Goal: Task Accomplishment & Management: Complete application form

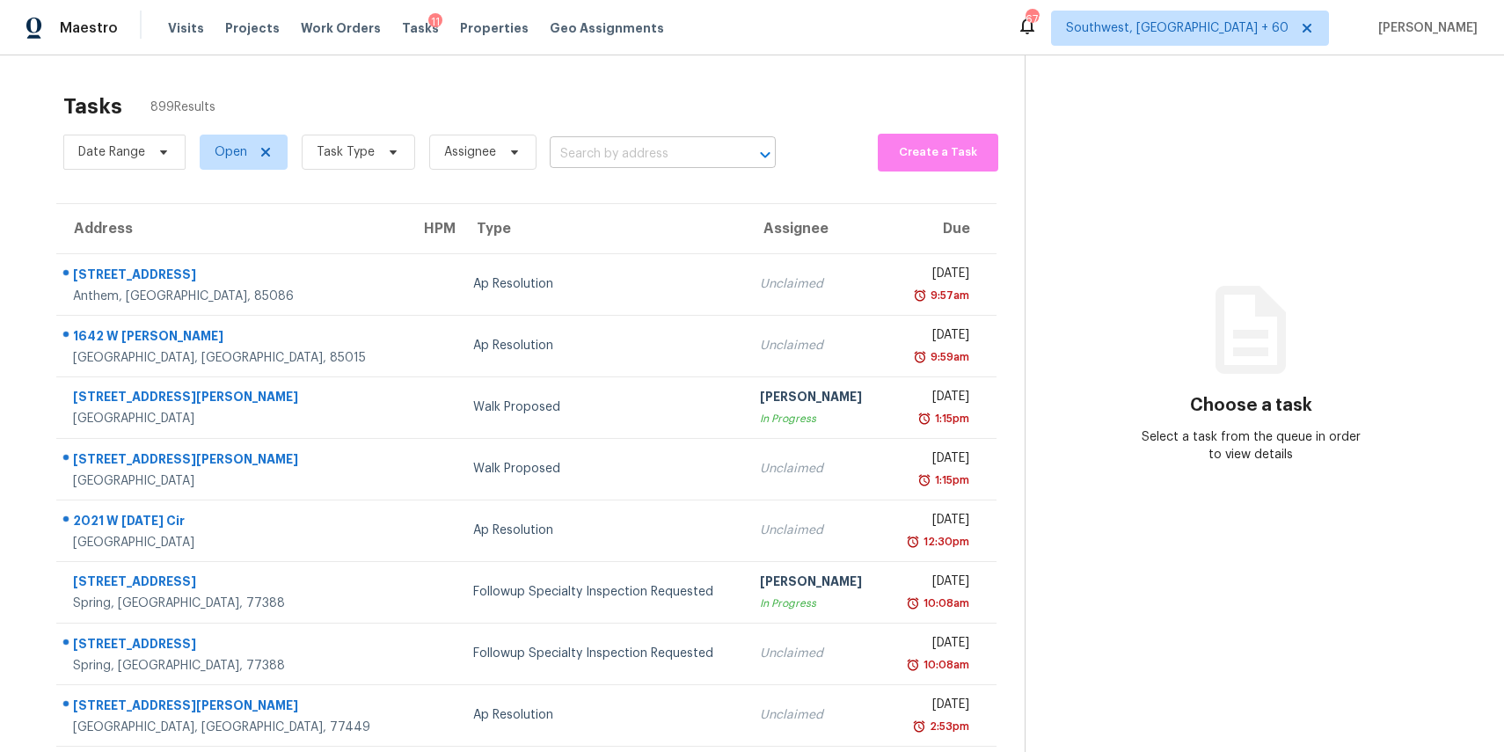
click at [609, 148] on input "text" at bounding box center [638, 154] width 177 height 27
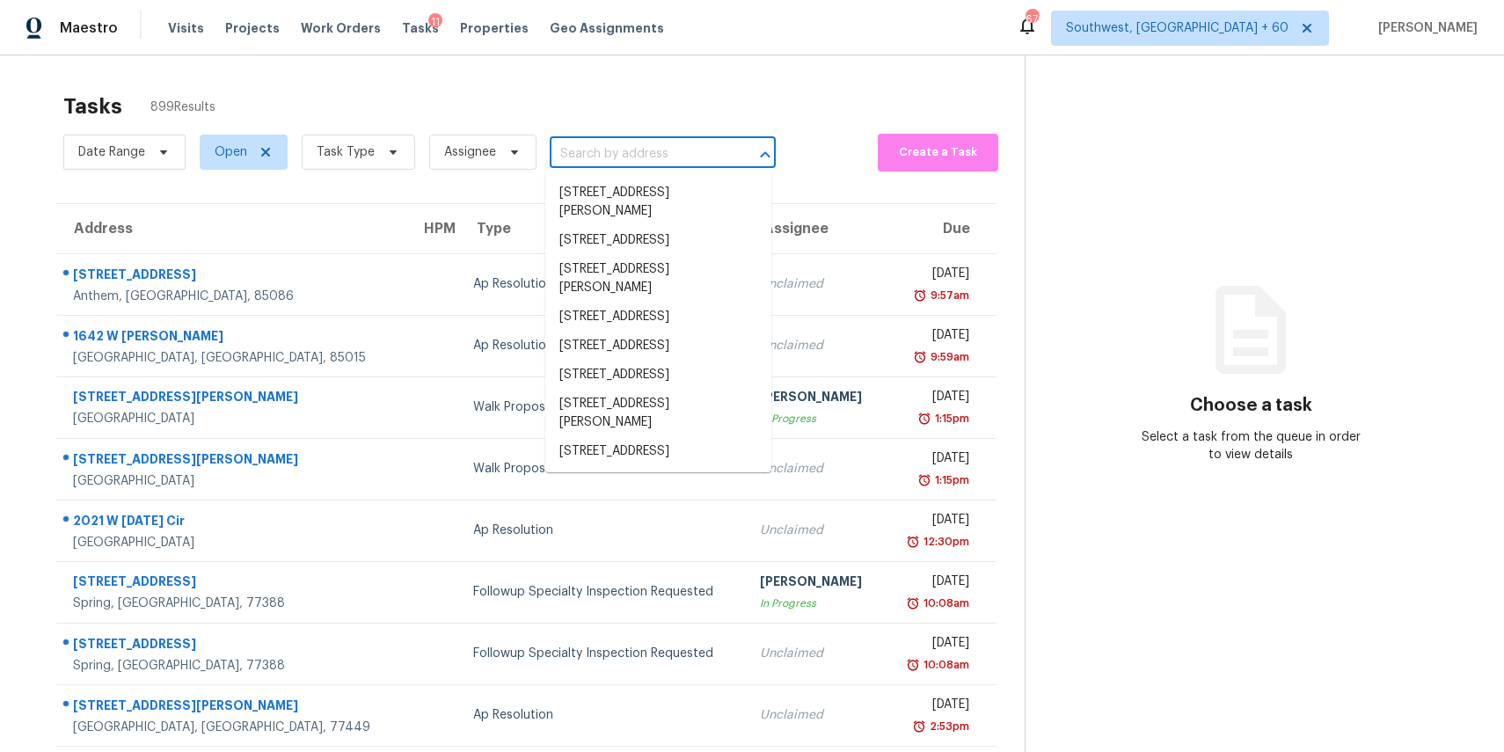
paste input "814 N Oakland St, Dallas, NC 28034"
type input "814 N Oakland St, Dallas, NC 28034"
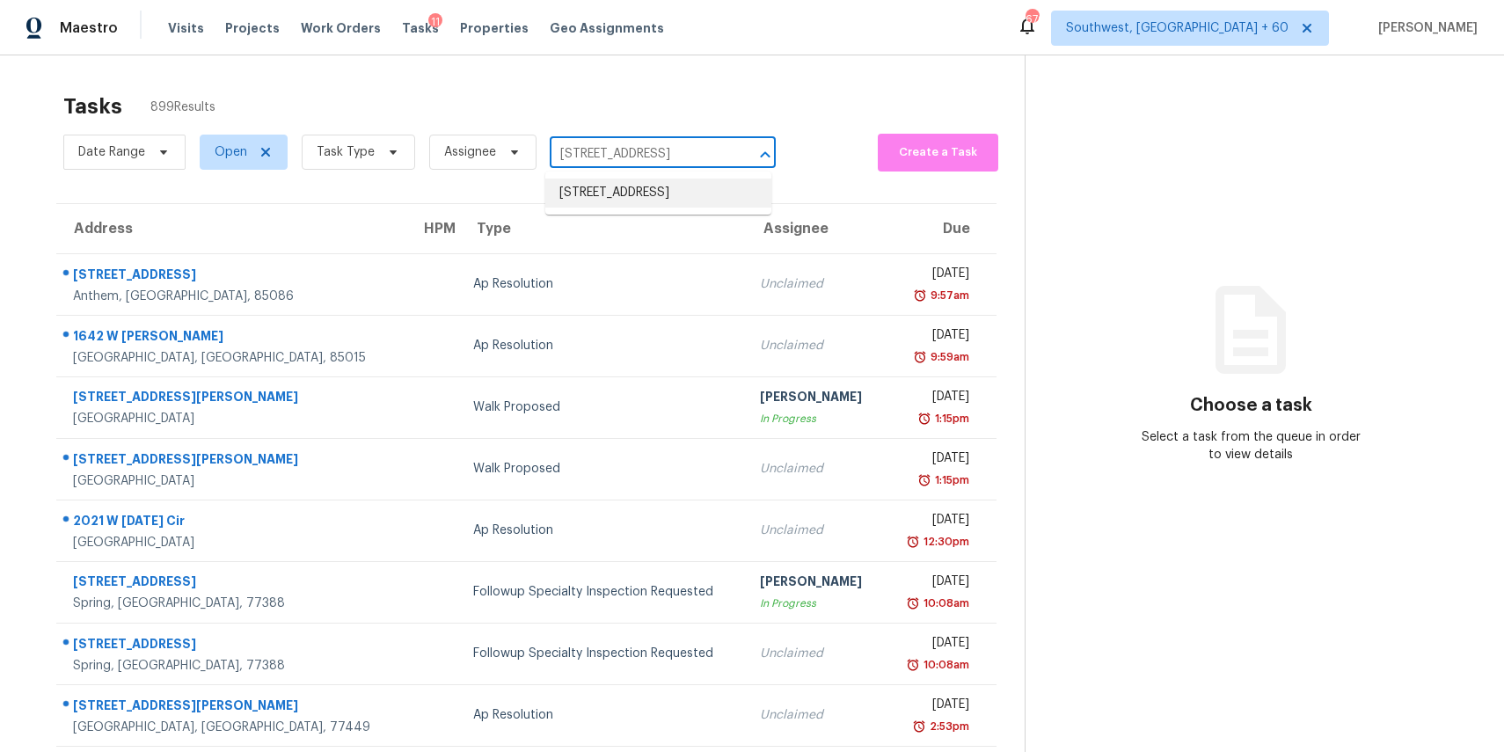
click at [688, 206] on li "814 N Oakland St, Dallas, NC 28034" at bounding box center [658, 193] width 226 height 29
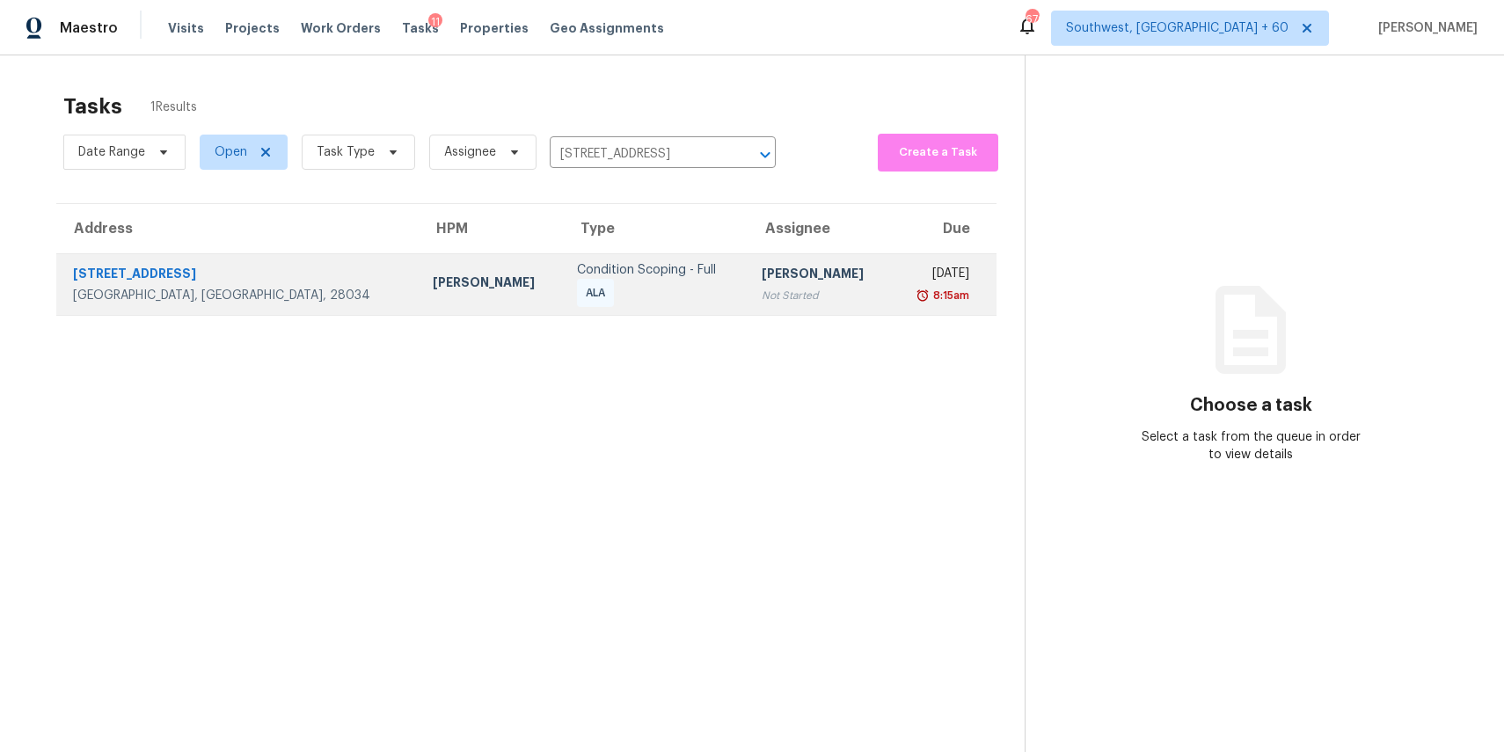
click at [762, 288] on div "Not Started" at bounding box center [820, 296] width 116 height 18
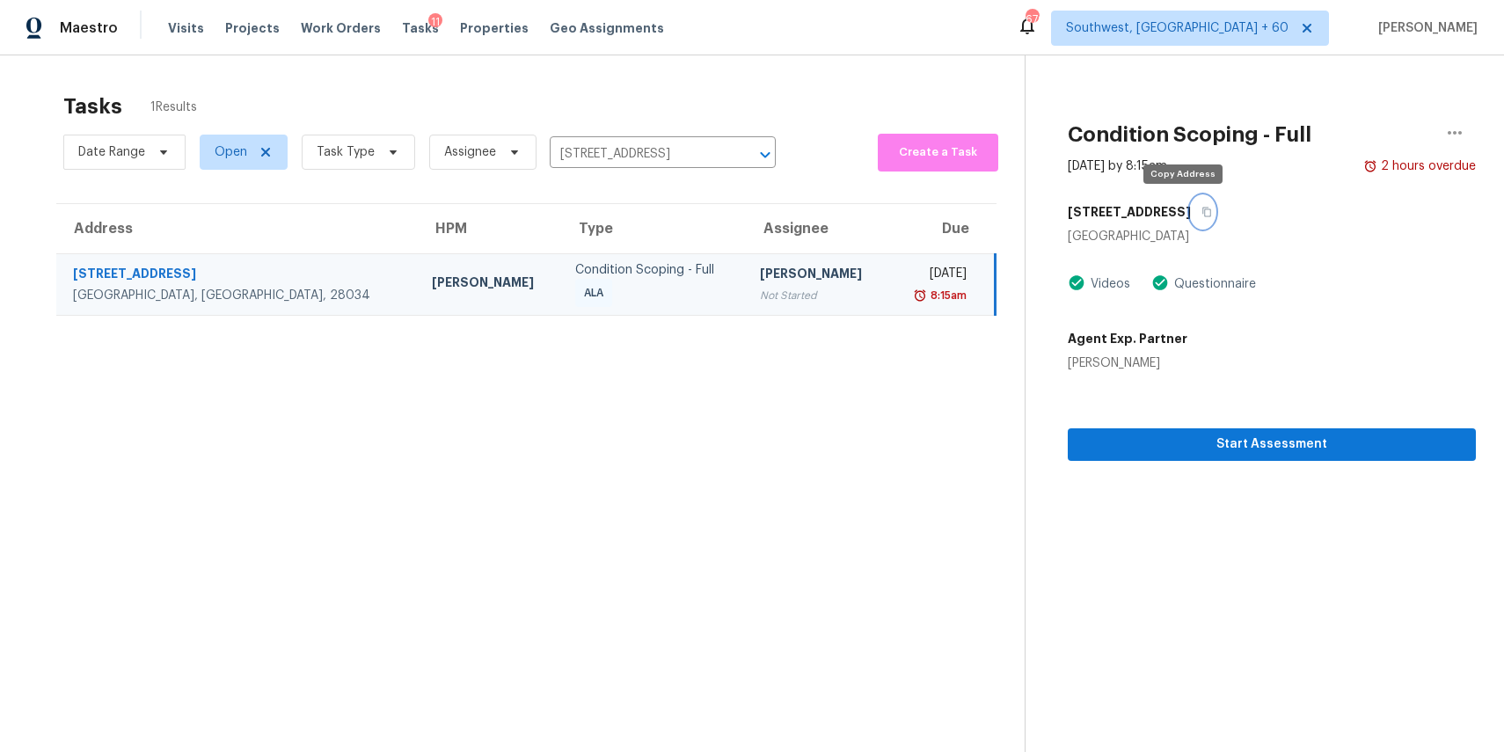
click at [1201, 215] on icon "button" at bounding box center [1206, 212] width 11 height 11
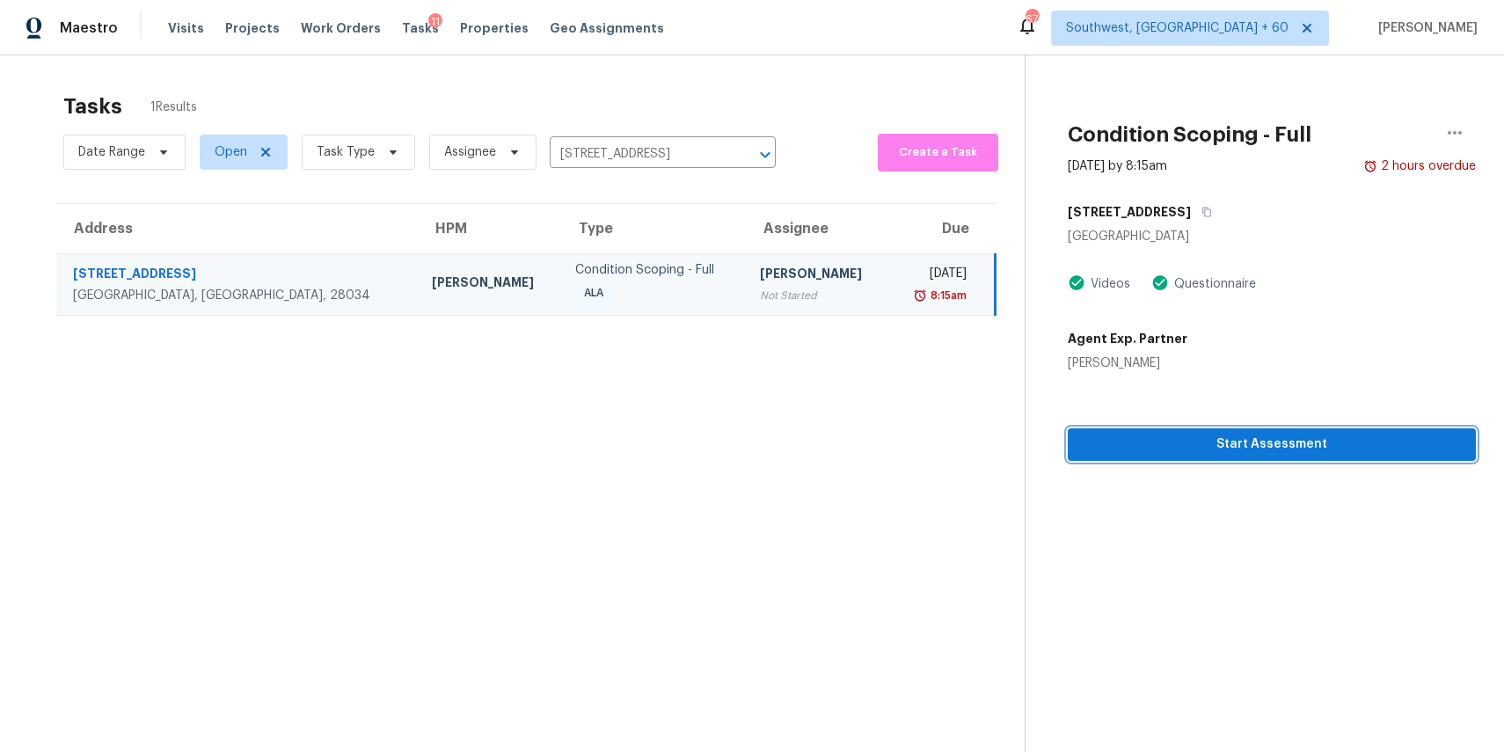
click at [1218, 448] on span "Start Assessment" at bounding box center [1272, 445] width 380 height 22
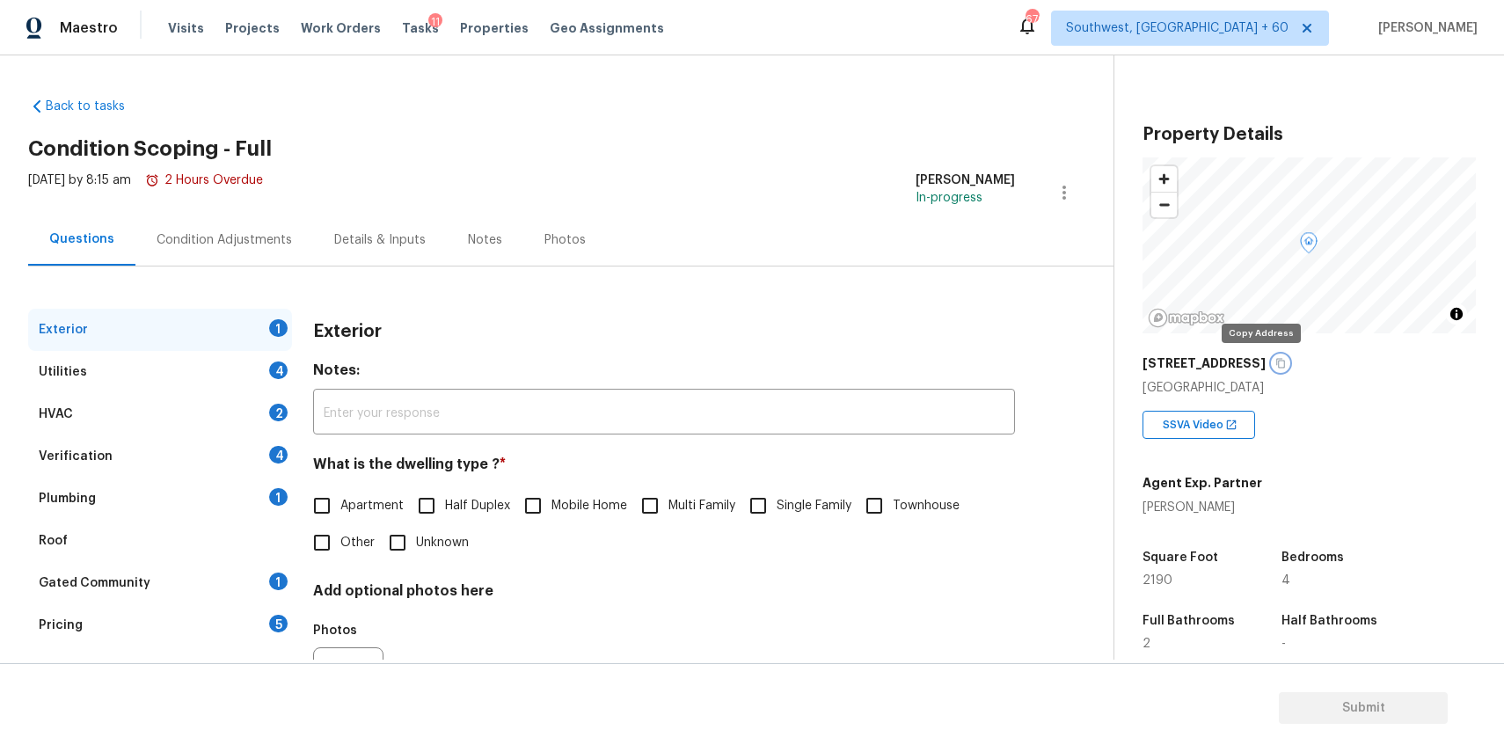
click at [1277, 368] on icon "button" at bounding box center [1281, 364] width 9 height 10
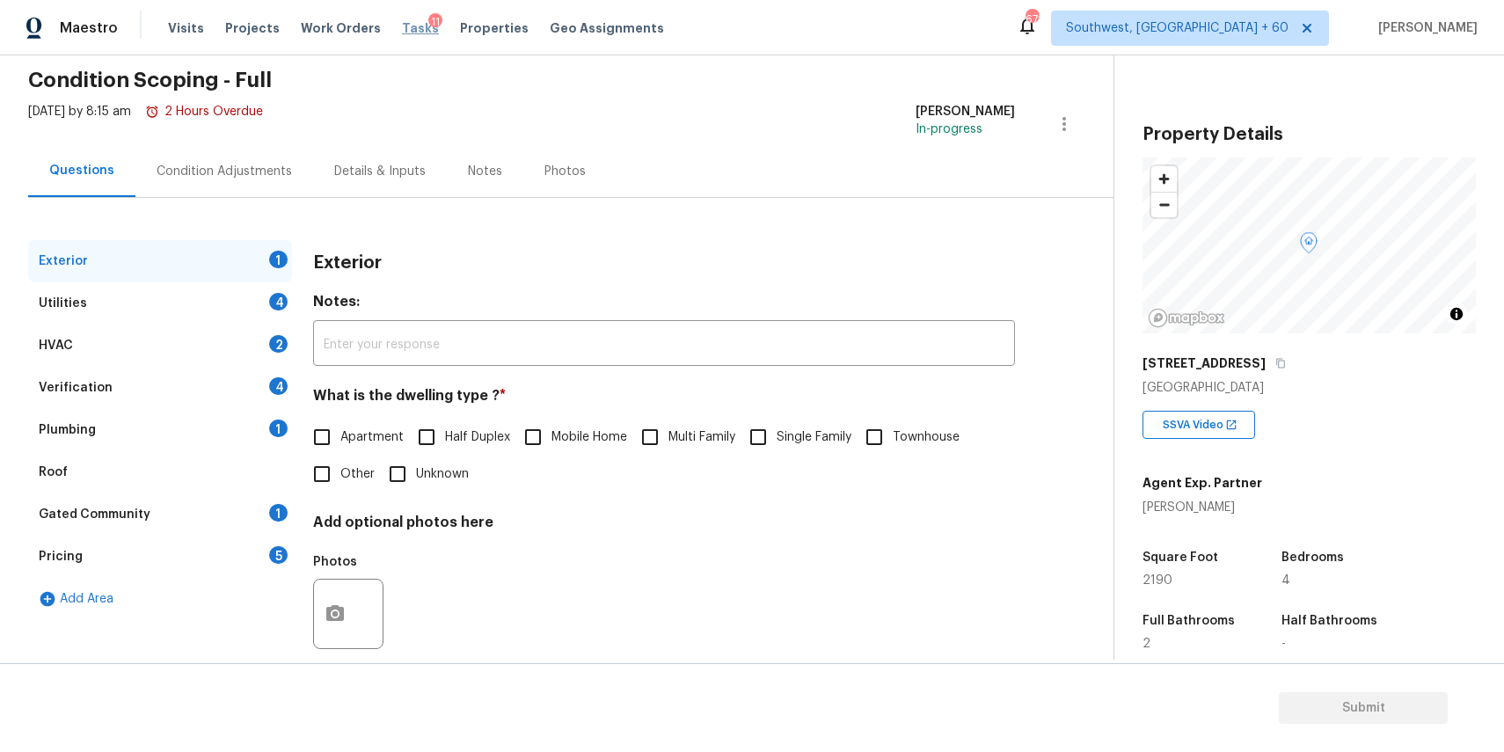
click at [404, 27] on span "Tasks" at bounding box center [420, 28] width 37 height 12
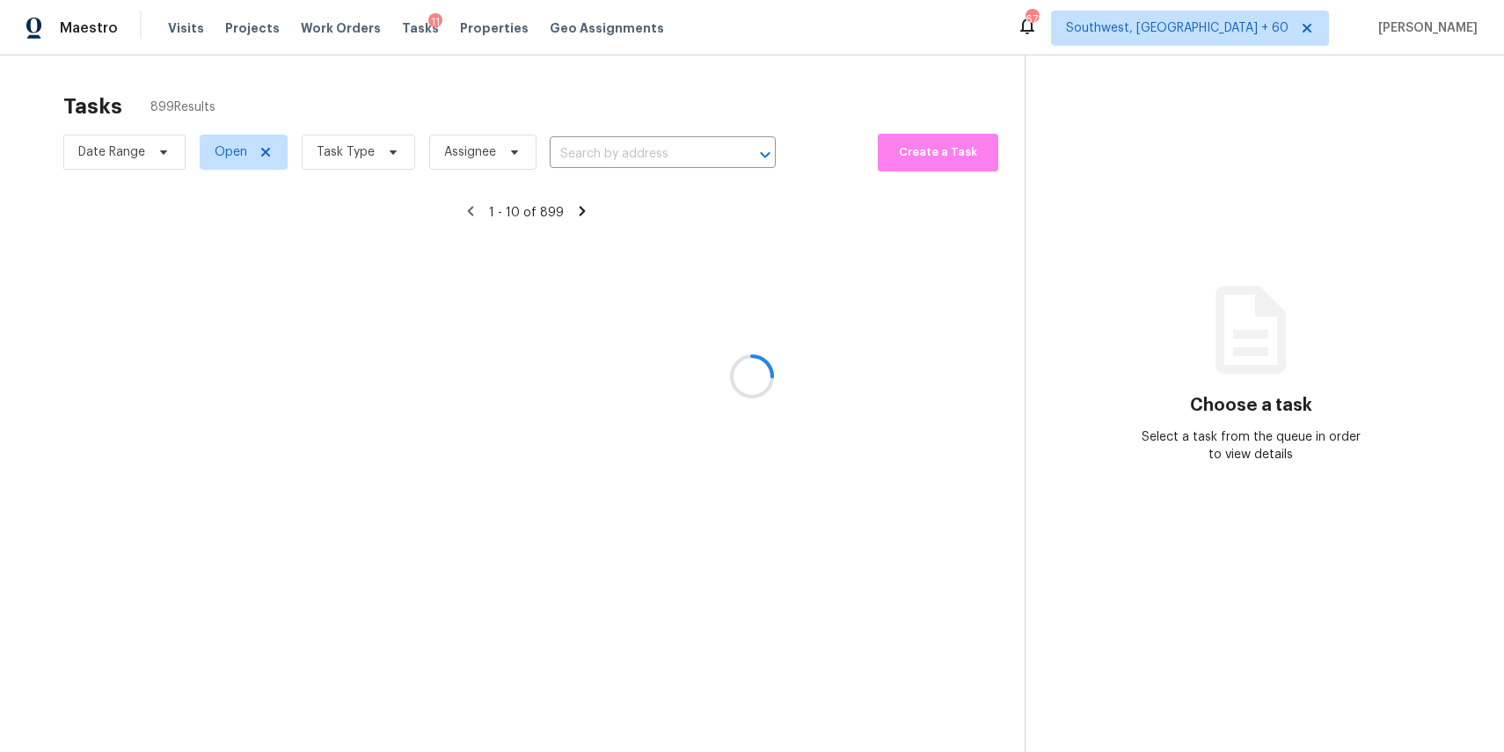
click at [667, 162] on div at bounding box center [752, 376] width 1504 height 752
click at [665, 154] on div at bounding box center [752, 376] width 1504 height 752
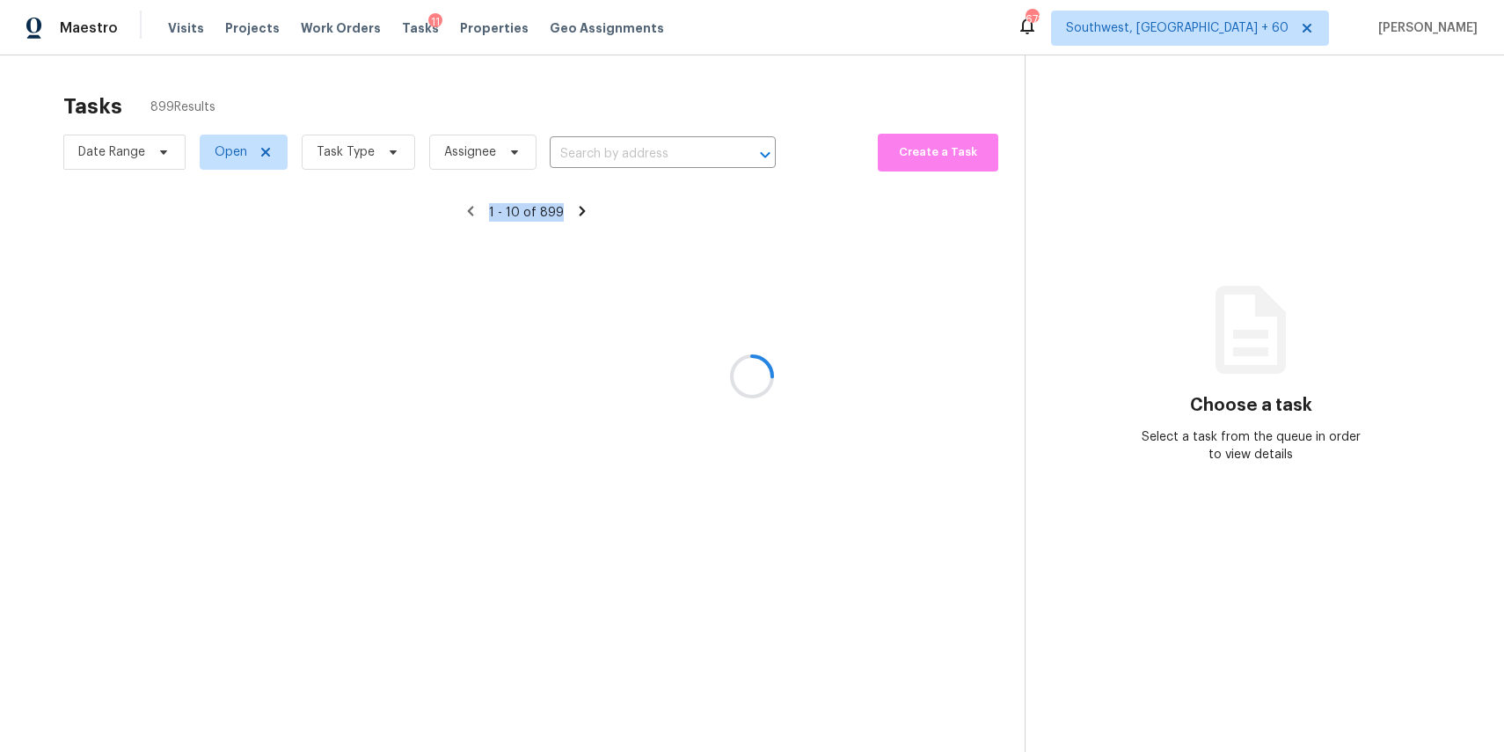
click at [665, 154] on div at bounding box center [752, 376] width 1504 height 752
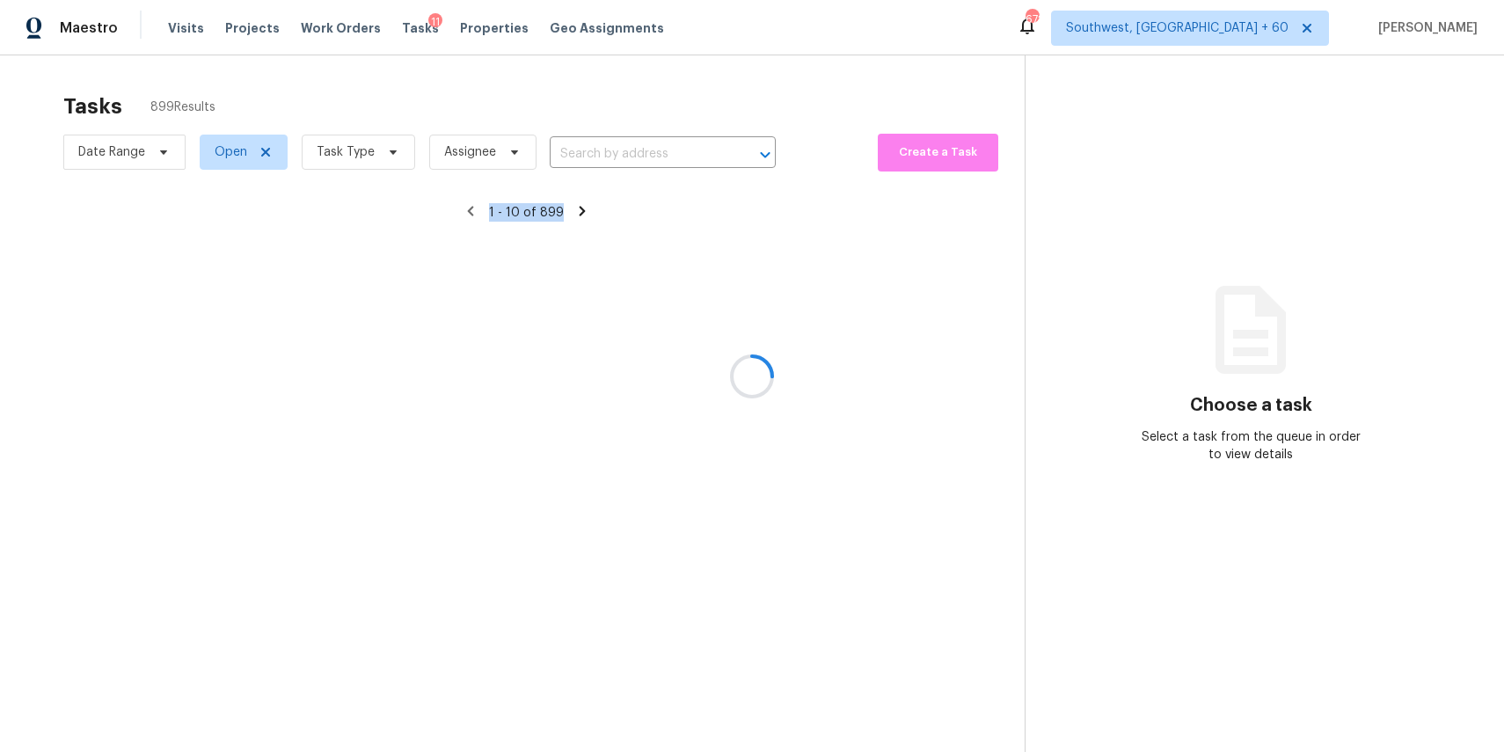
click at [665, 154] on div at bounding box center [752, 376] width 1504 height 752
click at [649, 145] on div at bounding box center [752, 376] width 1504 height 752
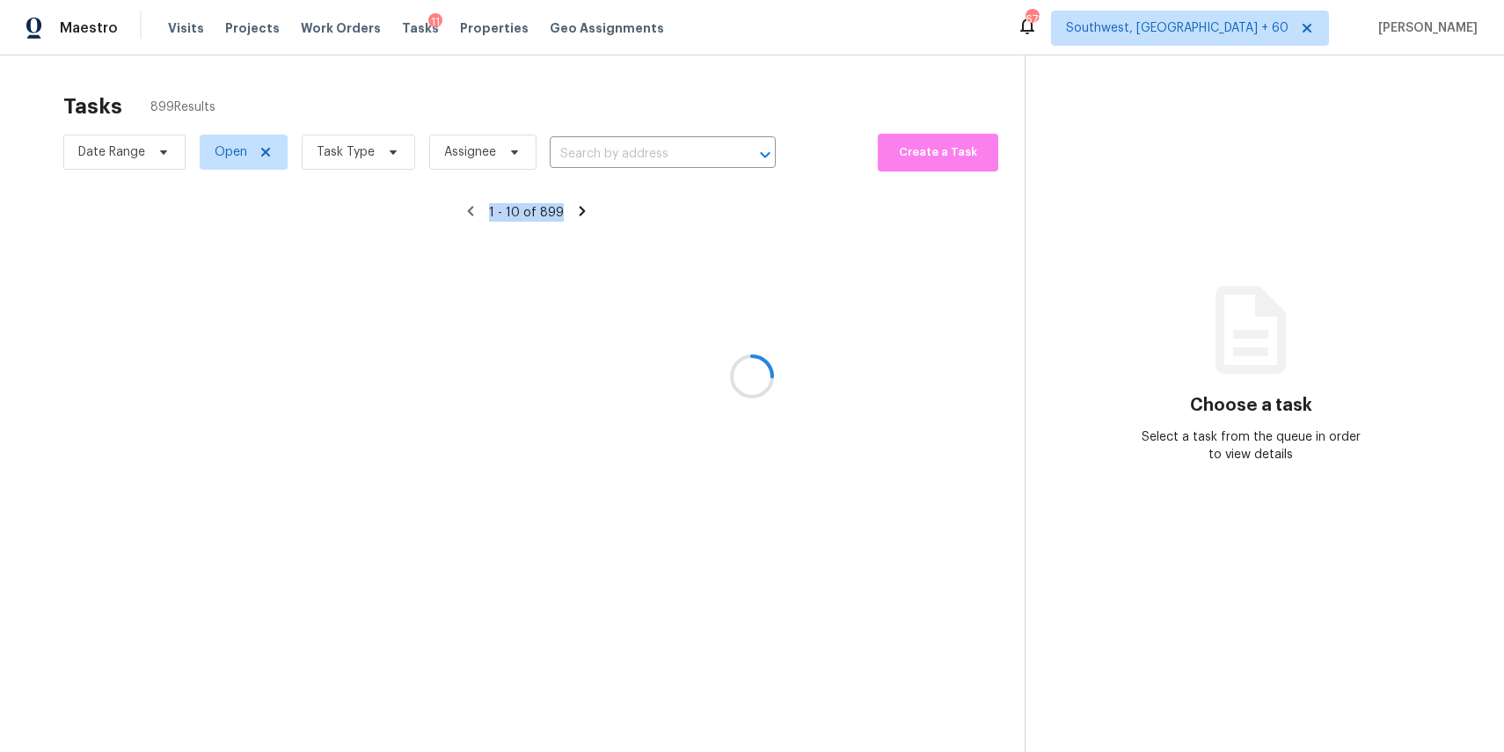
click at [649, 145] on div at bounding box center [752, 376] width 1504 height 752
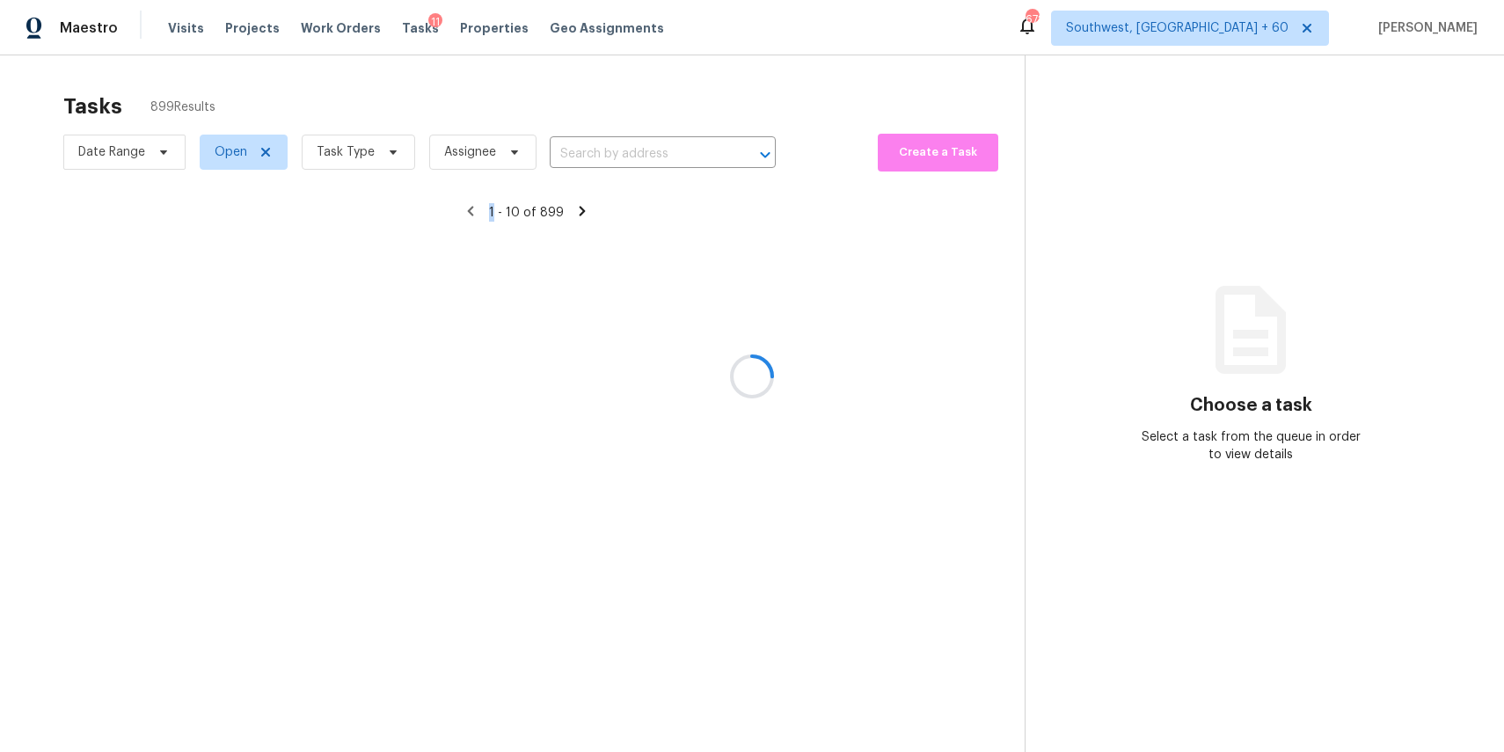
click at [649, 145] on div at bounding box center [752, 376] width 1504 height 752
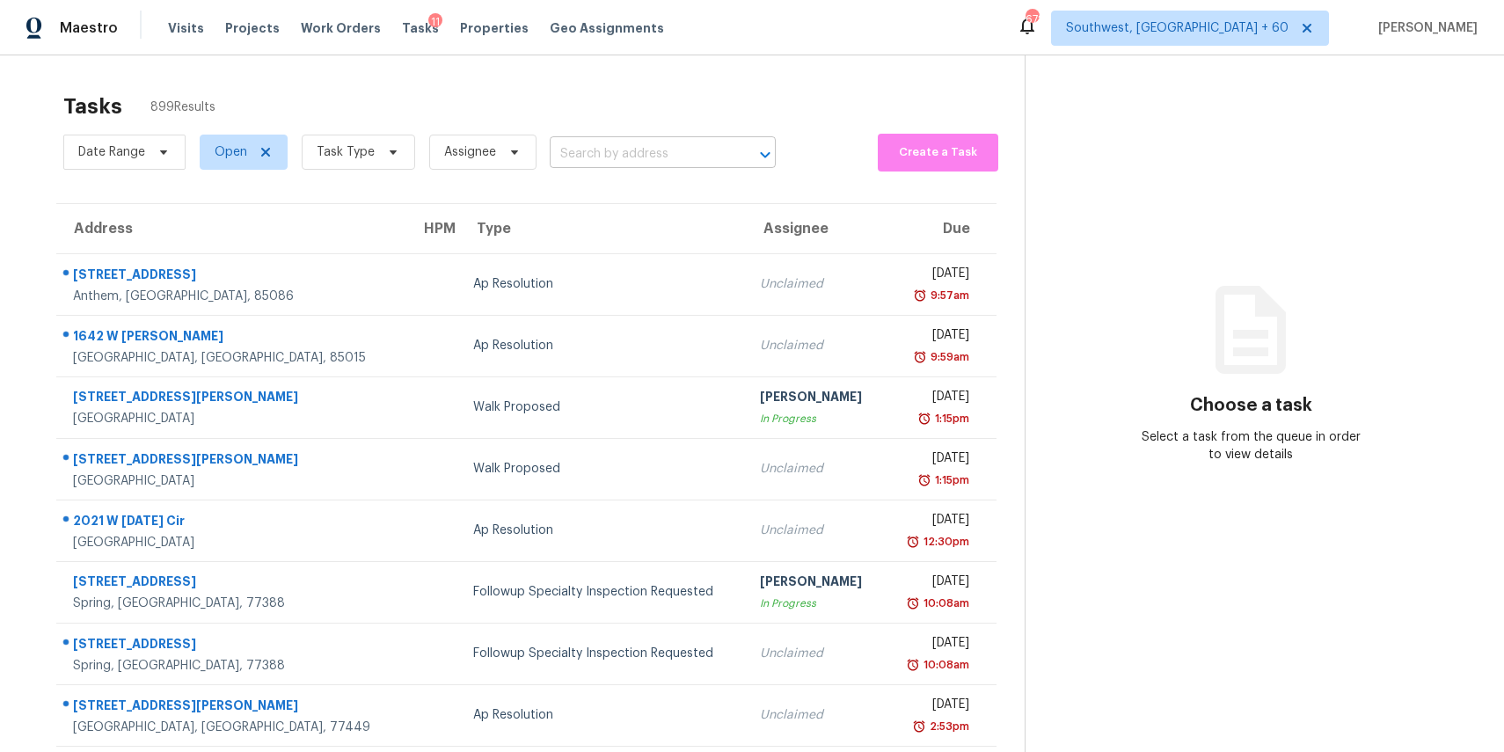
click at [601, 165] on input "text" at bounding box center [638, 154] width 177 height 27
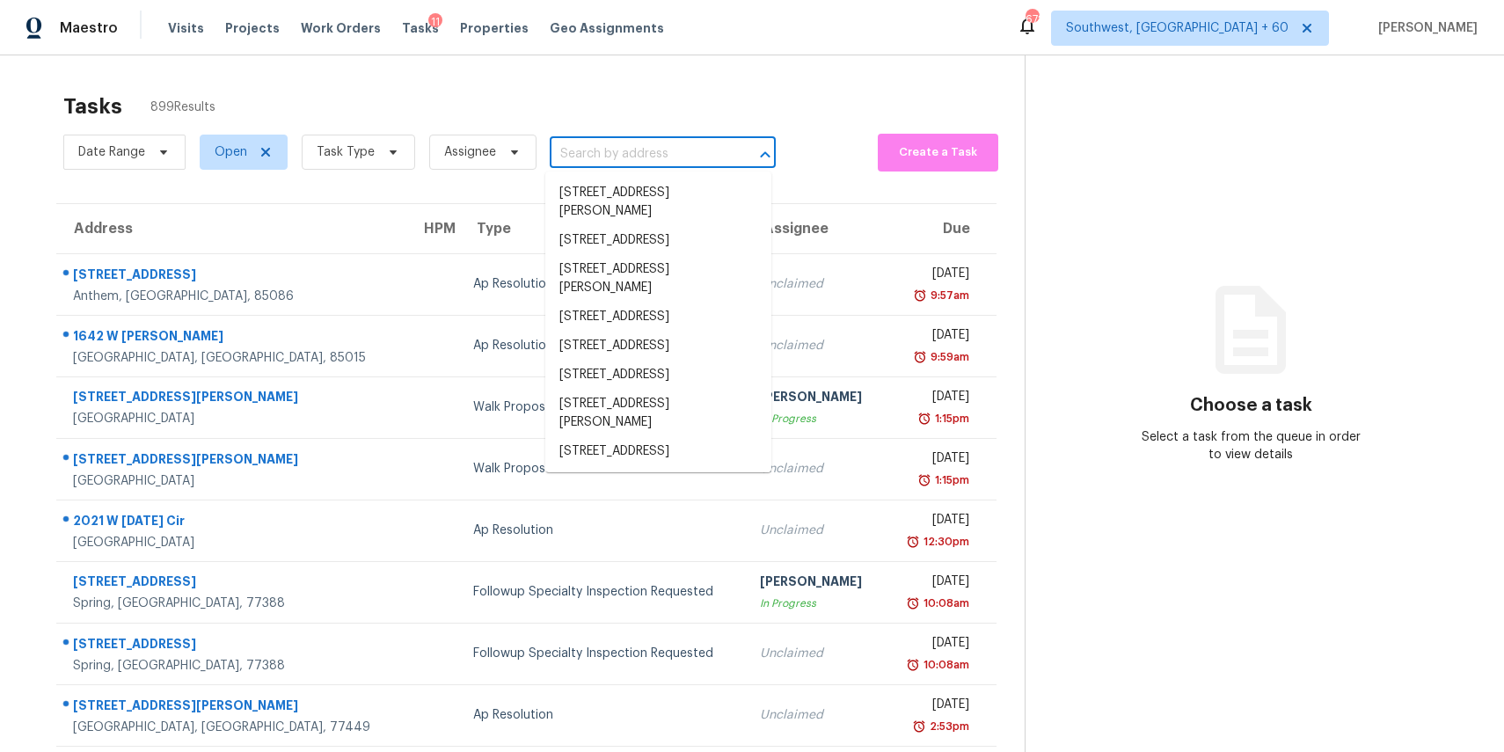
paste input "568 W 67th St, Jacksonville, FL, 32208"
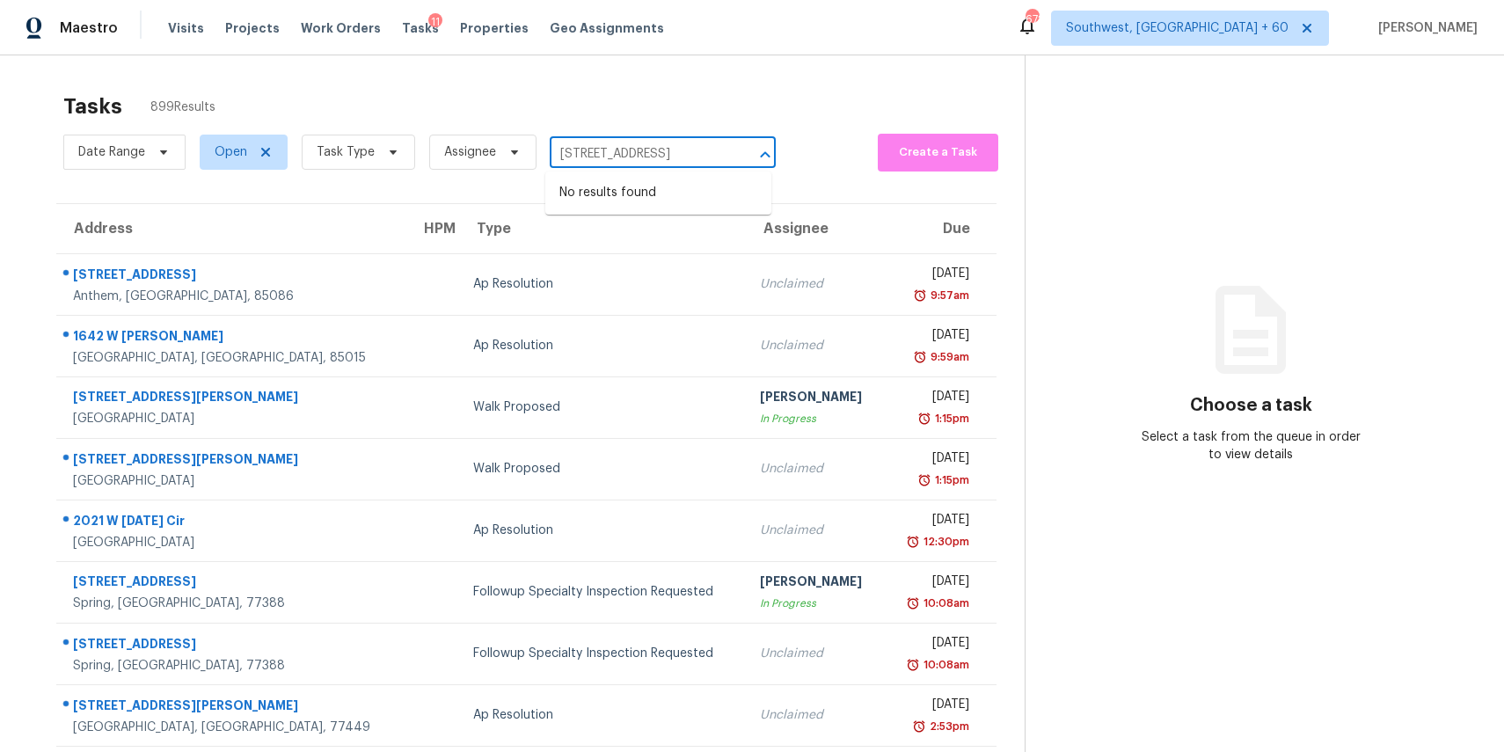
type input "568 W 67th St, Jacksonville, FL, 32208"
click at [368, 144] on span "Task Type" at bounding box center [346, 152] width 58 height 18
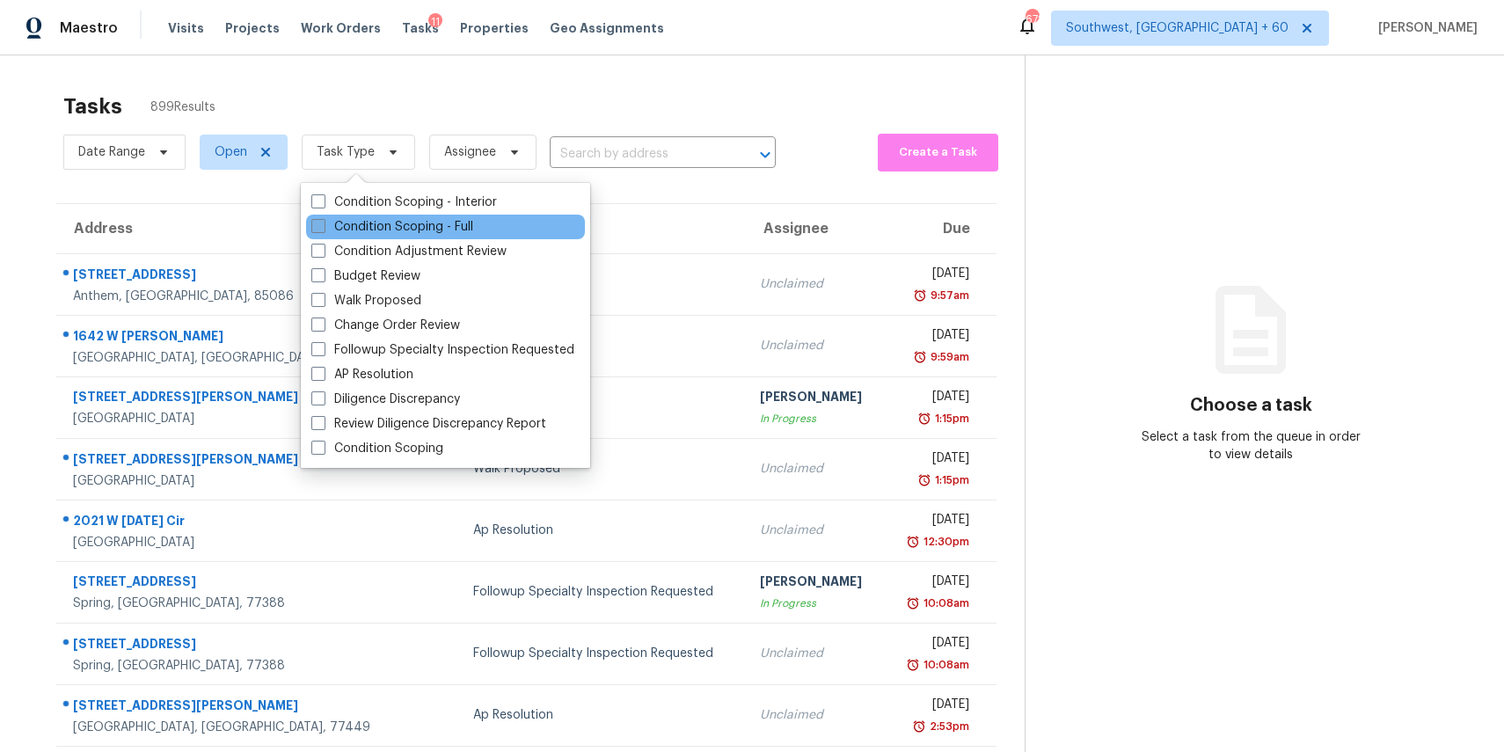
click at [413, 230] on label "Condition Scoping - Full" at bounding box center [392, 227] width 162 height 18
click at [323, 230] on input "Condition Scoping - Full" at bounding box center [316, 223] width 11 height 11
checkbox input "true"
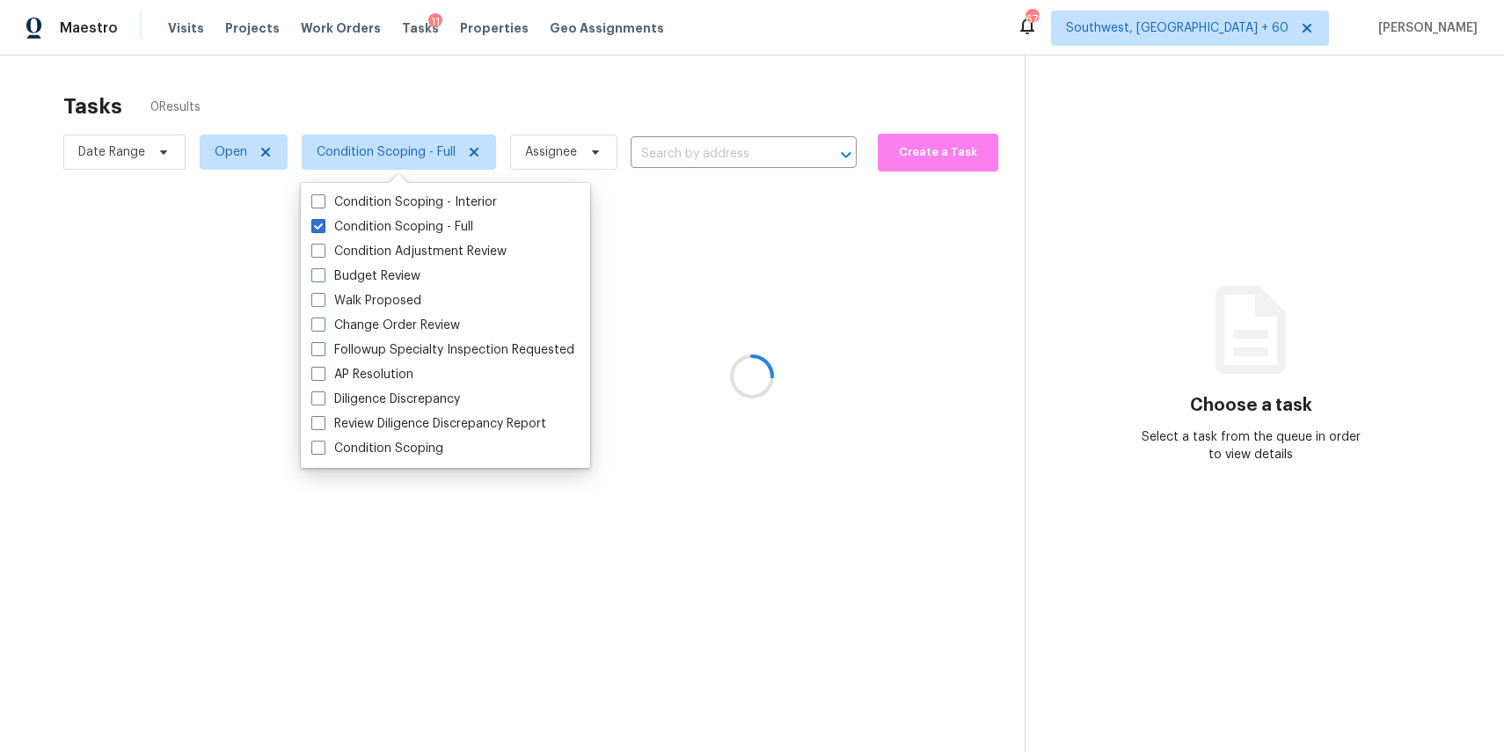
click at [565, 86] on div at bounding box center [752, 376] width 1504 height 752
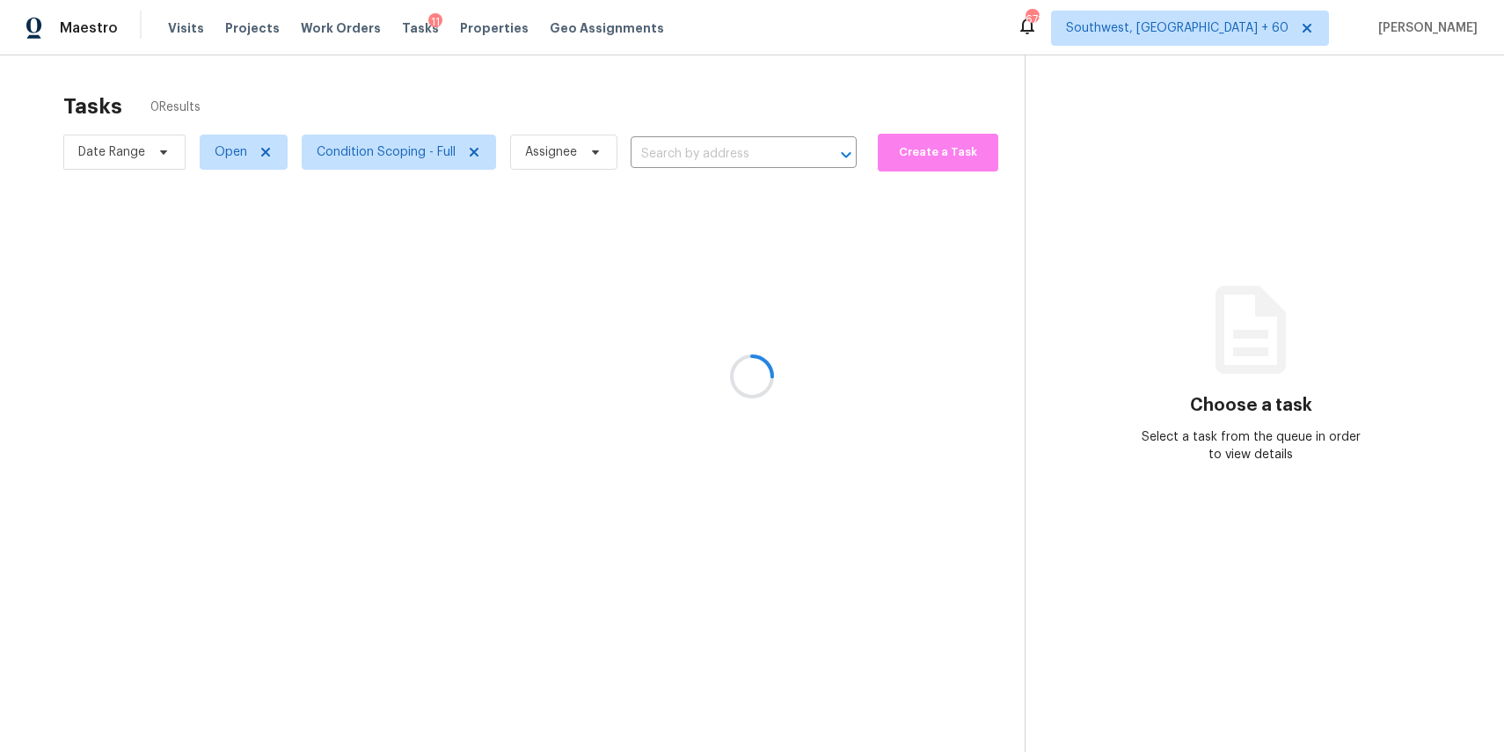
click at [623, 95] on div at bounding box center [752, 376] width 1504 height 752
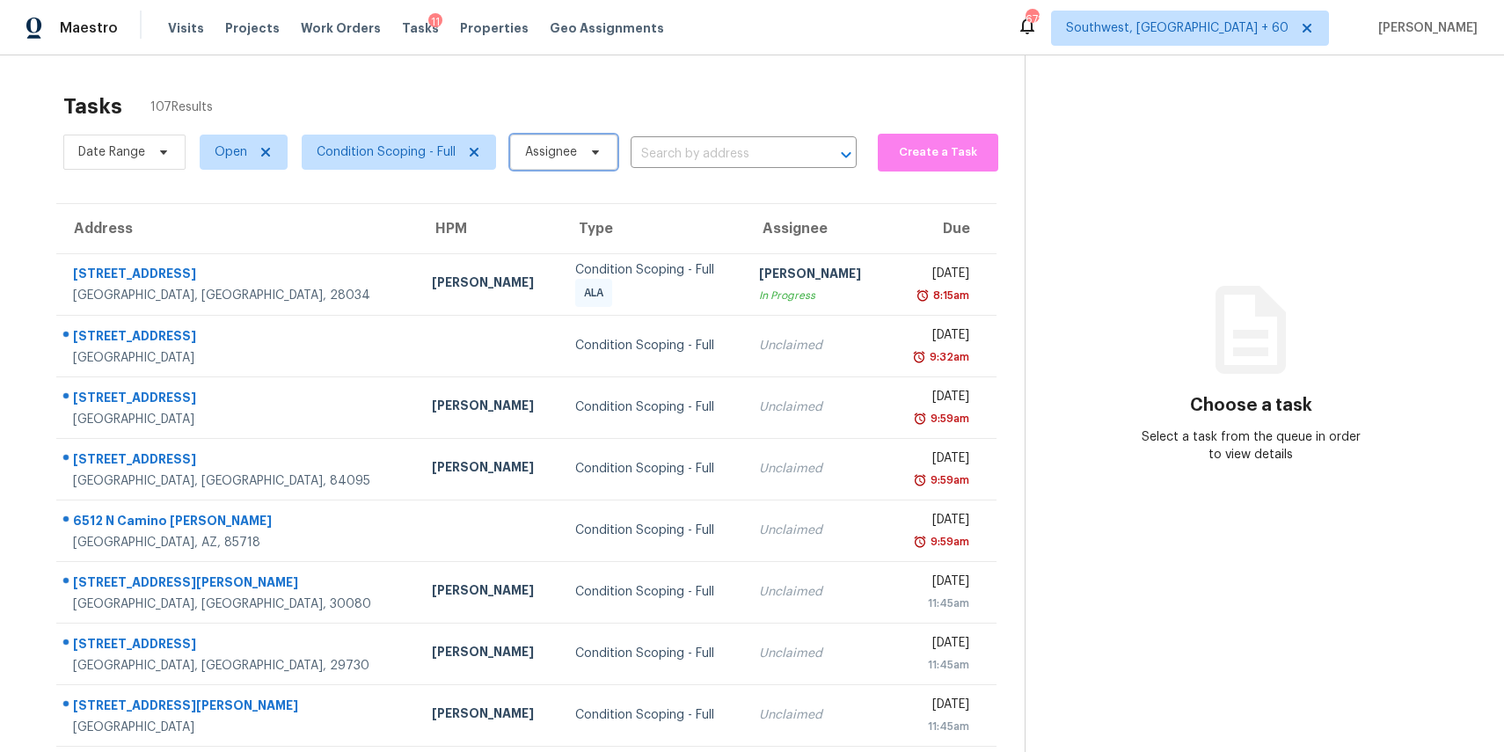
click at [589, 141] on span "Assignee" at bounding box center [563, 152] width 107 height 35
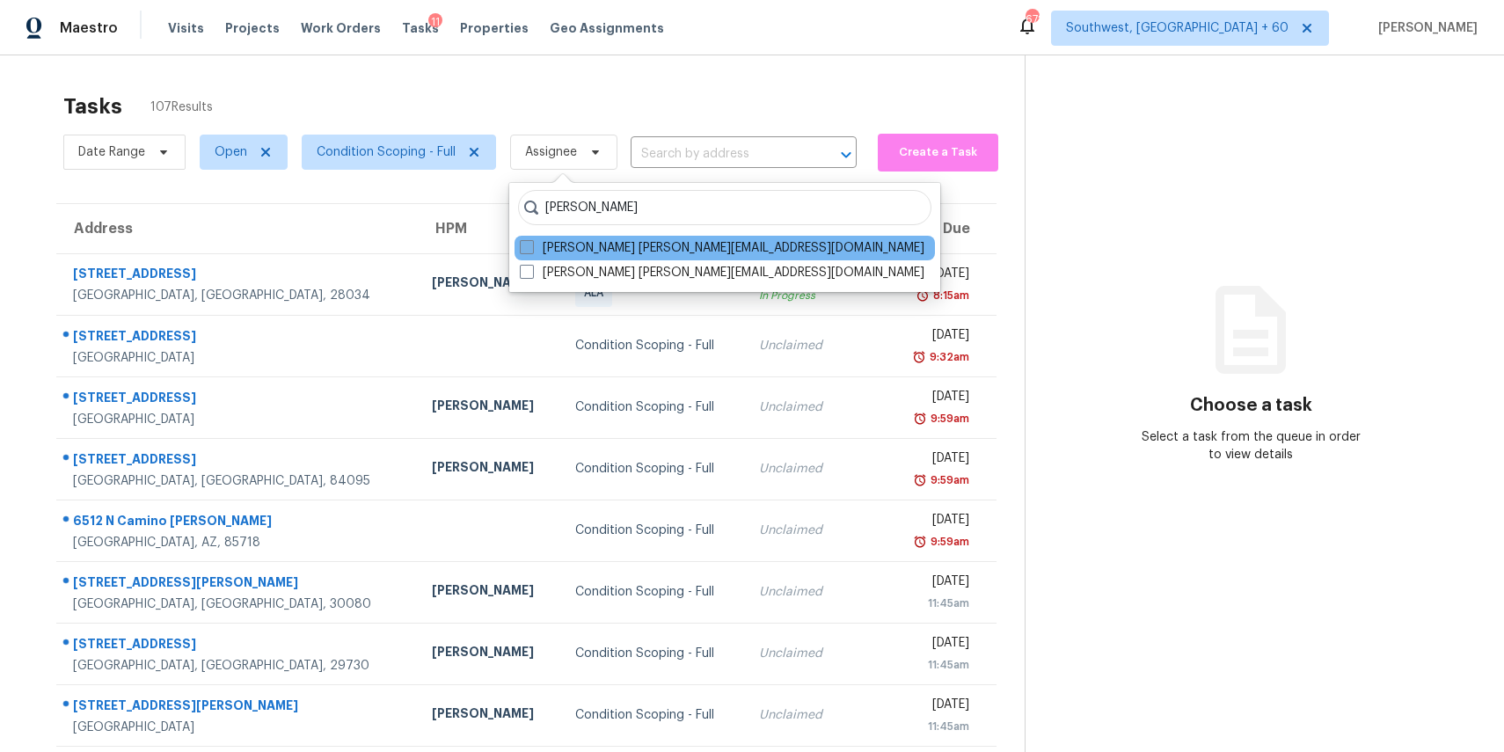
type input "ranjith"
click at [673, 252] on label "Ranjith Kumar P ranjith.kumar@opendoor.com" at bounding box center [722, 248] width 405 height 18
click at [531, 251] on input "Ranjith Kumar P ranjith.kumar@opendoor.com" at bounding box center [525, 244] width 11 height 11
checkbox input "true"
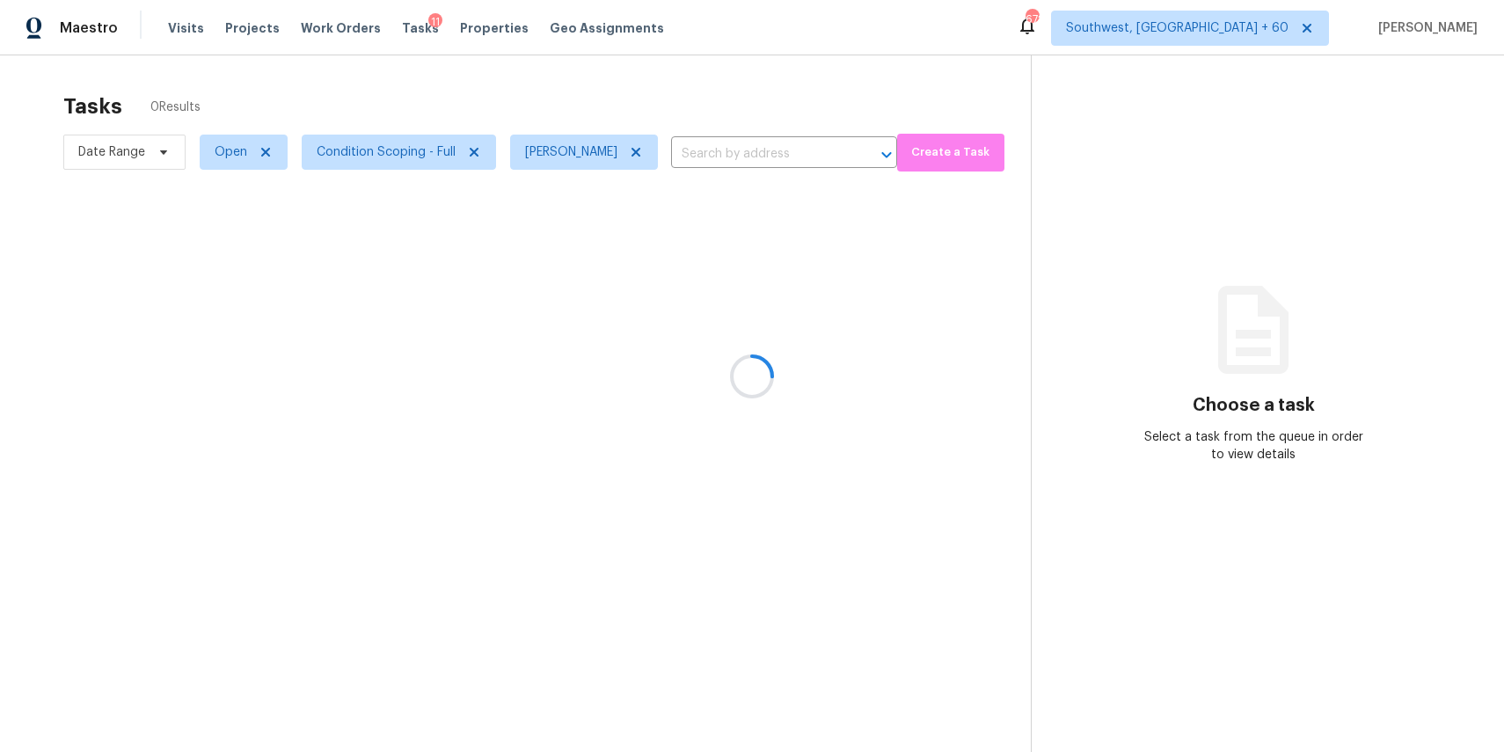
click at [834, 255] on div at bounding box center [752, 376] width 1504 height 752
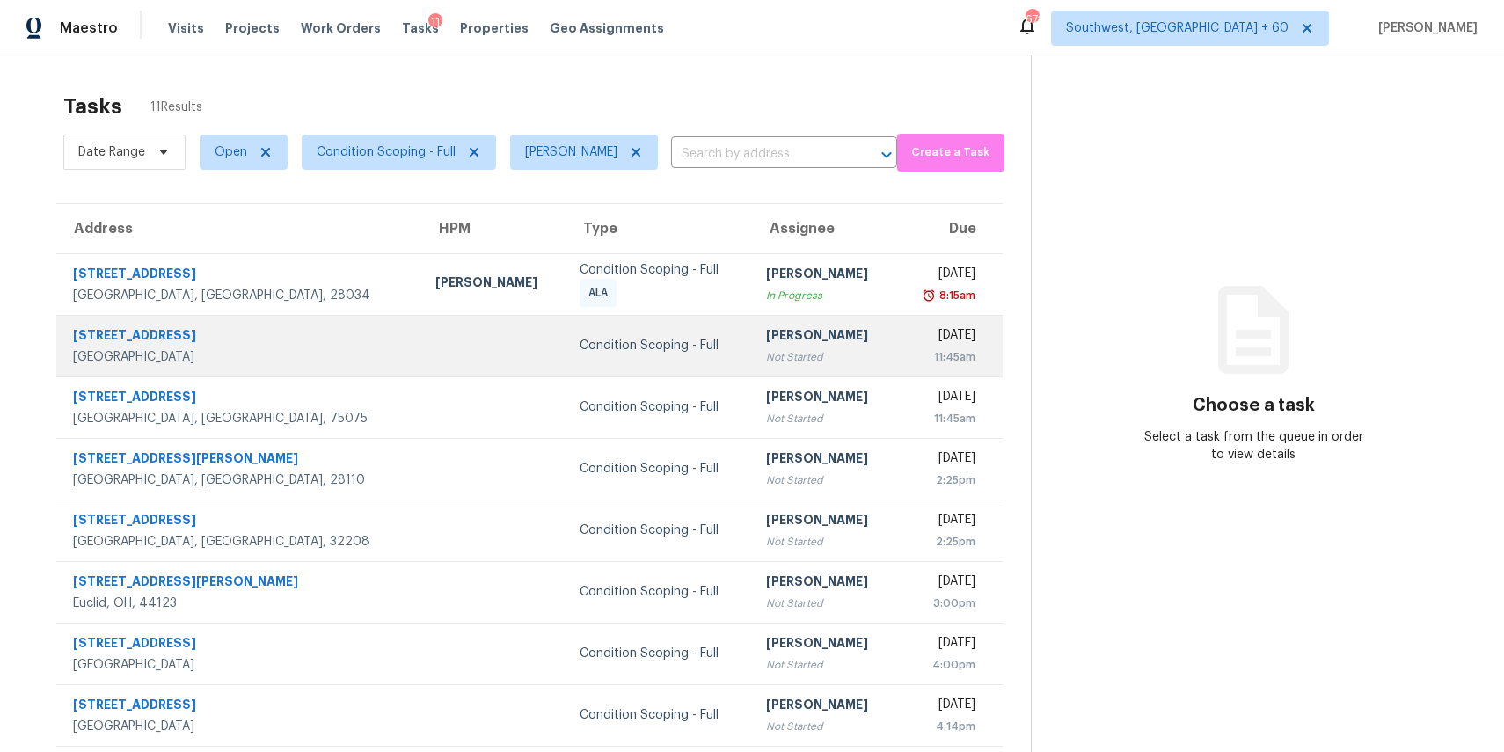
click at [800, 352] on td "Ranjith Kumar P Not Started" at bounding box center [824, 346] width 145 height 62
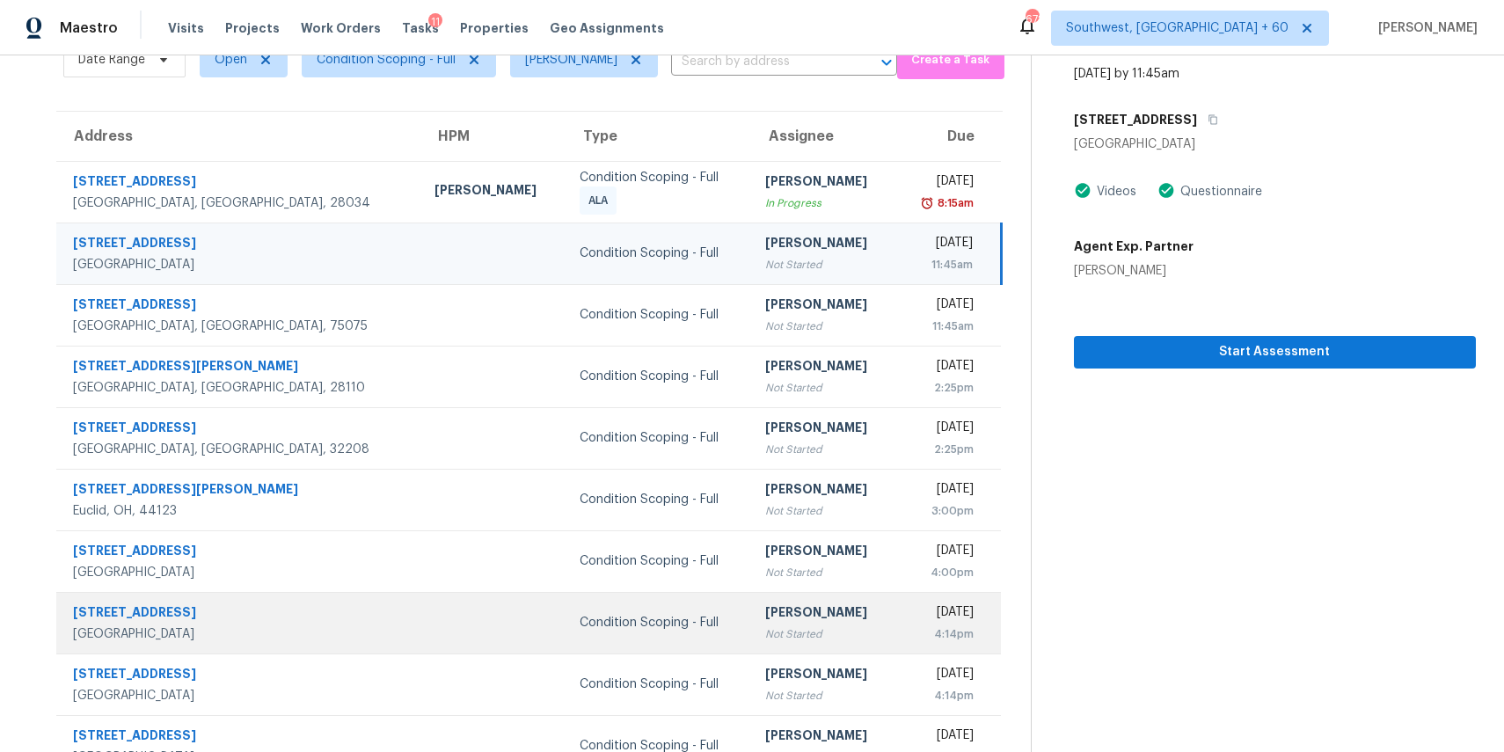
scroll to position [164, 0]
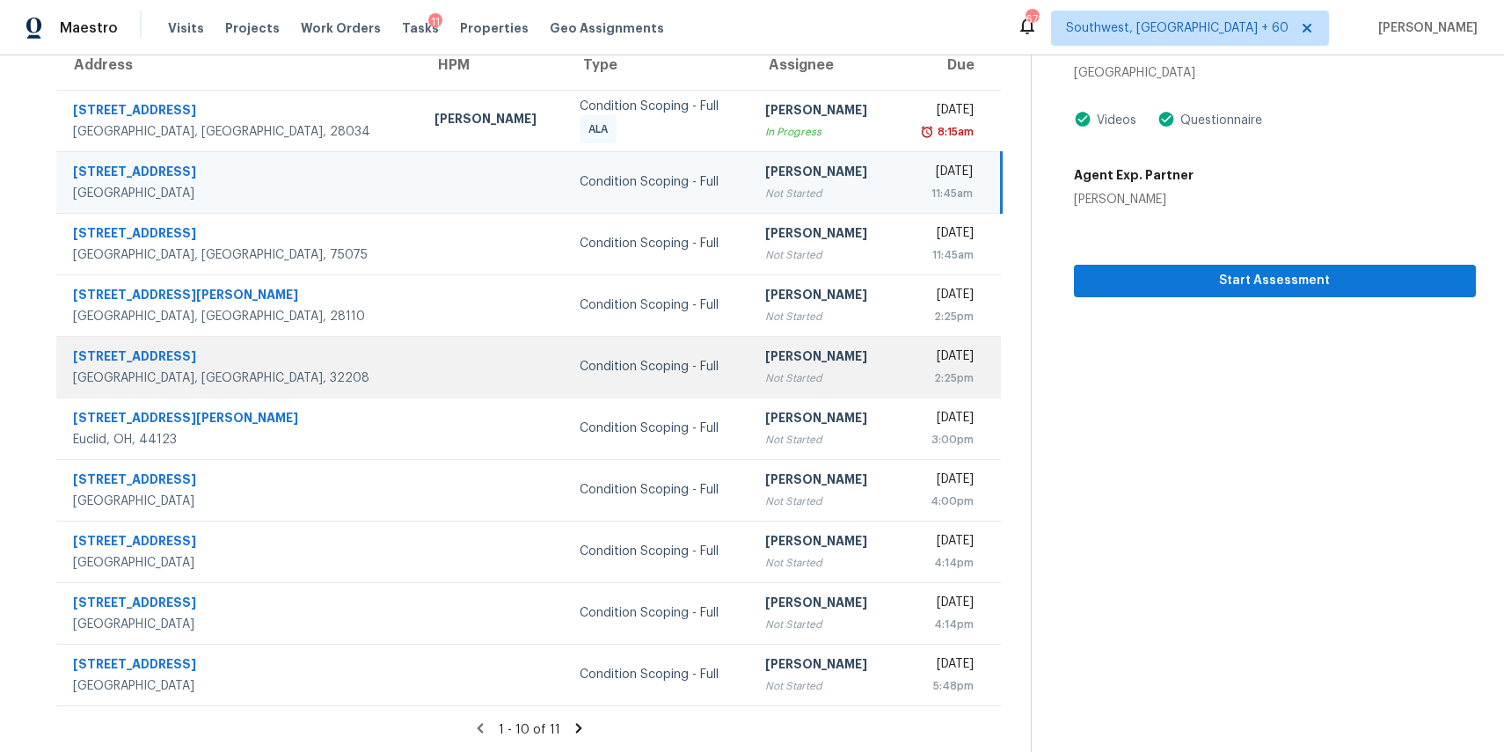
click at [565, 382] on td "Condition Scoping - Full" at bounding box center [658, 367] width 186 height 62
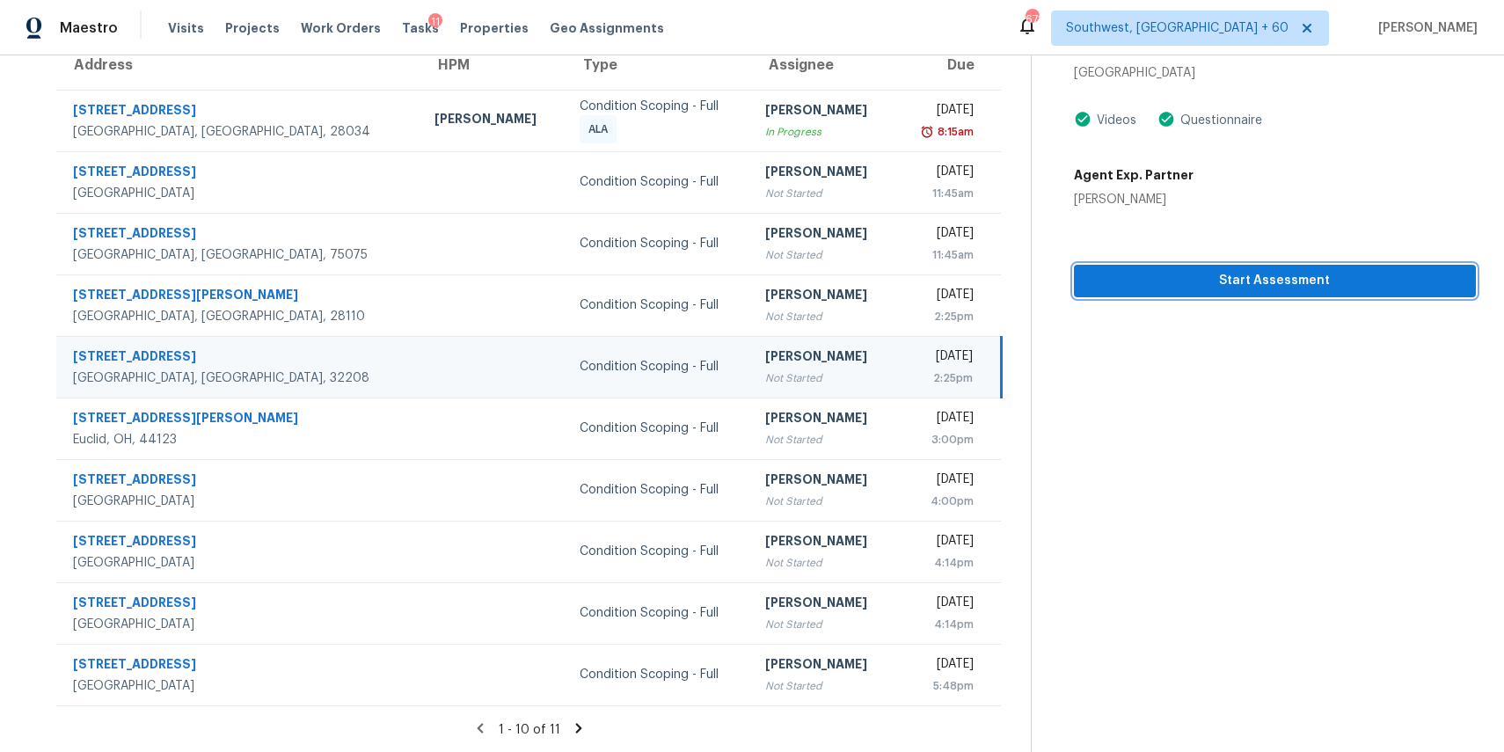
click at [1284, 293] on button "Start Assessment" at bounding box center [1275, 281] width 402 height 33
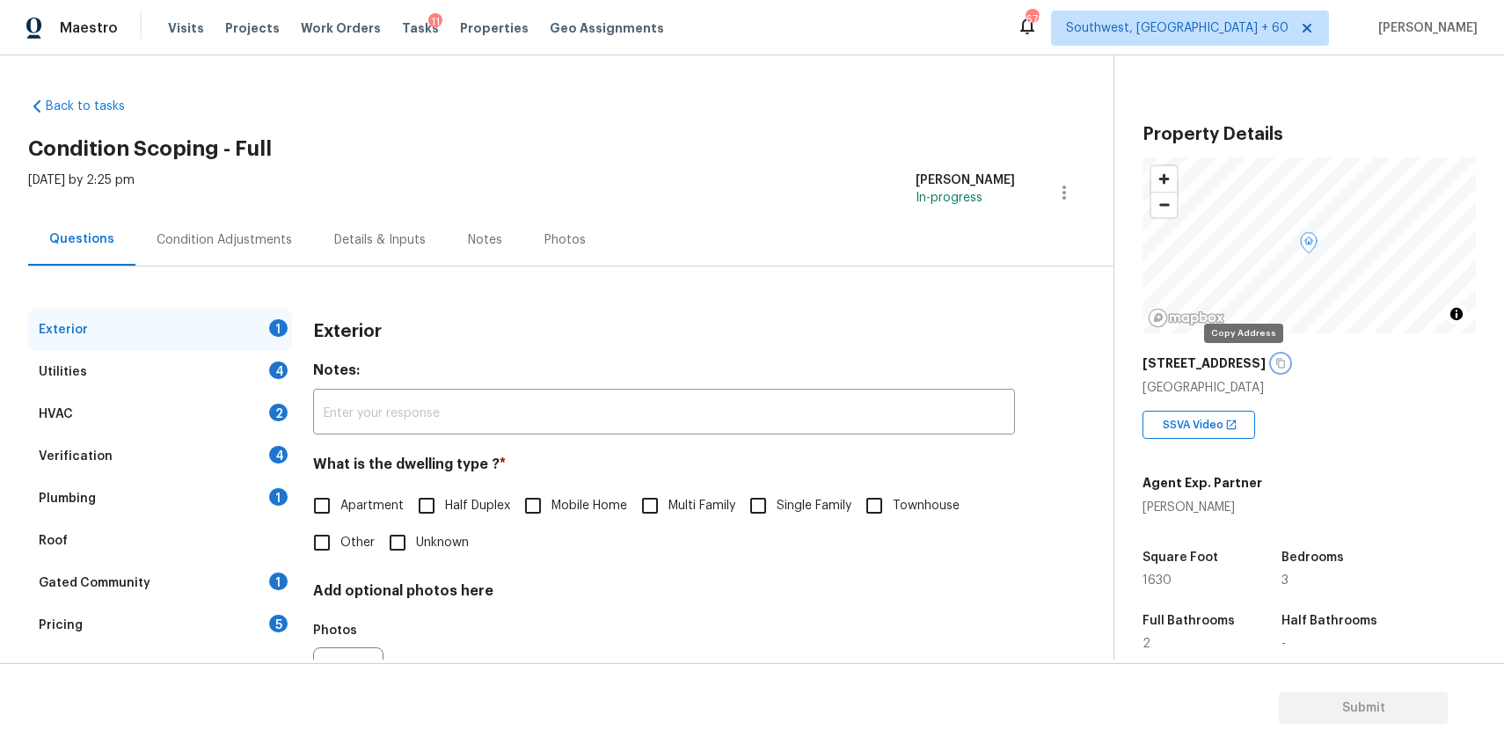
click at [1275, 363] on icon "button" at bounding box center [1280, 363] width 11 height 11
click at [1275, 358] on icon "button" at bounding box center [1280, 363] width 11 height 11
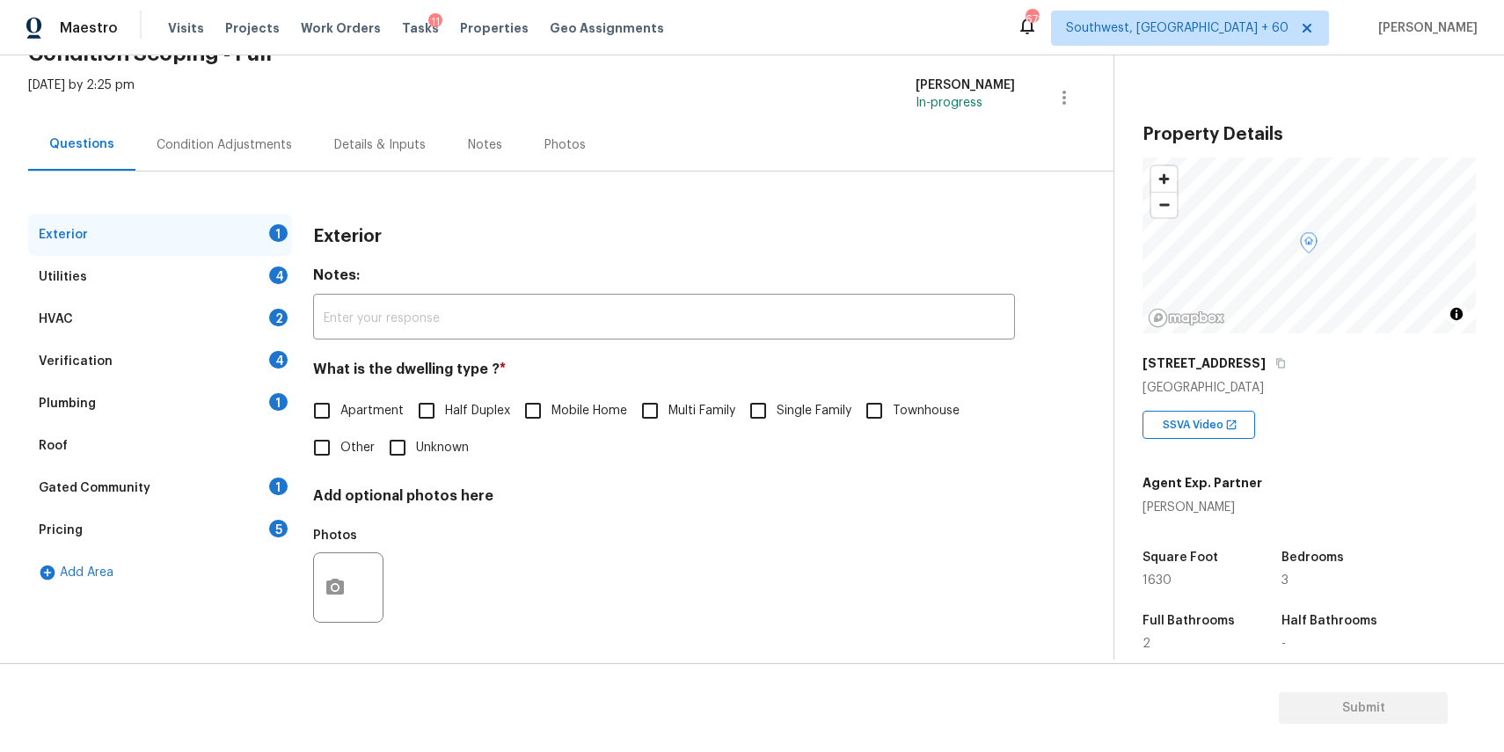
click at [272, 157] on div "Condition Adjustments" at bounding box center [224, 145] width 178 height 52
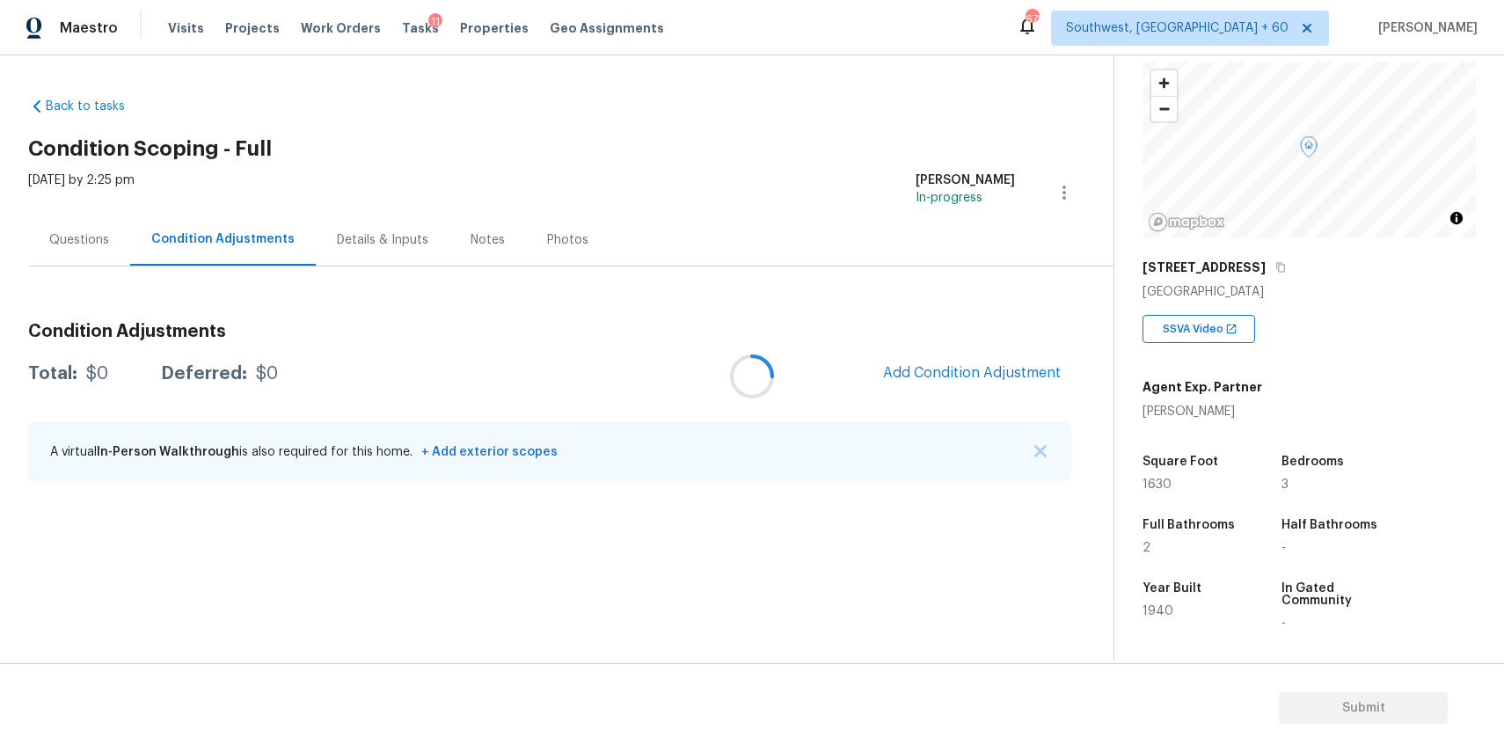
scroll to position [98, 0]
click at [1043, 445] on img "button" at bounding box center [1040, 451] width 12 height 12
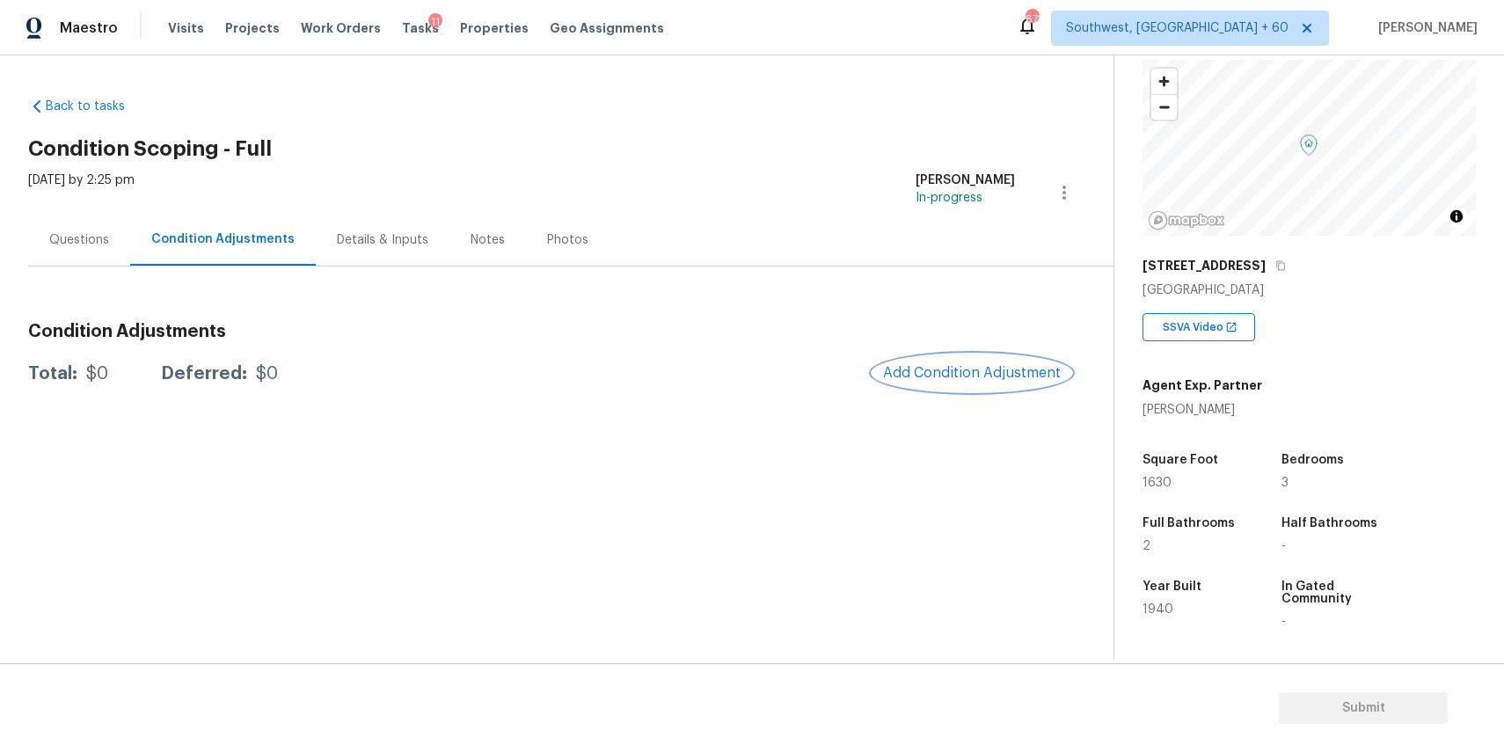
click at [1027, 383] on button "Add Condition Adjustment" at bounding box center [971, 372] width 199 height 37
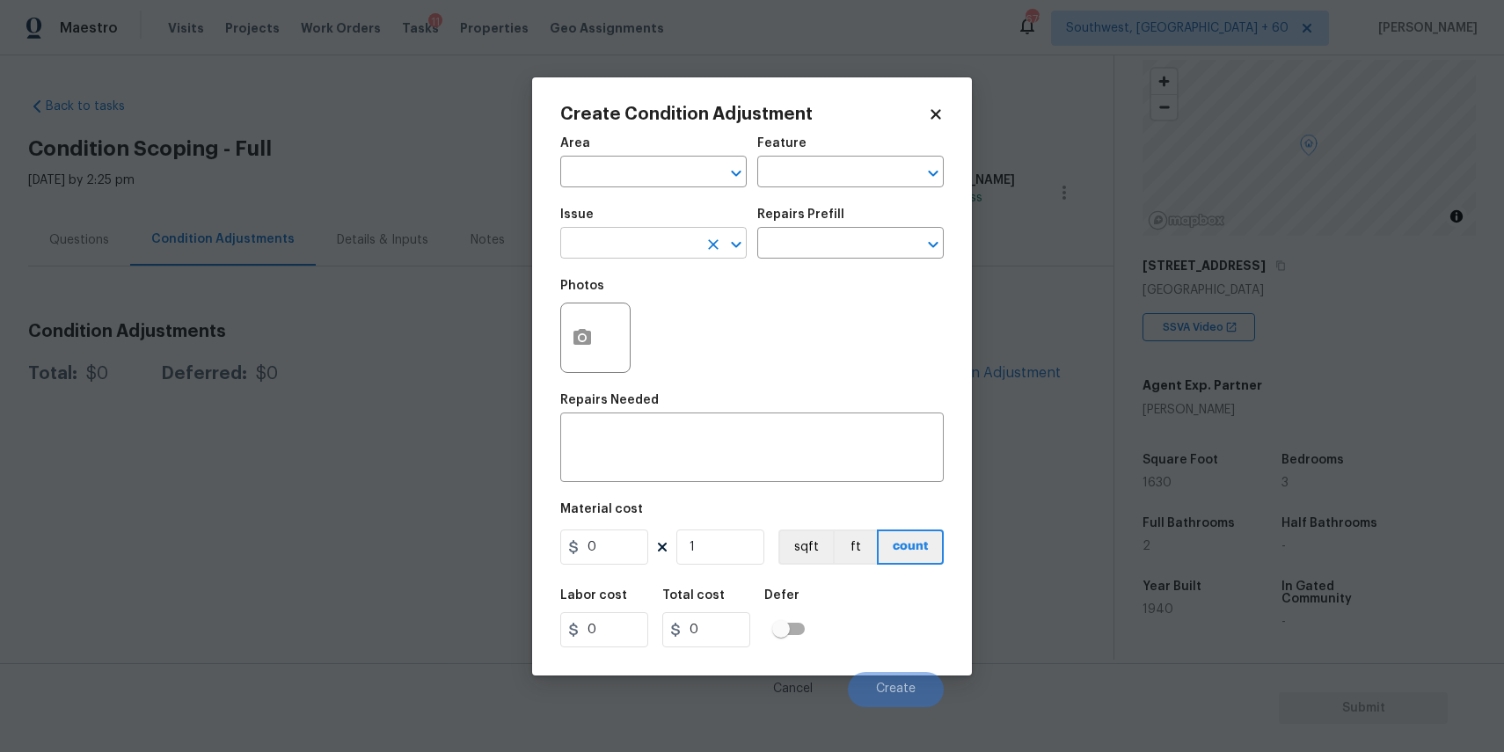
click at [631, 249] on input "text" at bounding box center [628, 244] width 137 height 27
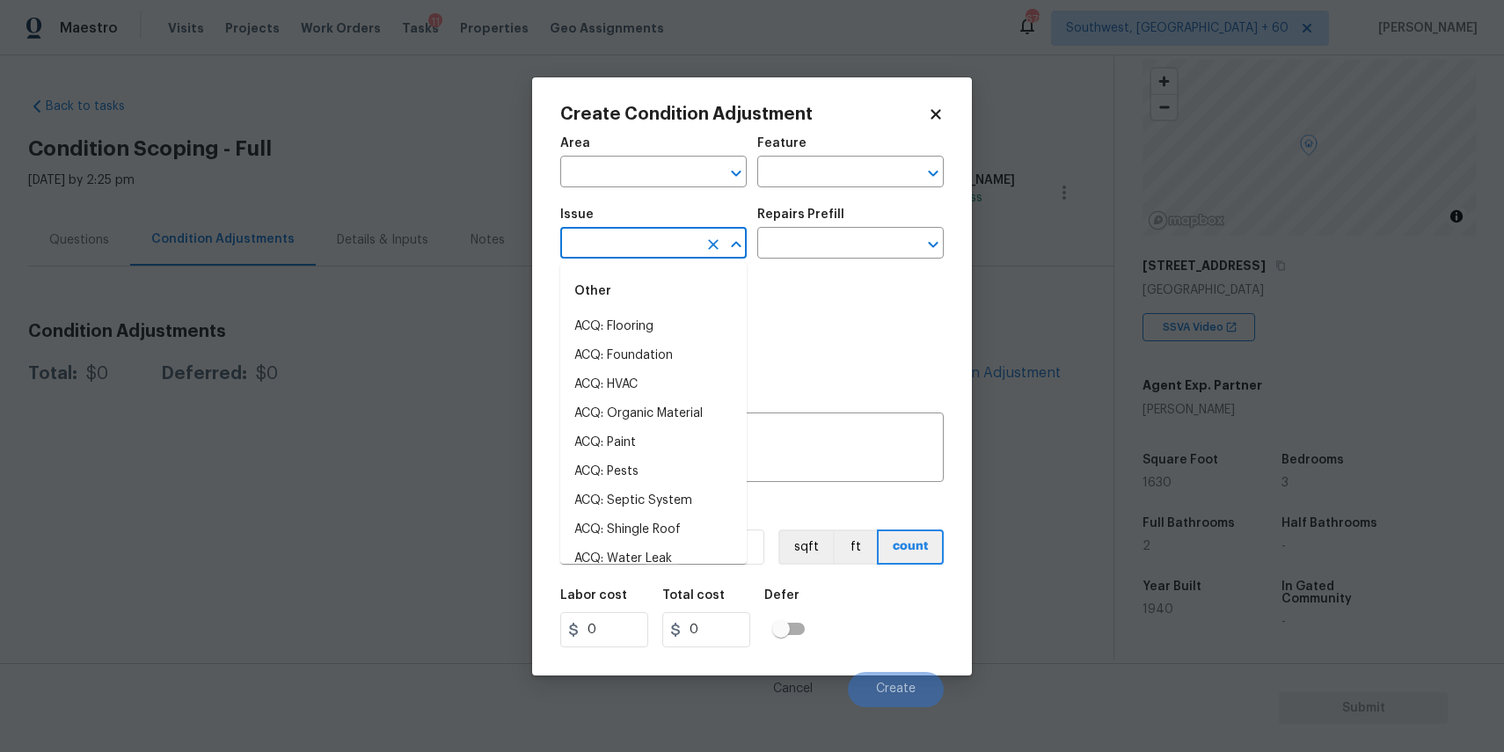
click at [1094, 308] on body "Maestro Visits Projects Work Orders Tasks 11 Properties Geo Assignments 672 Sou…" at bounding box center [752, 376] width 1504 height 752
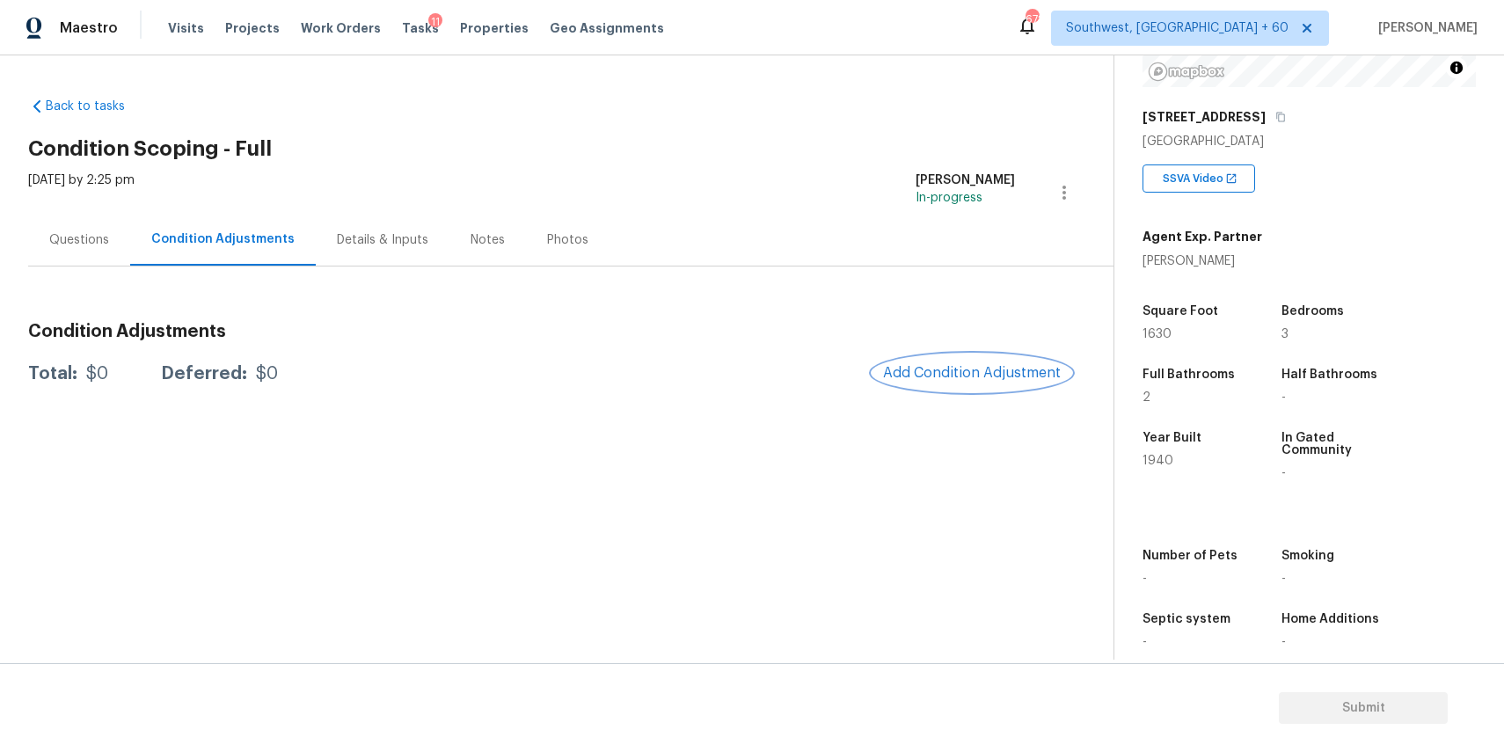
scroll to position [270, 0]
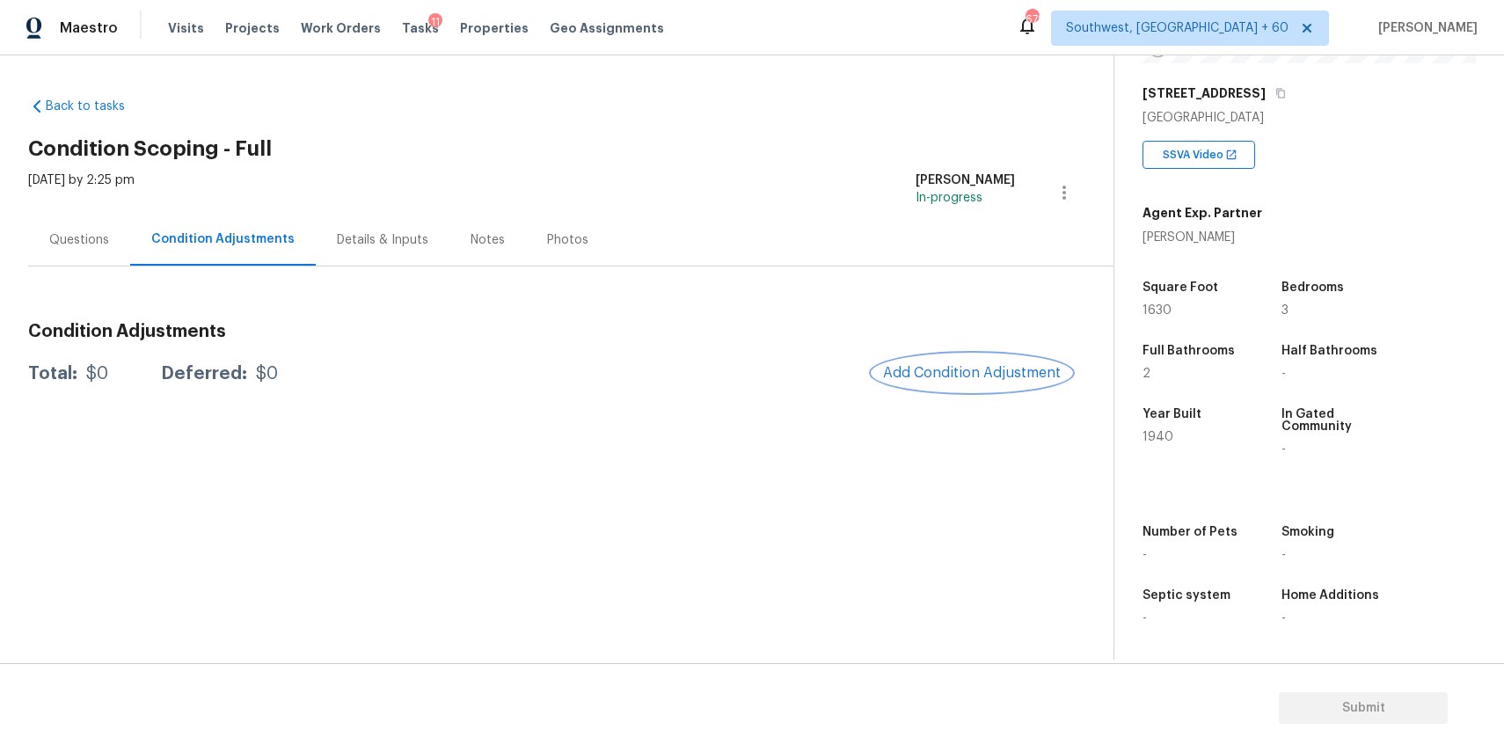
click at [969, 375] on span "Add Condition Adjustment" at bounding box center [972, 373] width 178 height 16
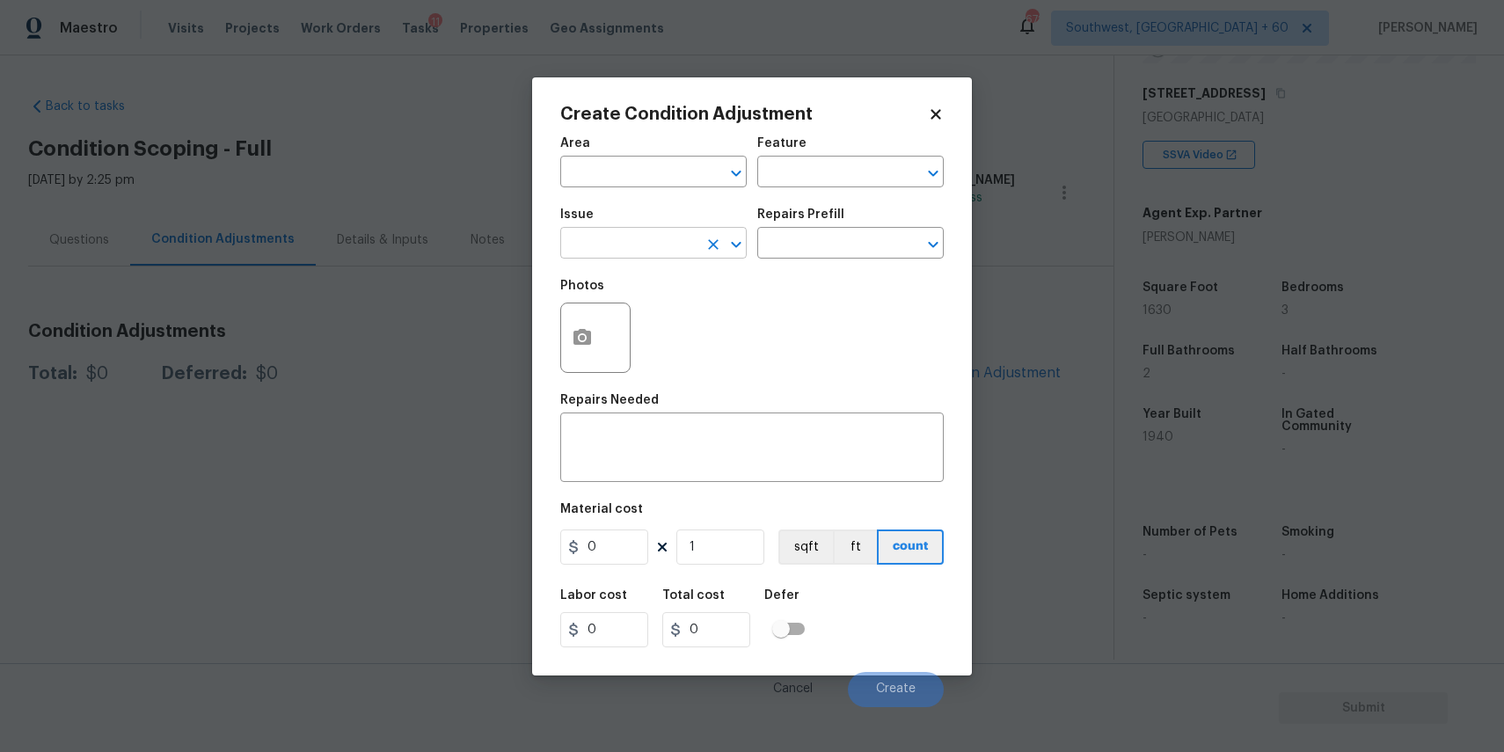
click at [649, 250] on input "text" at bounding box center [628, 244] width 137 height 27
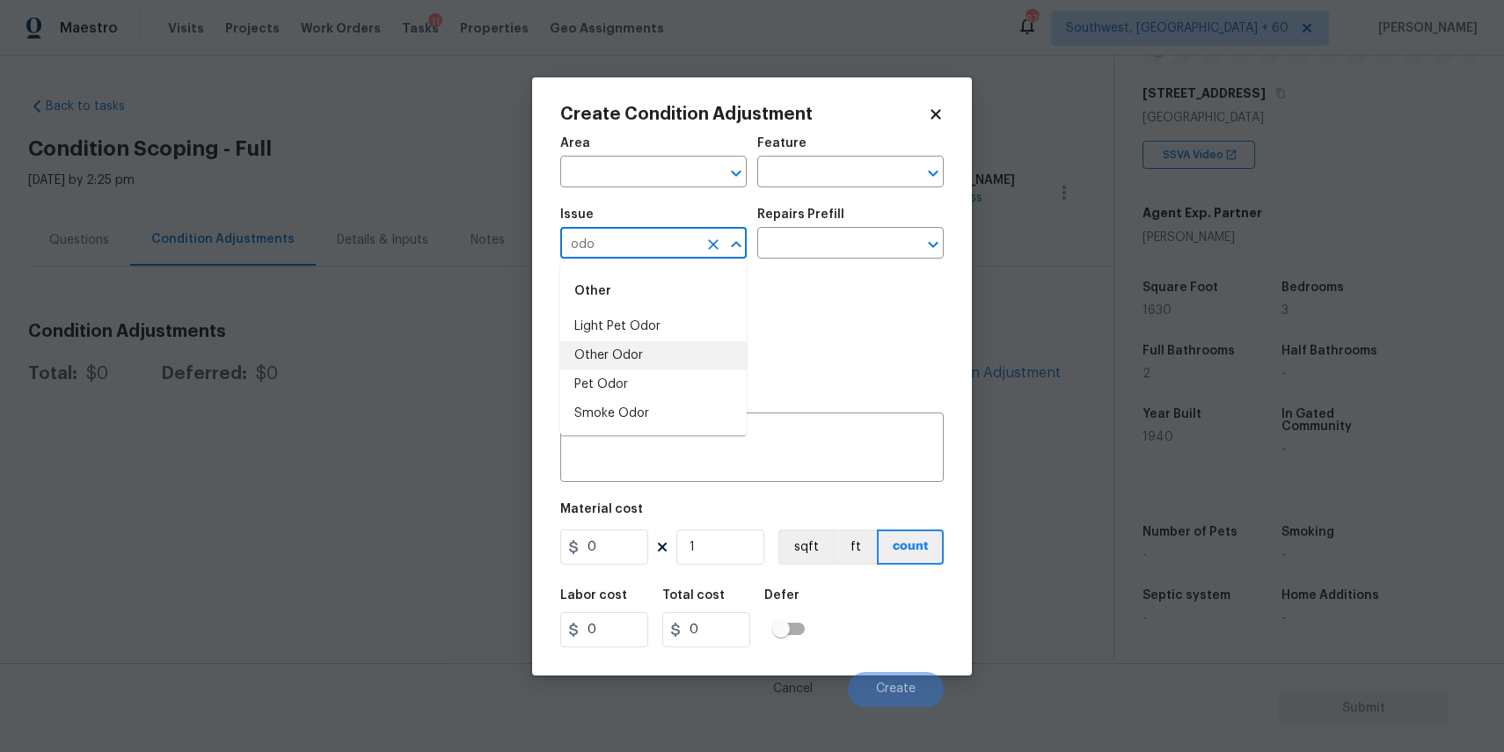
click at [653, 350] on li "Other Odor" at bounding box center [653, 355] width 186 height 29
type input "Other Odor"
click at [784, 234] on input "text" at bounding box center [825, 244] width 137 height 27
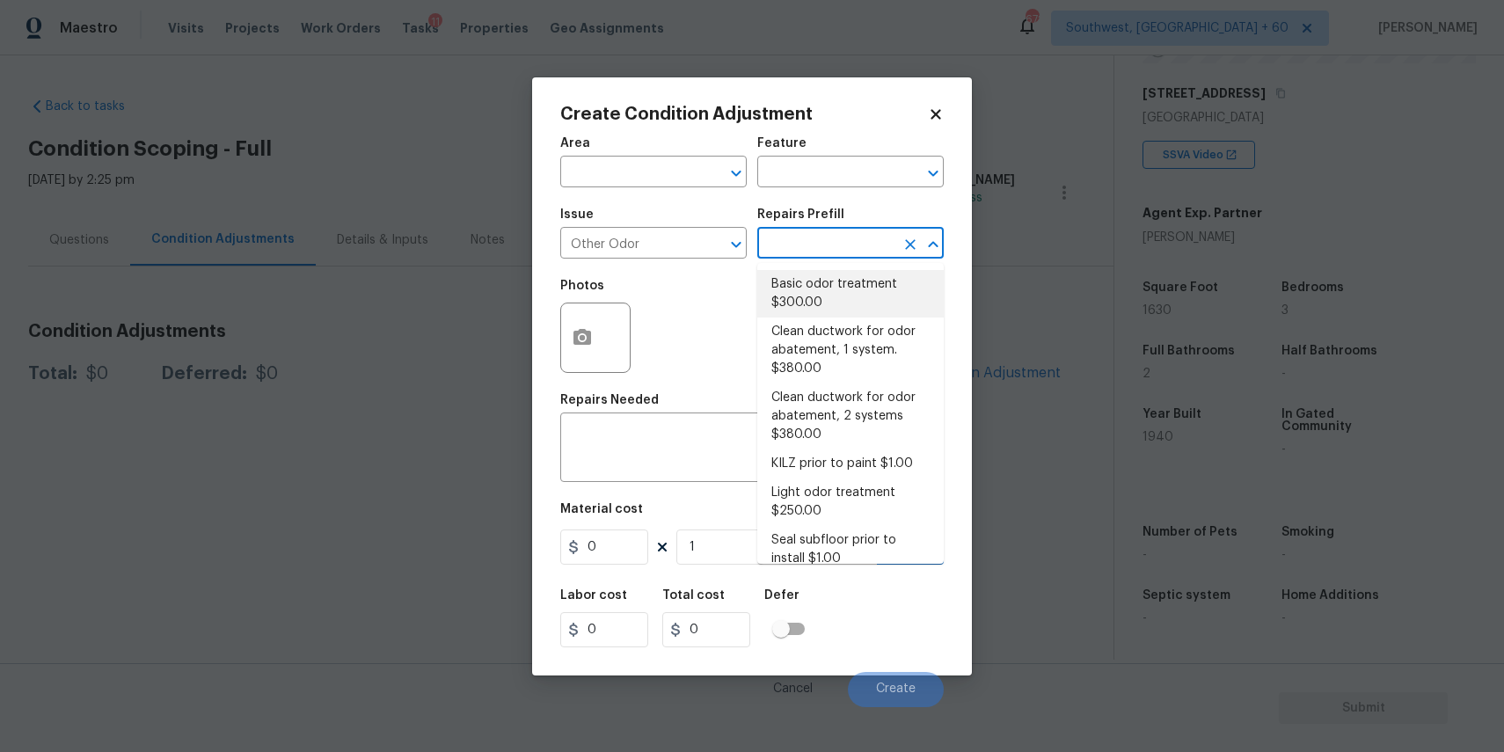
click at [857, 288] on li "Basic odor treatment $300.00" at bounding box center [850, 293] width 186 height 47
type textarea "OD Odor Protocol: Heavy Odor present. Remediate home odor. Including but not li…"
type input "300"
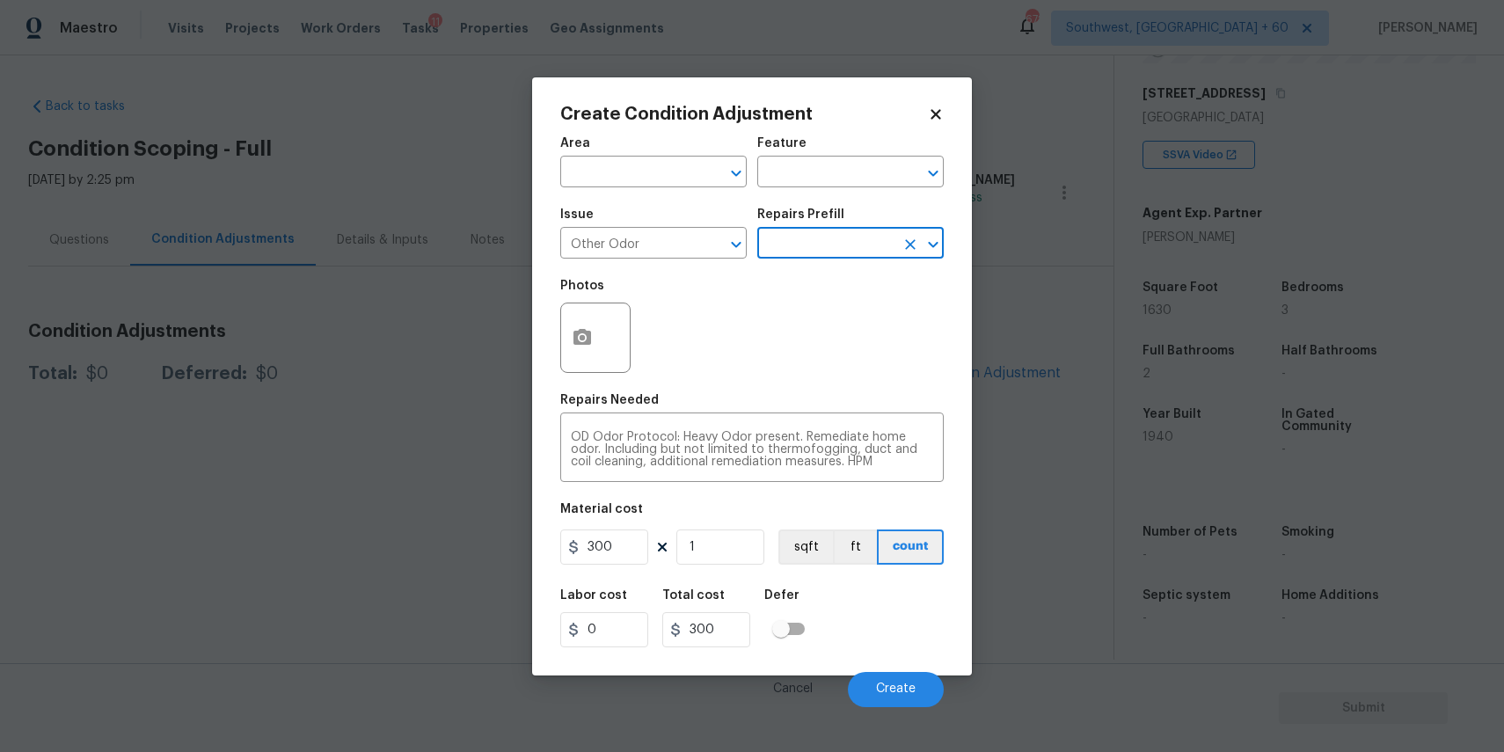
click at [617, 518] on div "Material cost" at bounding box center [751, 514] width 383 height 23
click at [622, 545] on input "300" at bounding box center [604, 546] width 88 height 35
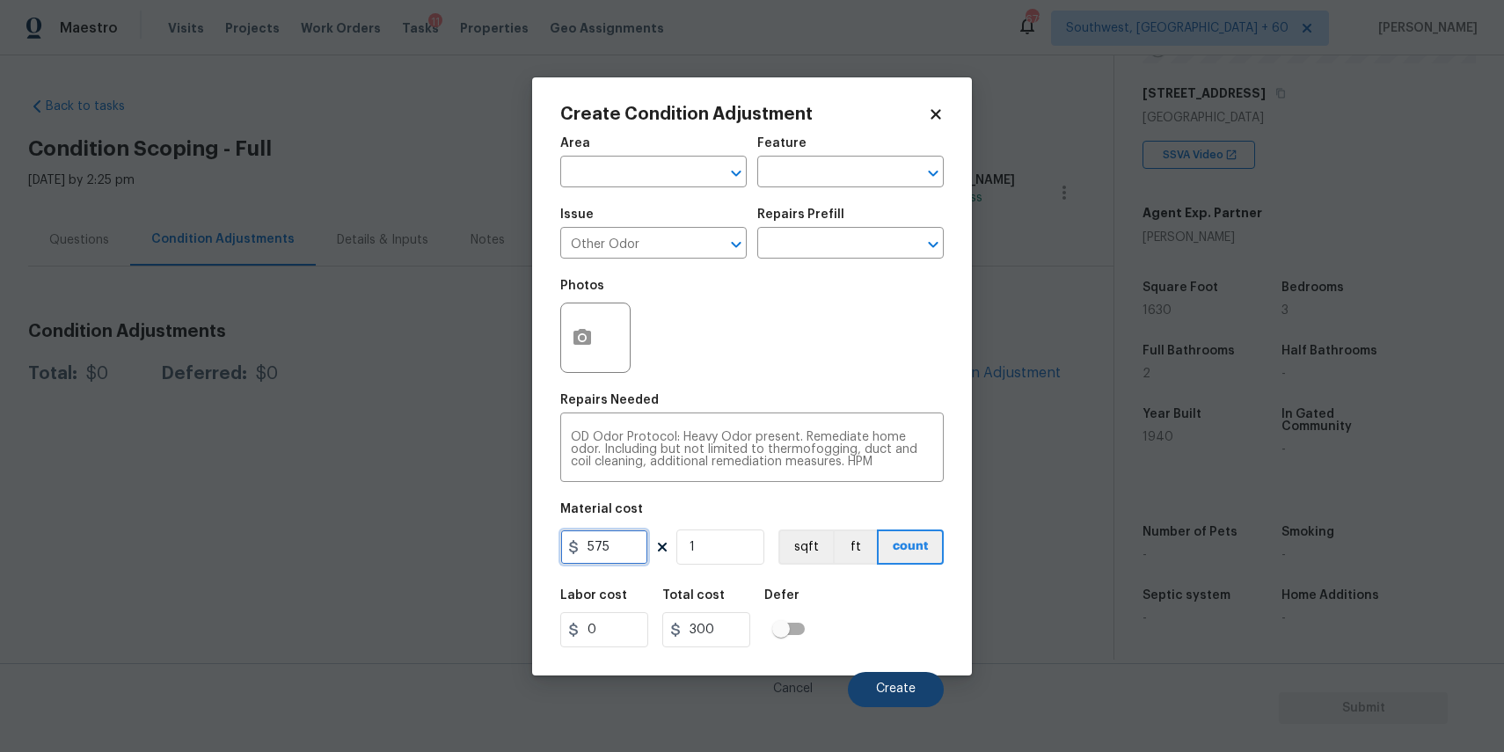
type input "575"
click at [884, 682] on button "Create" at bounding box center [896, 689] width 96 height 35
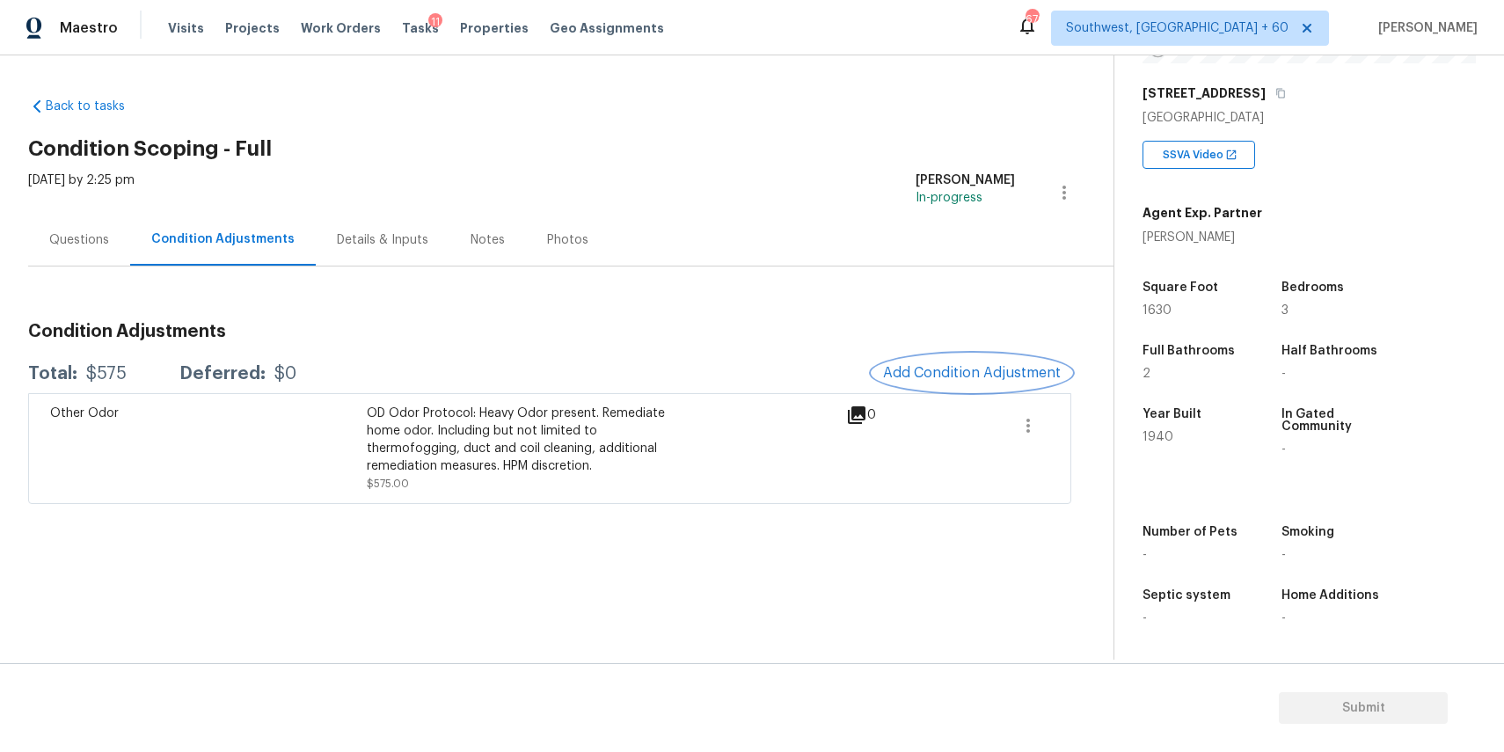
click at [927, 378] on span "Add Condition Adjustment" at bounding box center [972, 373] width 178 height 16
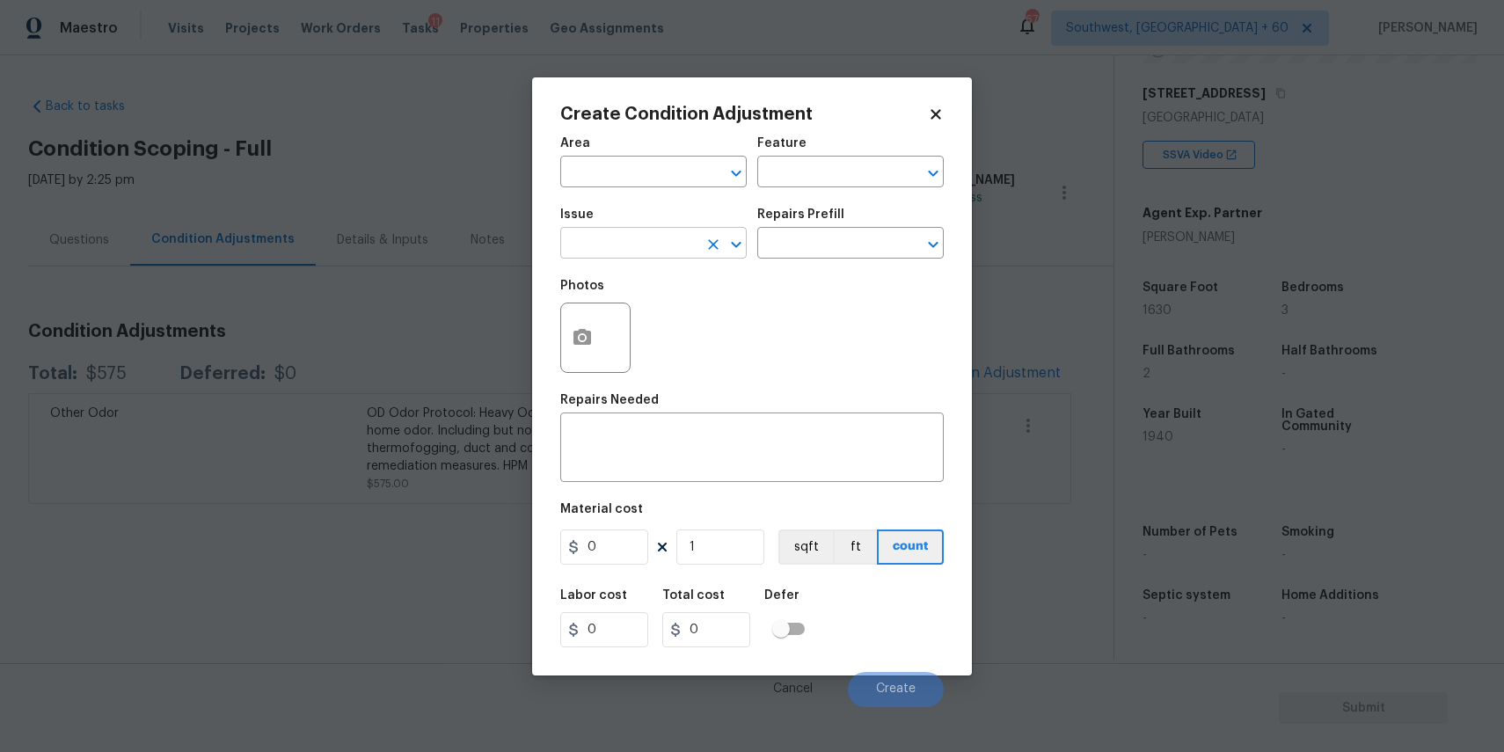
click at [602, 244] on input "text" at bounding box center [628, 244] width 137 height 27
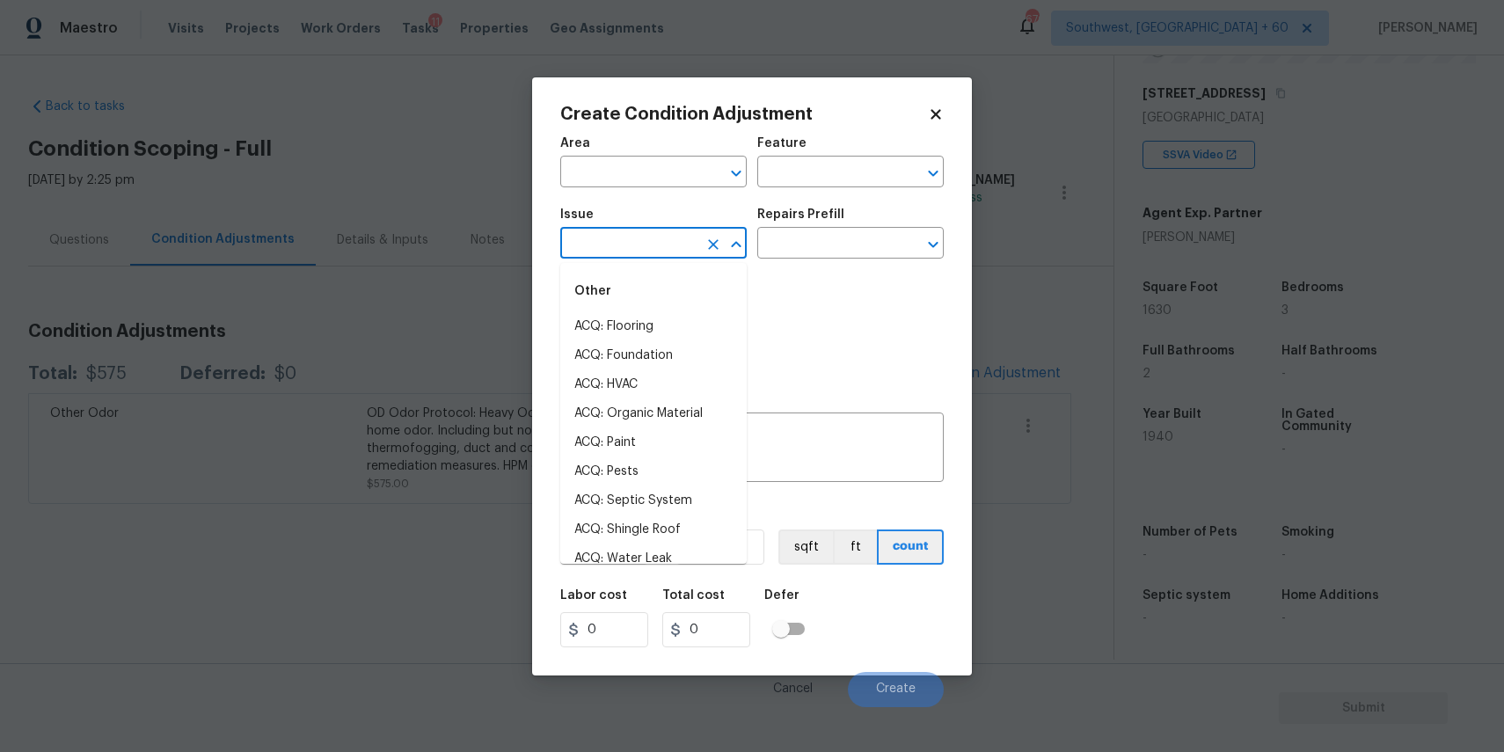
click at [602, 244] on input "text" at bounding box center [628, 244] width 137 height 27
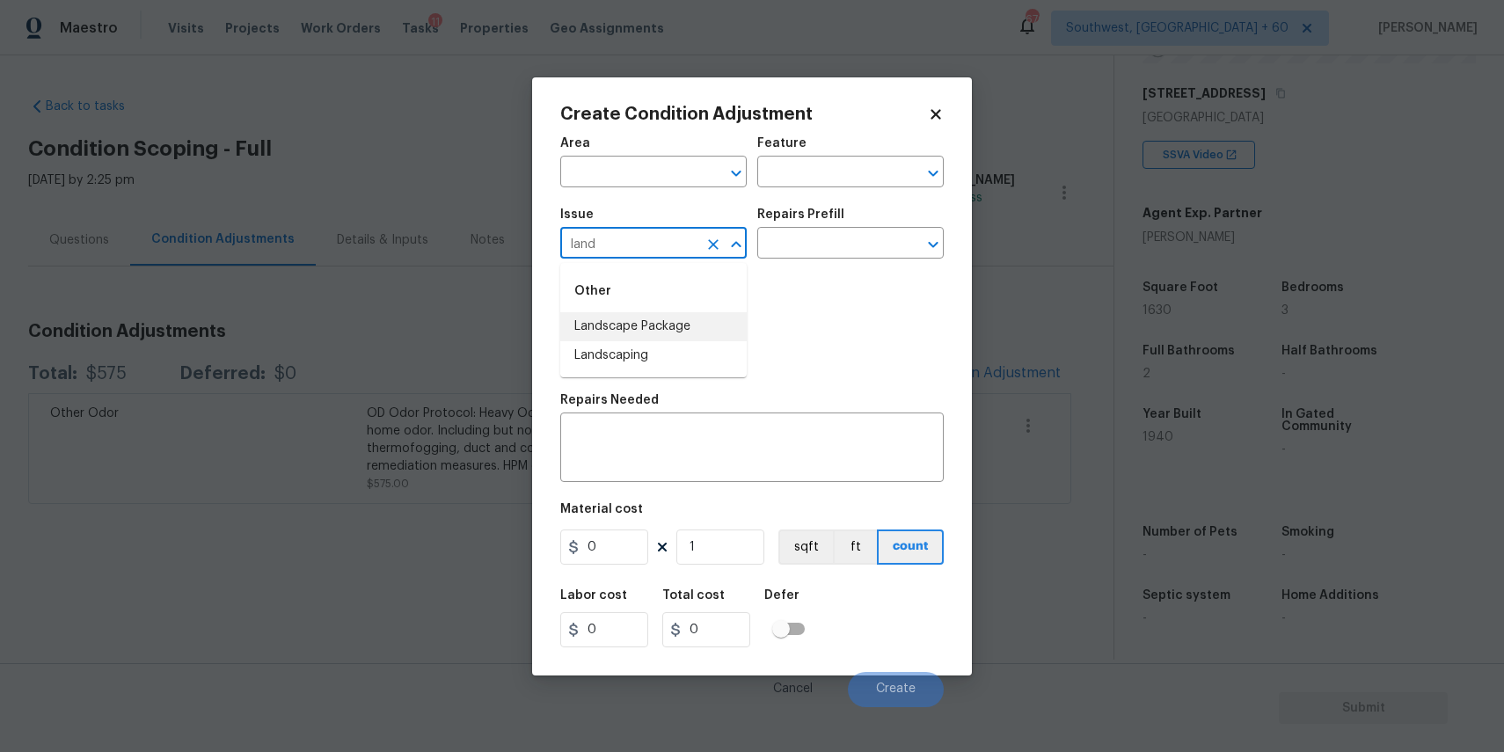
click at [682, 331] on li "Landscape Package" at bounding box center [653, 326] width 186 height 29
type input "Landscape Package"
click at [778, 259] on div "Issue Landscape Package ​ Repairs Prefill ​" at bounding box center [751, 233] width 383 height 71
click at [820, 237] on input "text" at bounding box center [825, 244] width 137 height 27
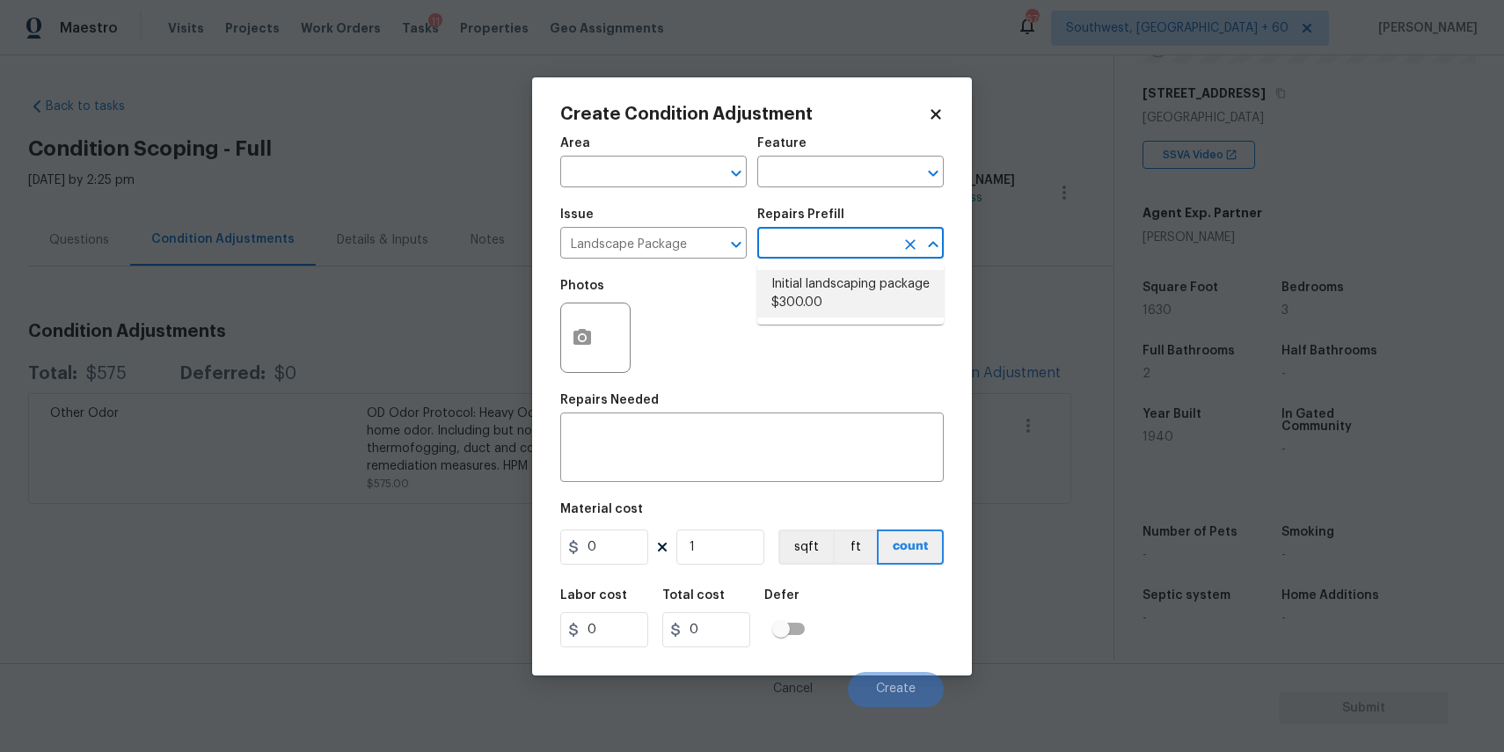
click at [782, 296] on li "Initial landscaping package $300.00" at bounding box center [850, 293] width 186 height 47
type input "Home Readiness Packages"
type textarea "Mowing of grass up to 6" in height. Mow, edge along driveways & sidewalks, trim…"
type input "300"
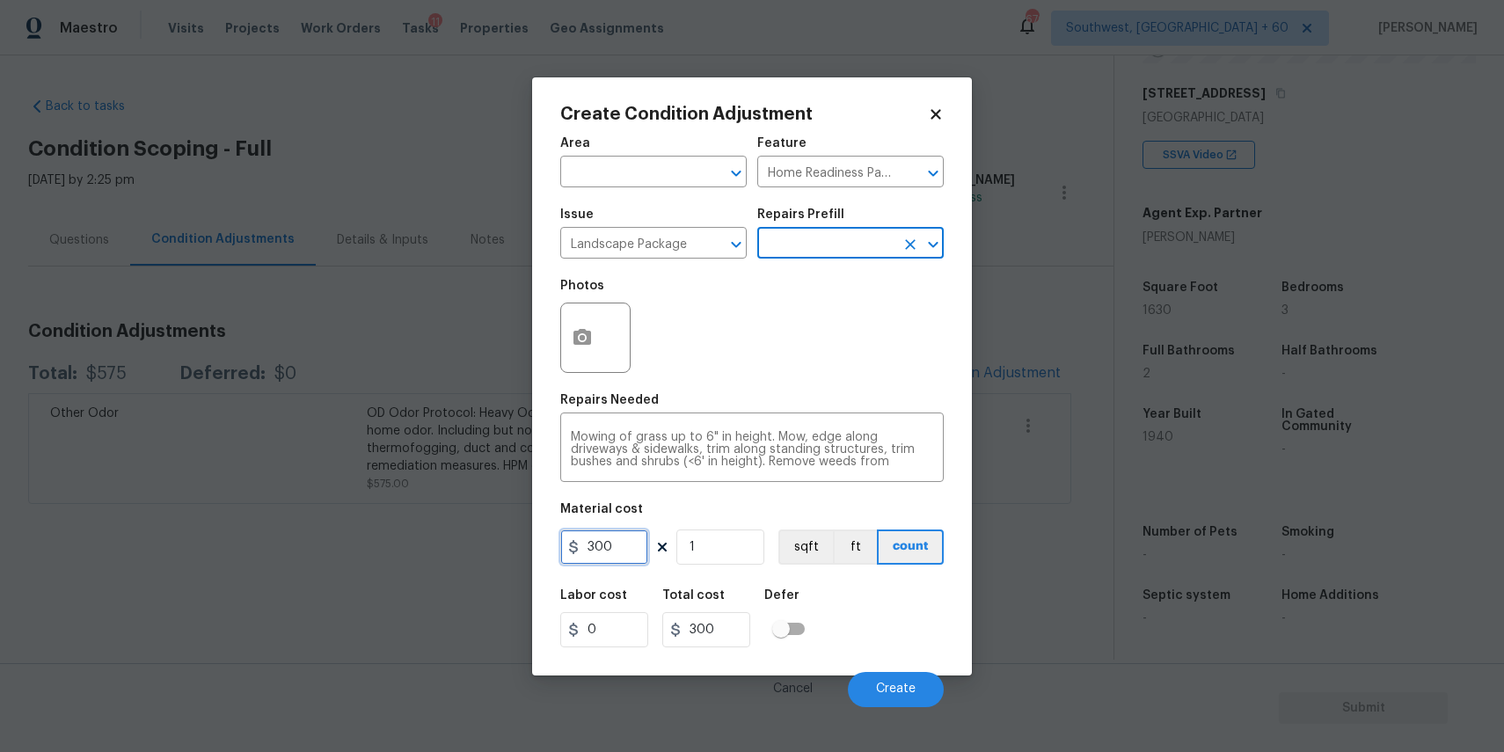
click at [610, 561] on input "300" at bounding box center [604, 546] width 88 height 35
type input "750"
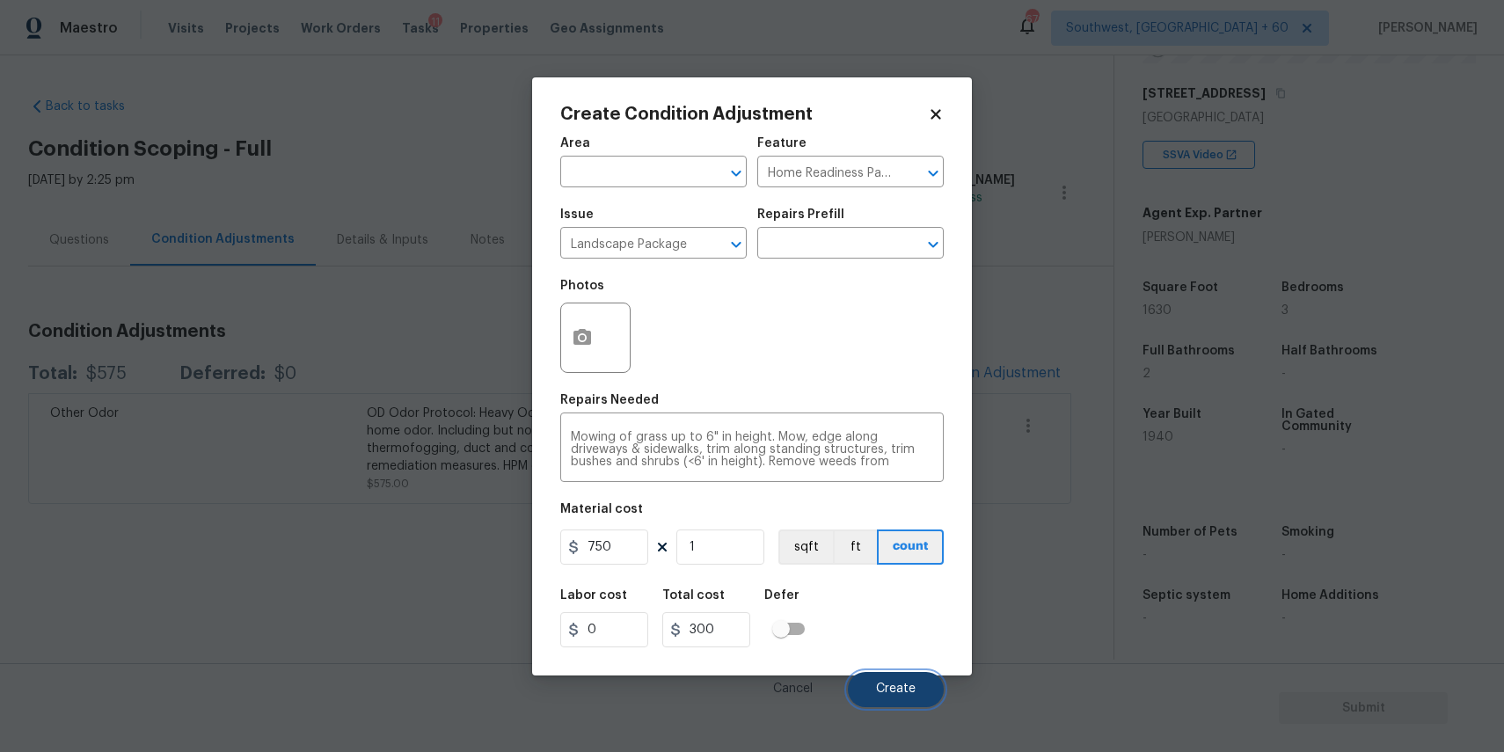
click at [901, 691] on span "Create" at bounding box center [896, 688] width 40 height 13
type input "750"
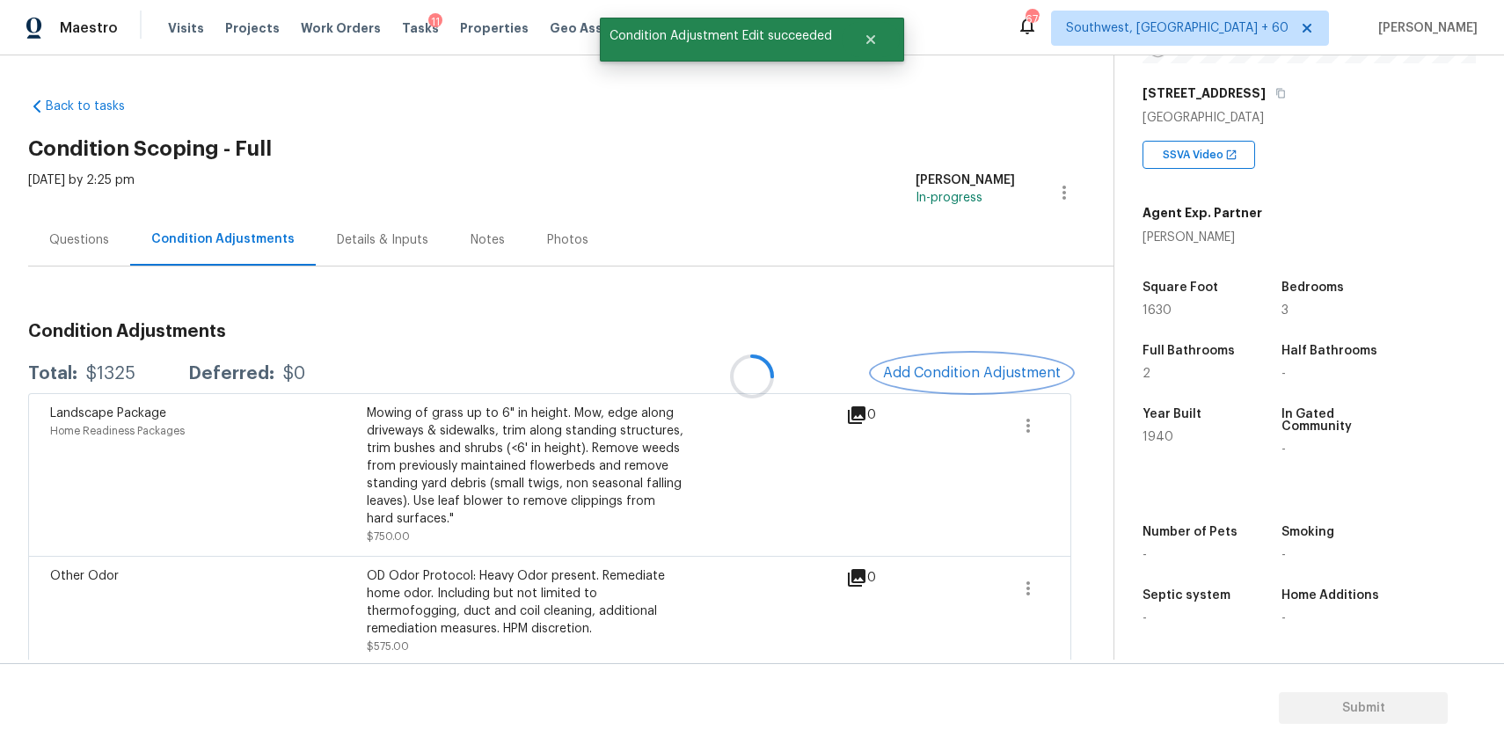
click at [1014, 369] on span "Add Condition Adjustment" at bounding box center [972, 373] width 178 height 16
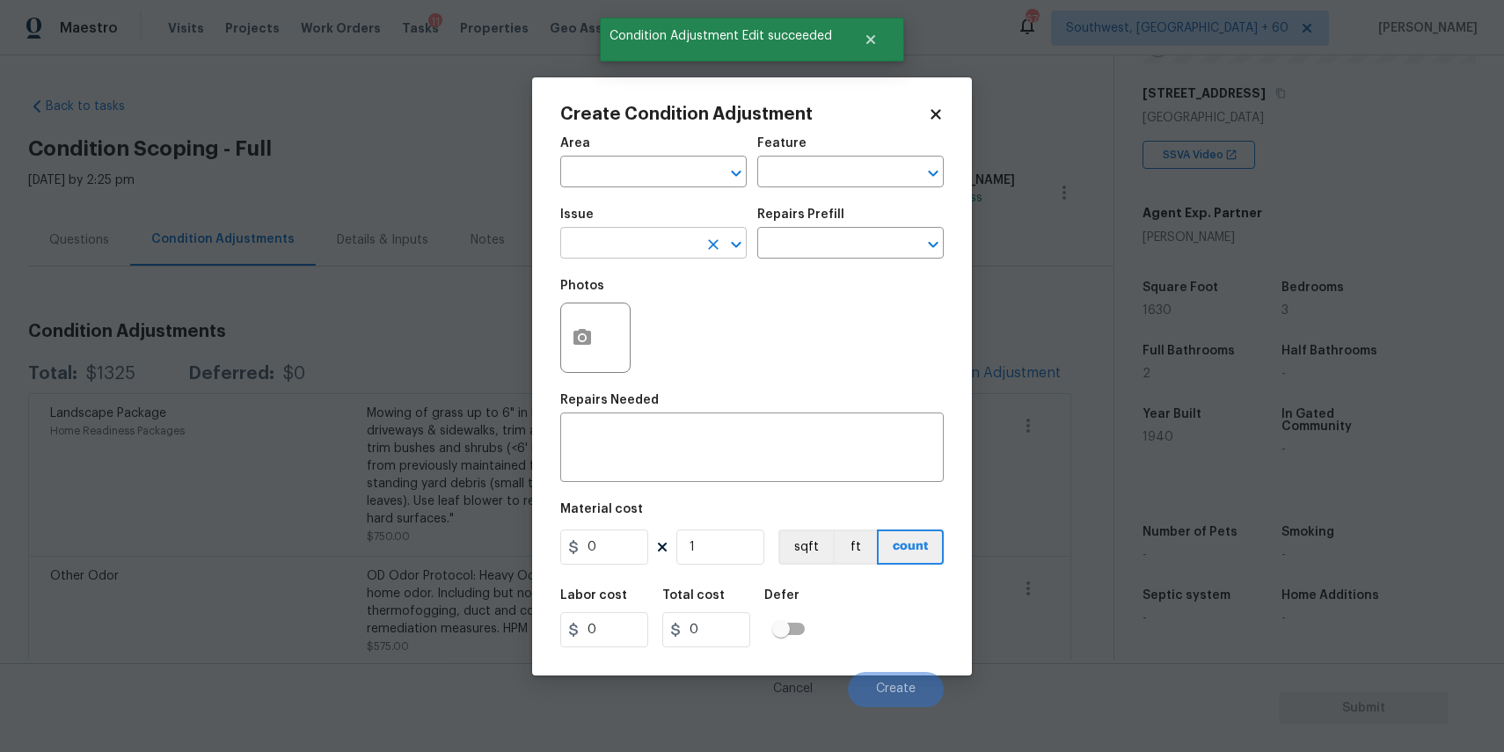
click at [675, 240] on input "text" at bounding box center [628, 244] width 137 height 27
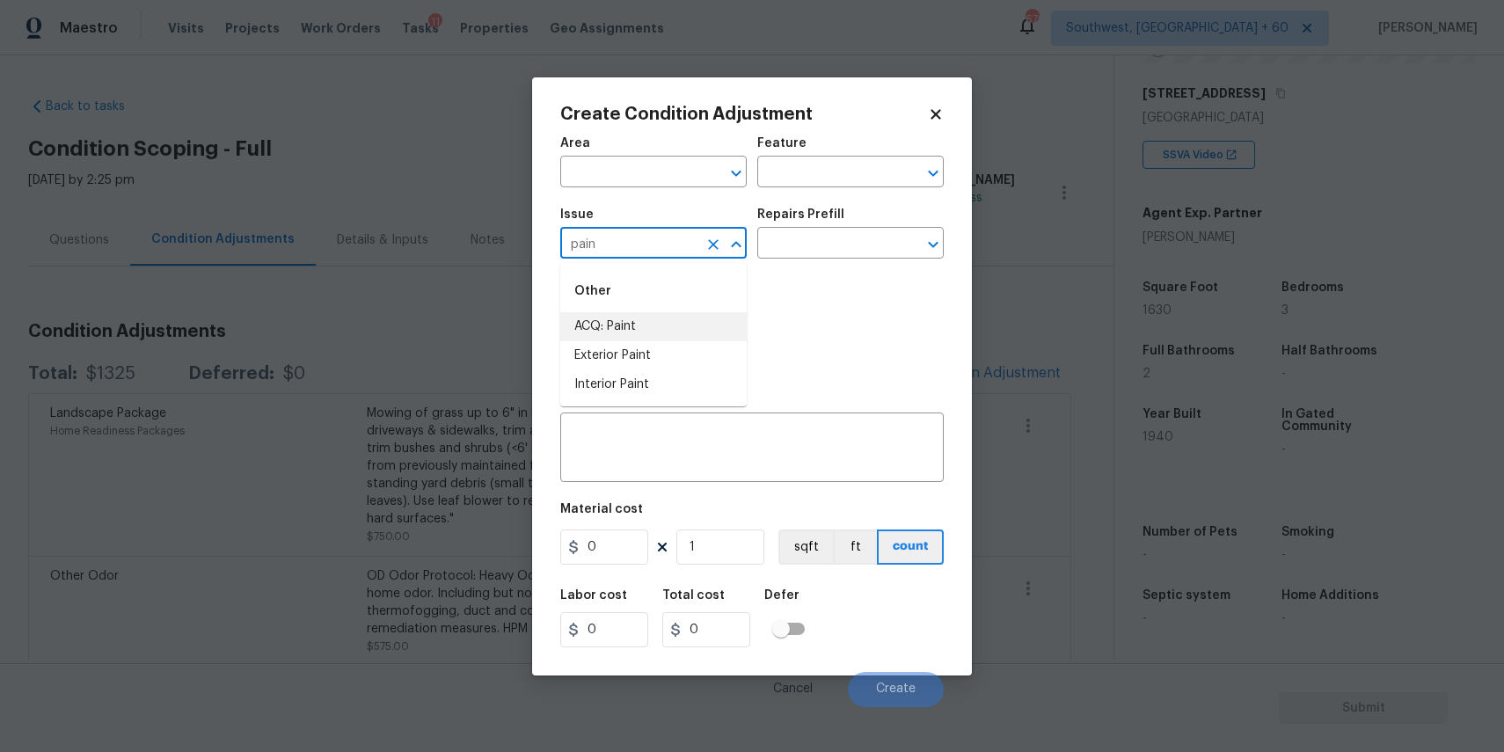
click at [645, 332] on li "ACQ: Paint" at bounding box center [653, 326] width 186 height 29
type input "ACQ: Paint"
click at [748, 263] on div "Issue ACQ: Paint ​ Repairs Prefill ​" at bounding box center [751, 233] width 383 height 71
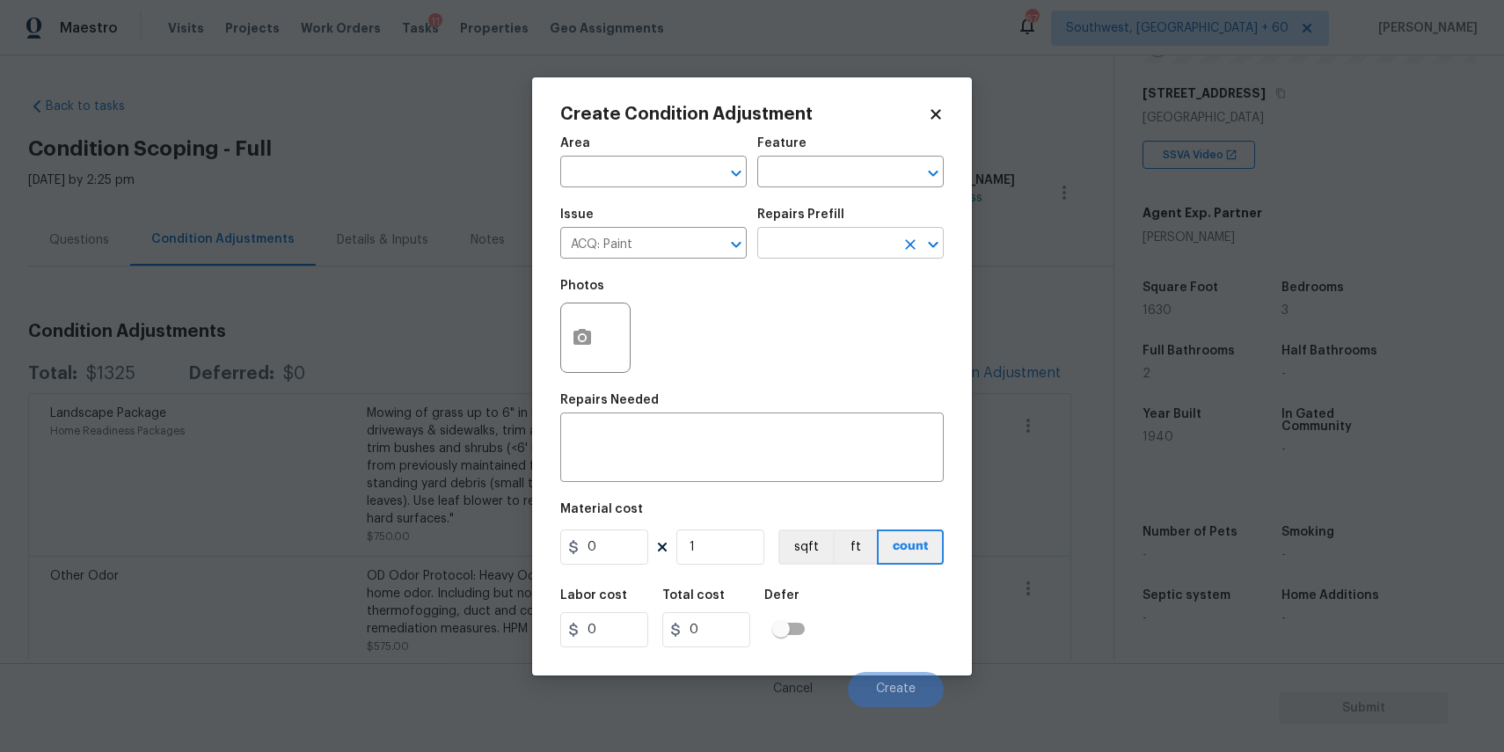
click at [818, 238] on input "text" at bounding box center [825, 244] width 137 height 27
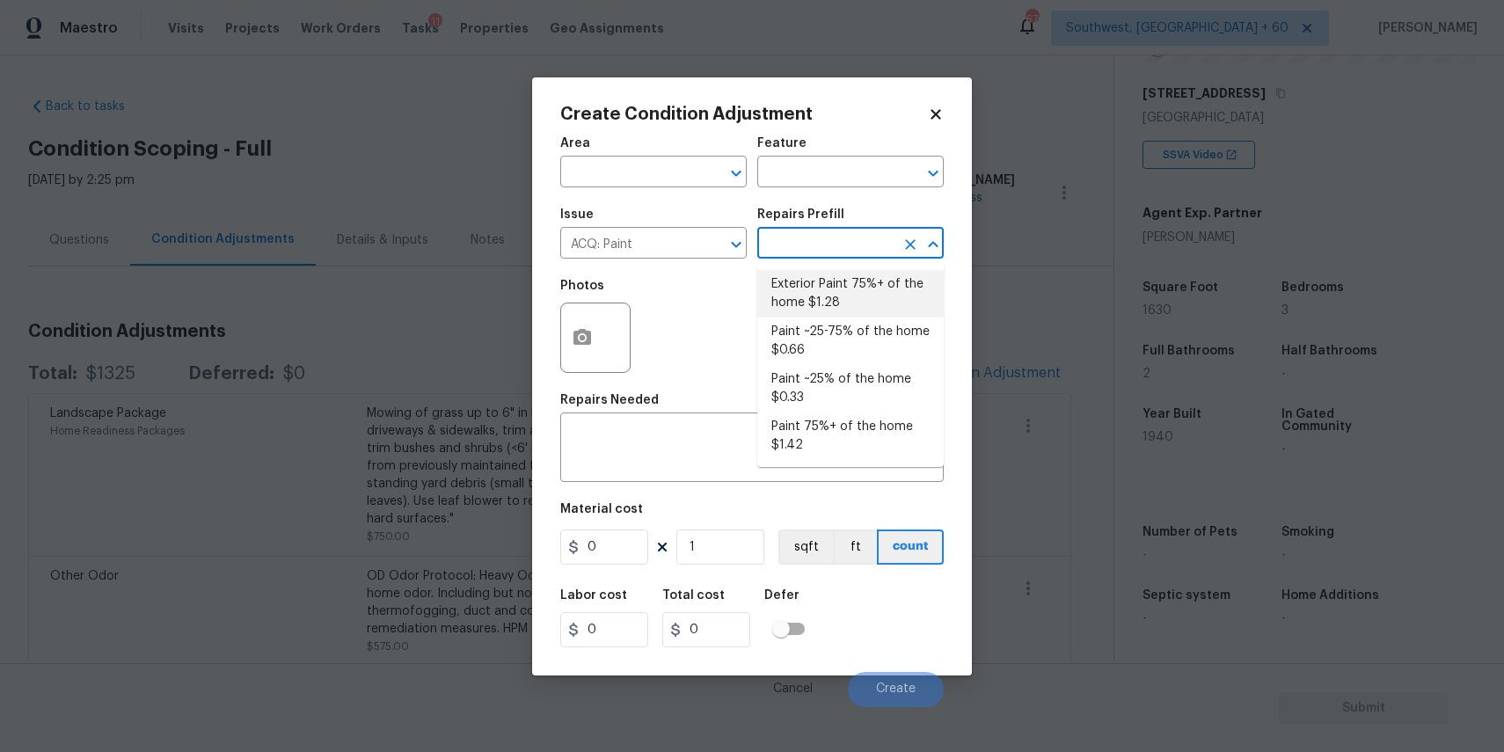
click at [869, 300] on li "Exterior Paint 75%+ of the home $1.28" at bounding box center [850, 293] width 186 height 47
type input "Acquisition"
type textarea "Acquisition Scope: 75%+ of the home exterior will likely require paint"
type input "1.28"
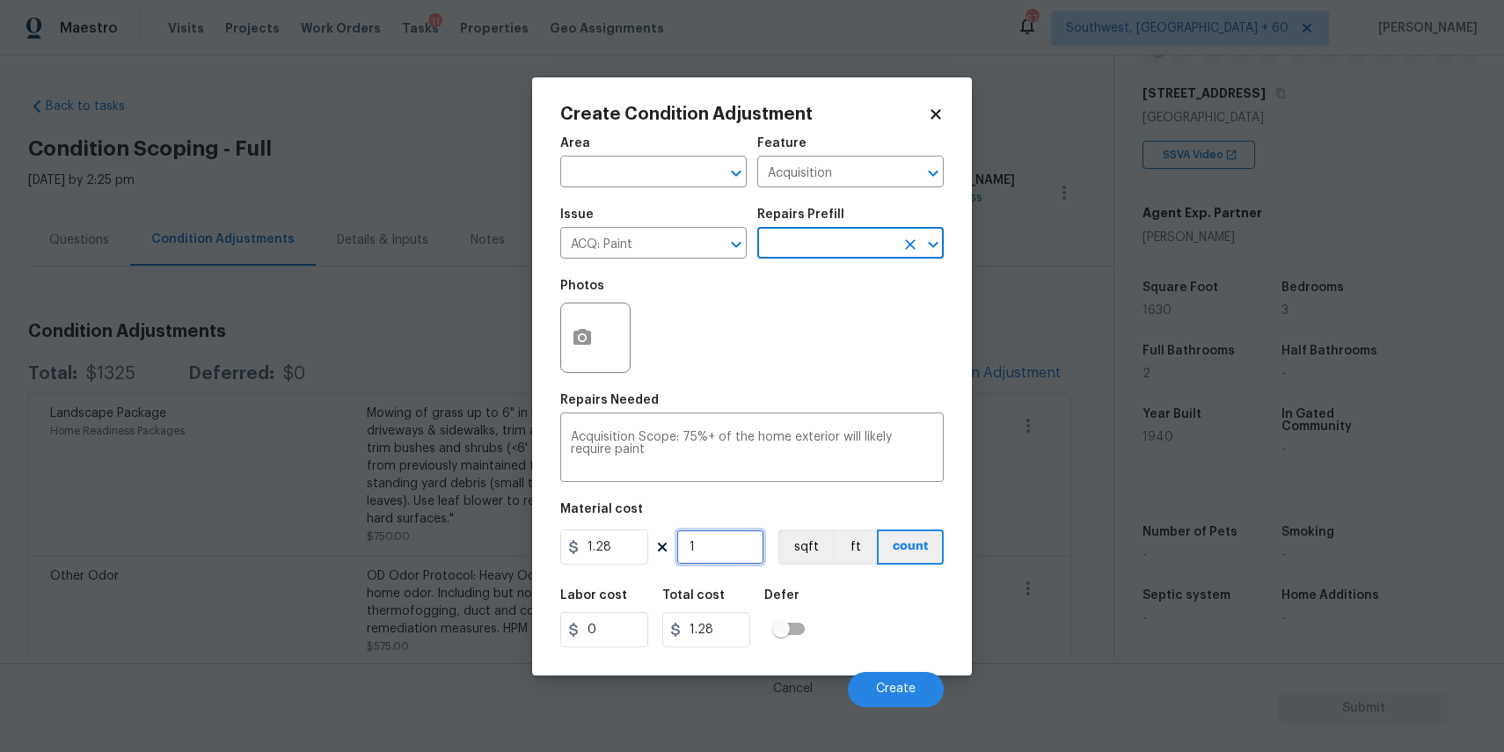
click at [724, 545] on input "1" at bounding box center [720, 546] width 88 height 35
type input "16"
type input "20.48"
type input "162"
type input "207.36"
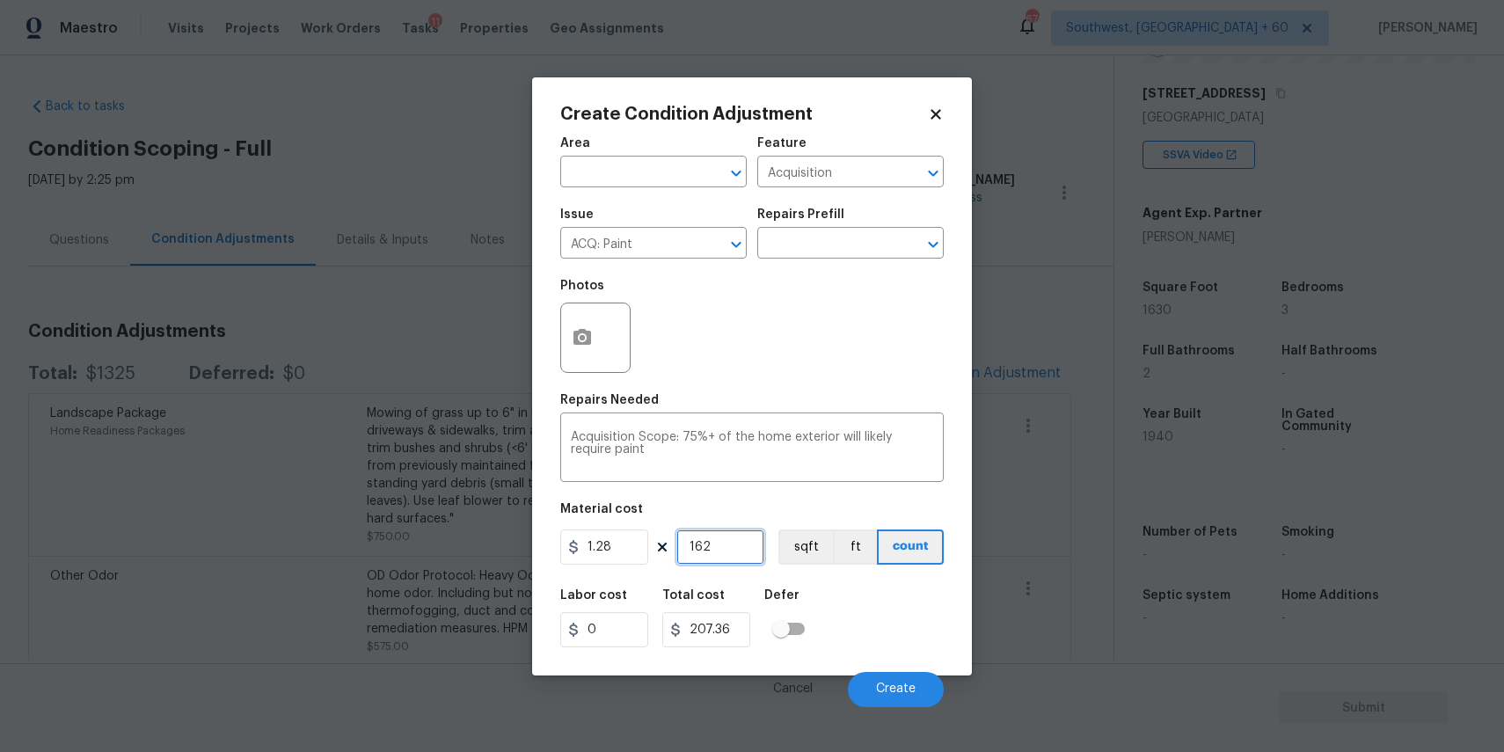
type input "16"
type input "20.48"
type input "163"
type input "208.64"
type input "1630"
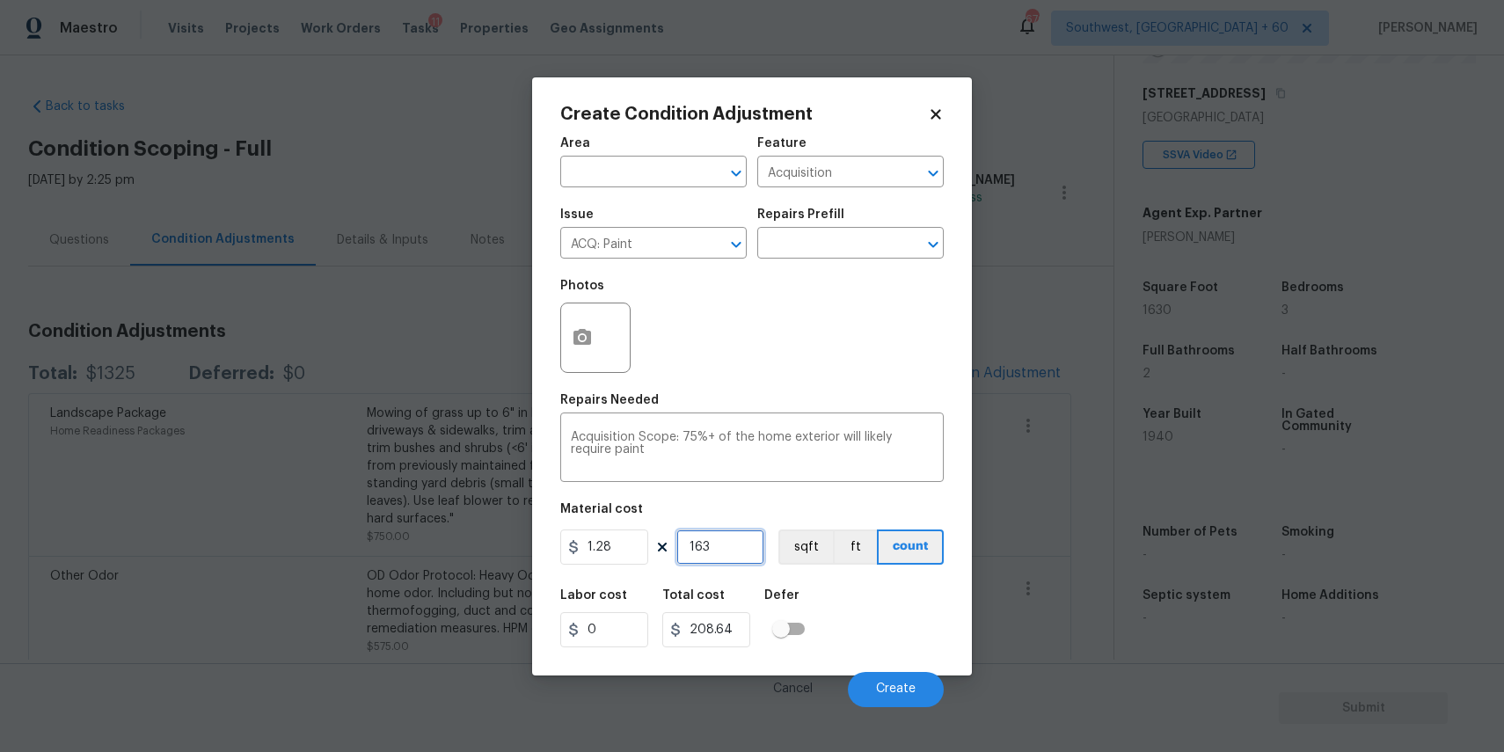
type input "2086.4"
type input "1630"
click at [929, 702] on button "Create" at bounding box center [896, 689] width 96 height 35
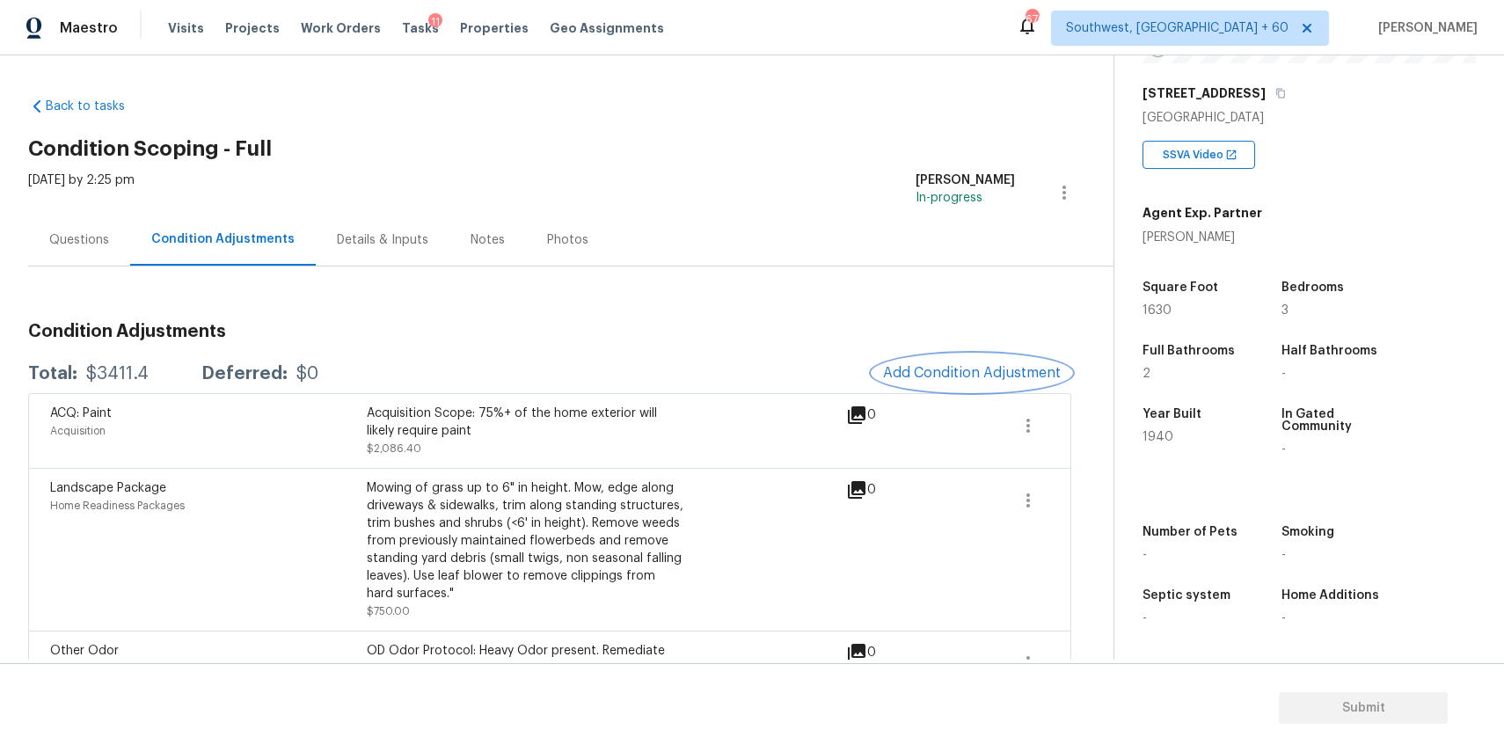
click at [976, 383] on button "Add Condition Adjustment" at bounding box center [971, 372] width 199 height 37
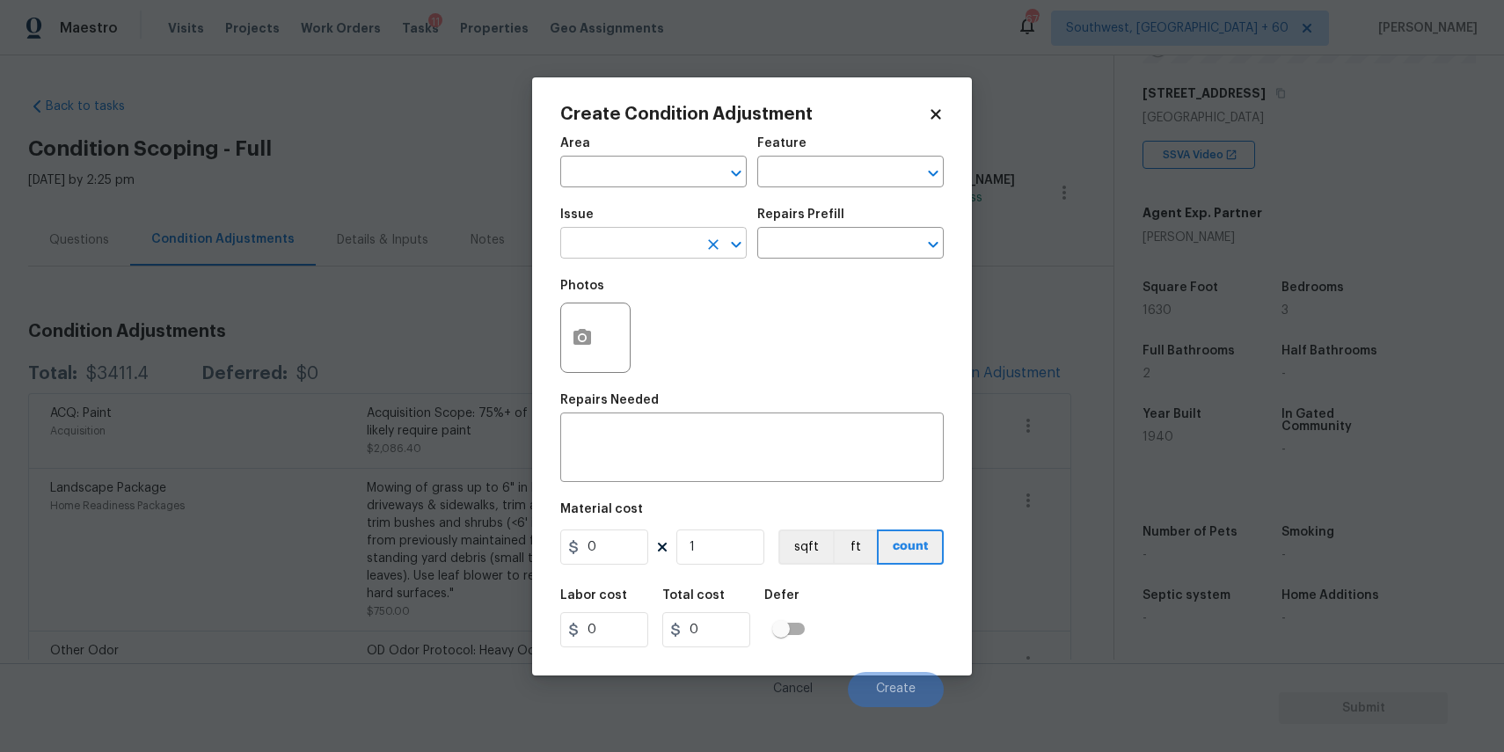
click at [609, 244] on input "text" at bounding box center [628, 244] width 137 height 27
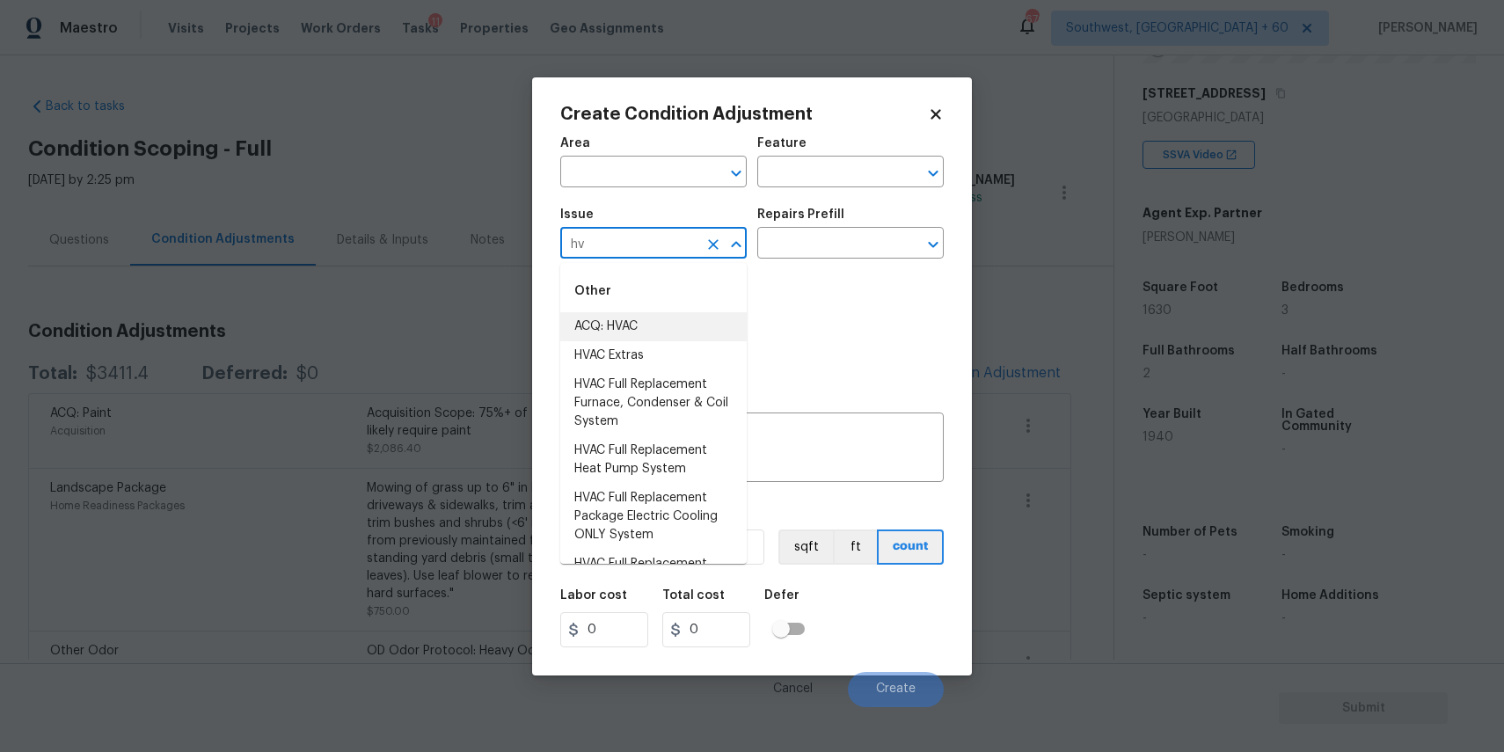
click at [676, 335] on li "ACQ: HVAC" at bounding box center [653, 326] width 186 height 29
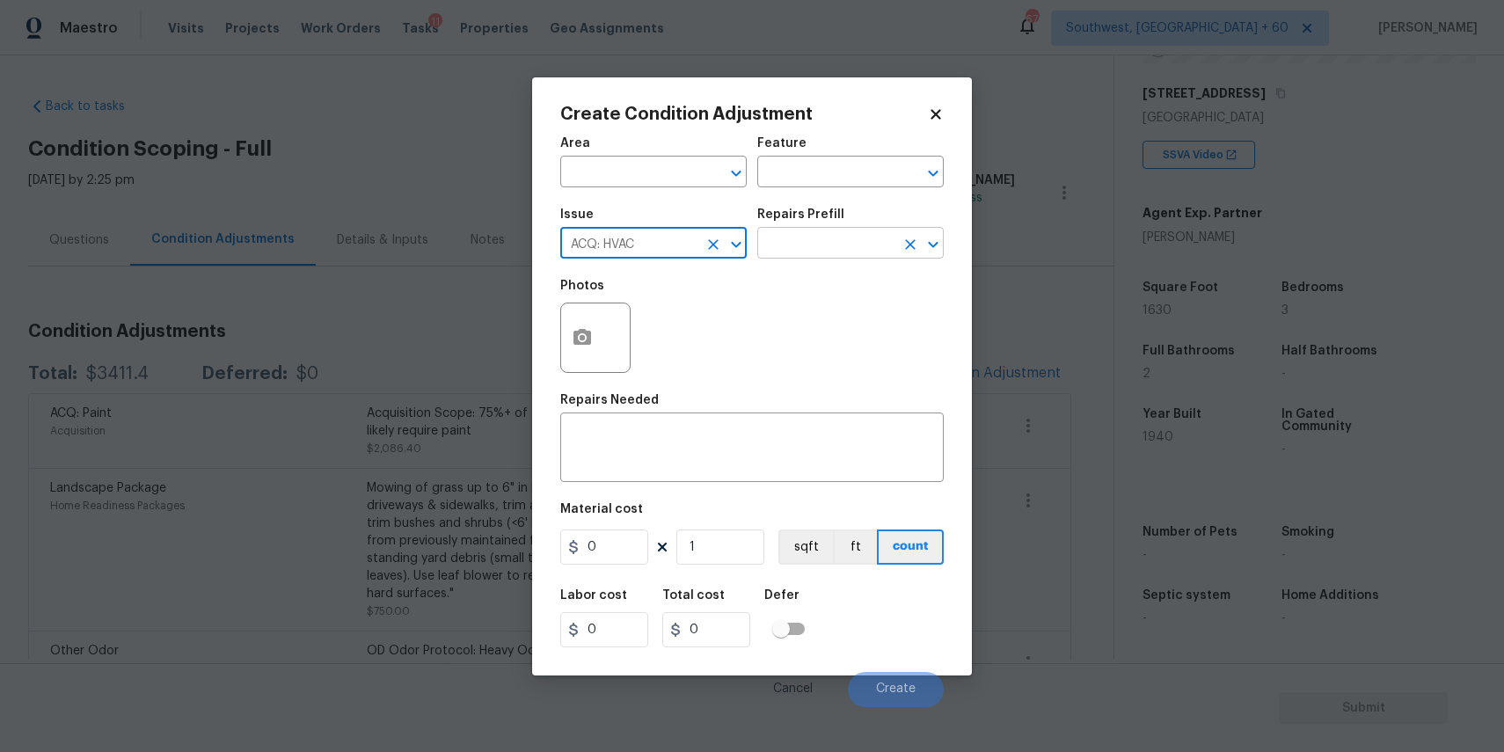
type input "ACQ: HVAC"
click at [813, 242] on input "text" at bounding box center [825, 244] width 137 height 27
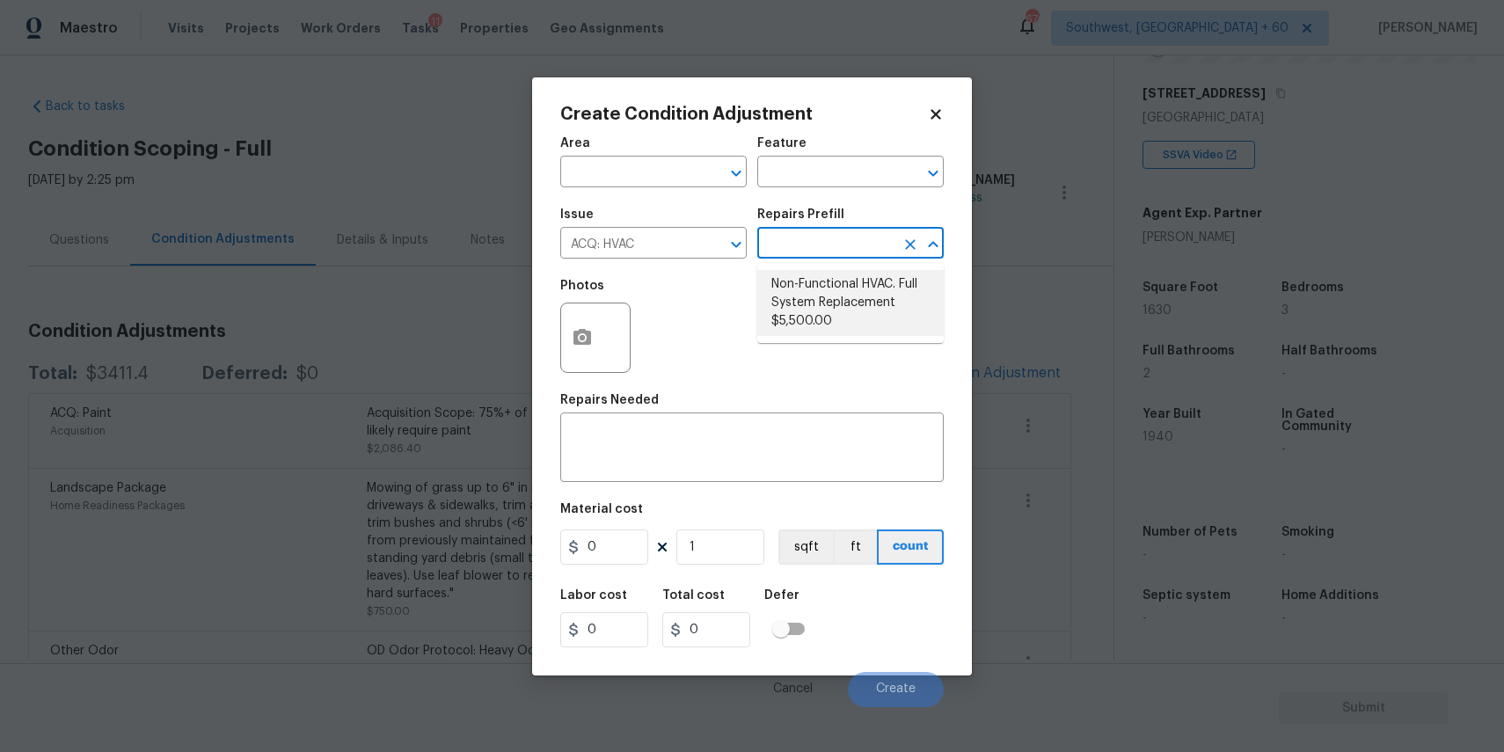
click at [844, 293] on li "Non-Functional HVAC. Full System Replacement $5,500.00" at bounding box center [850, 303] width 186 height 66
type input "Acquisition"
type textarea "Acquisition Scope: Full System Replacement"
type input "5500"
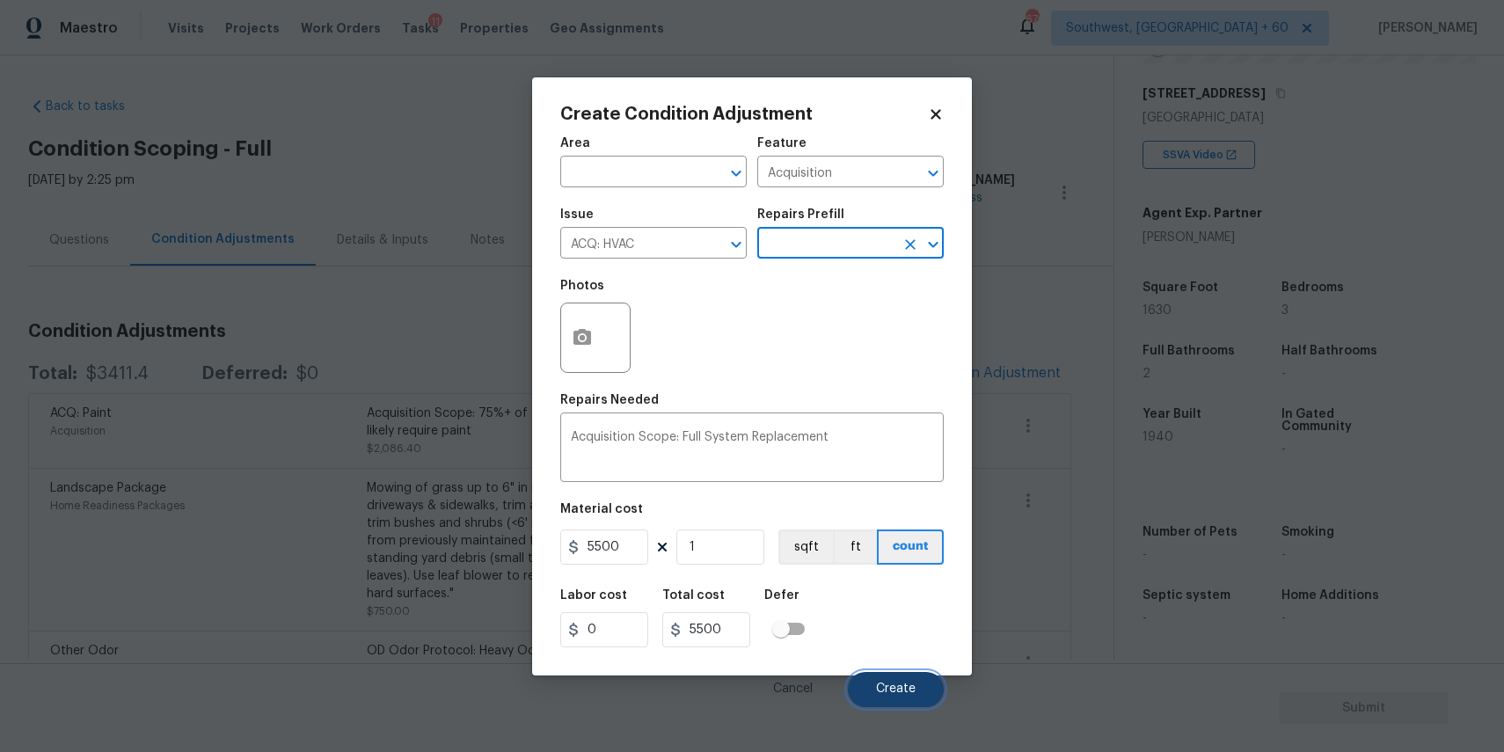
click at [922, 689] on button "Create" at bounding box center [896, 689] width 96 height 35
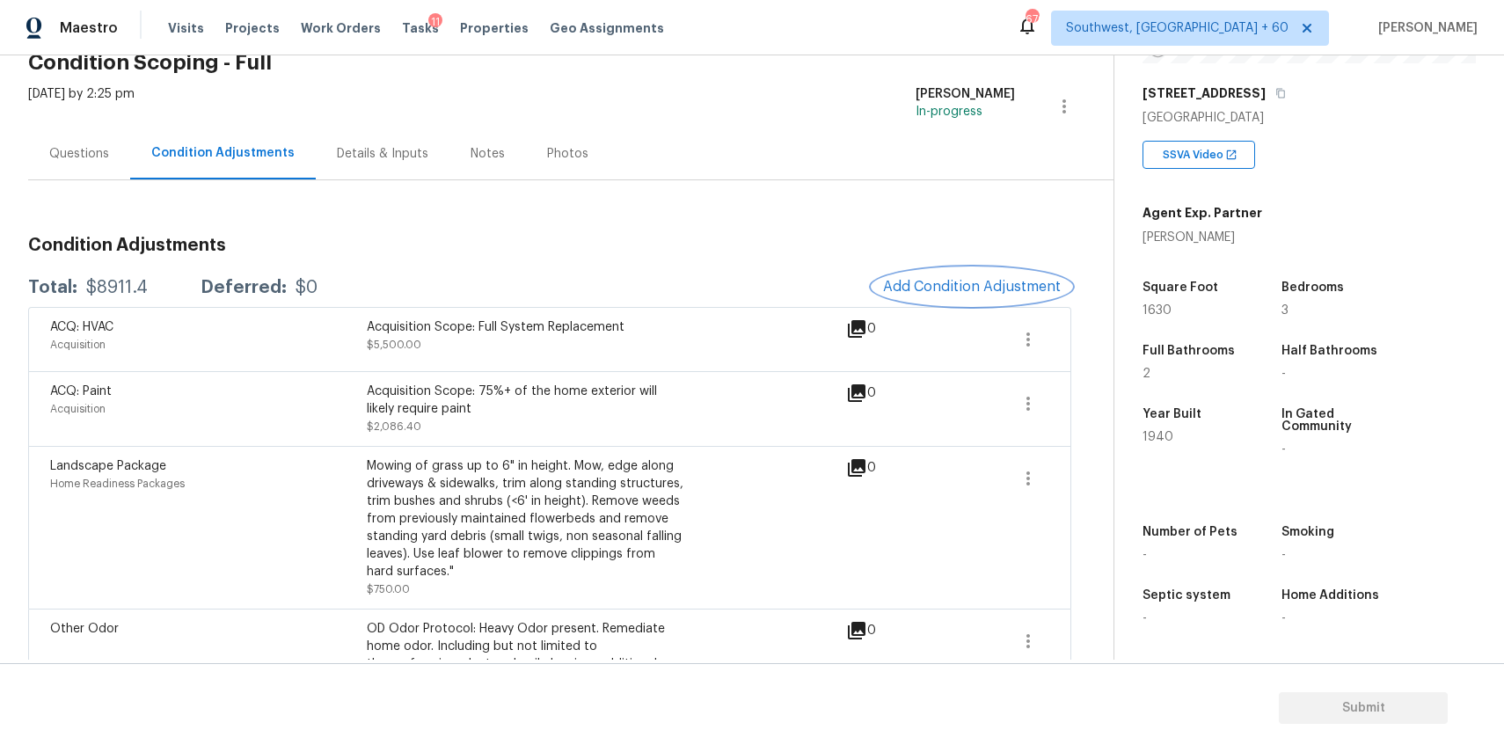
scroll to position [152, 0]
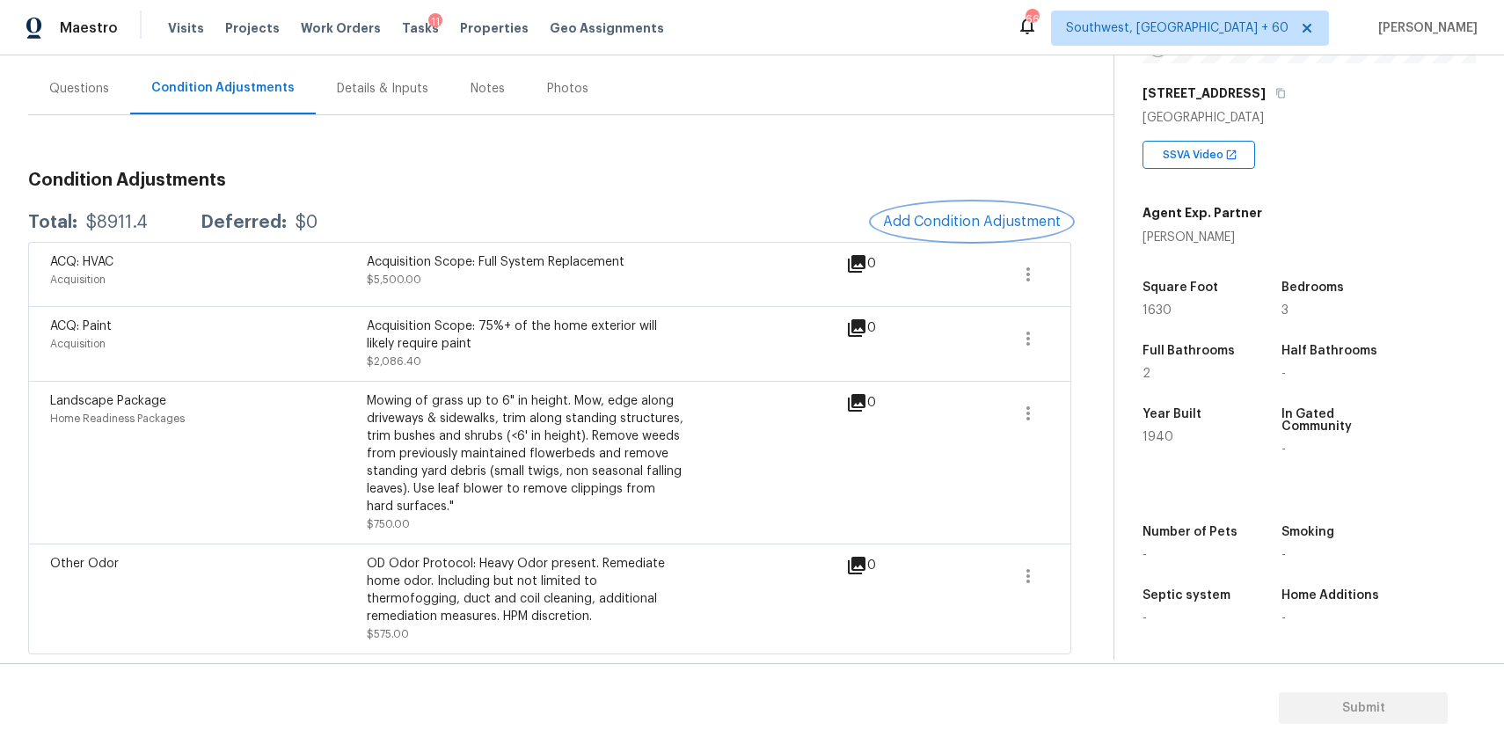
click at [984, 234] on button "Add Condition Adjustment" at bounding box center [971, 221] width 199 height 37
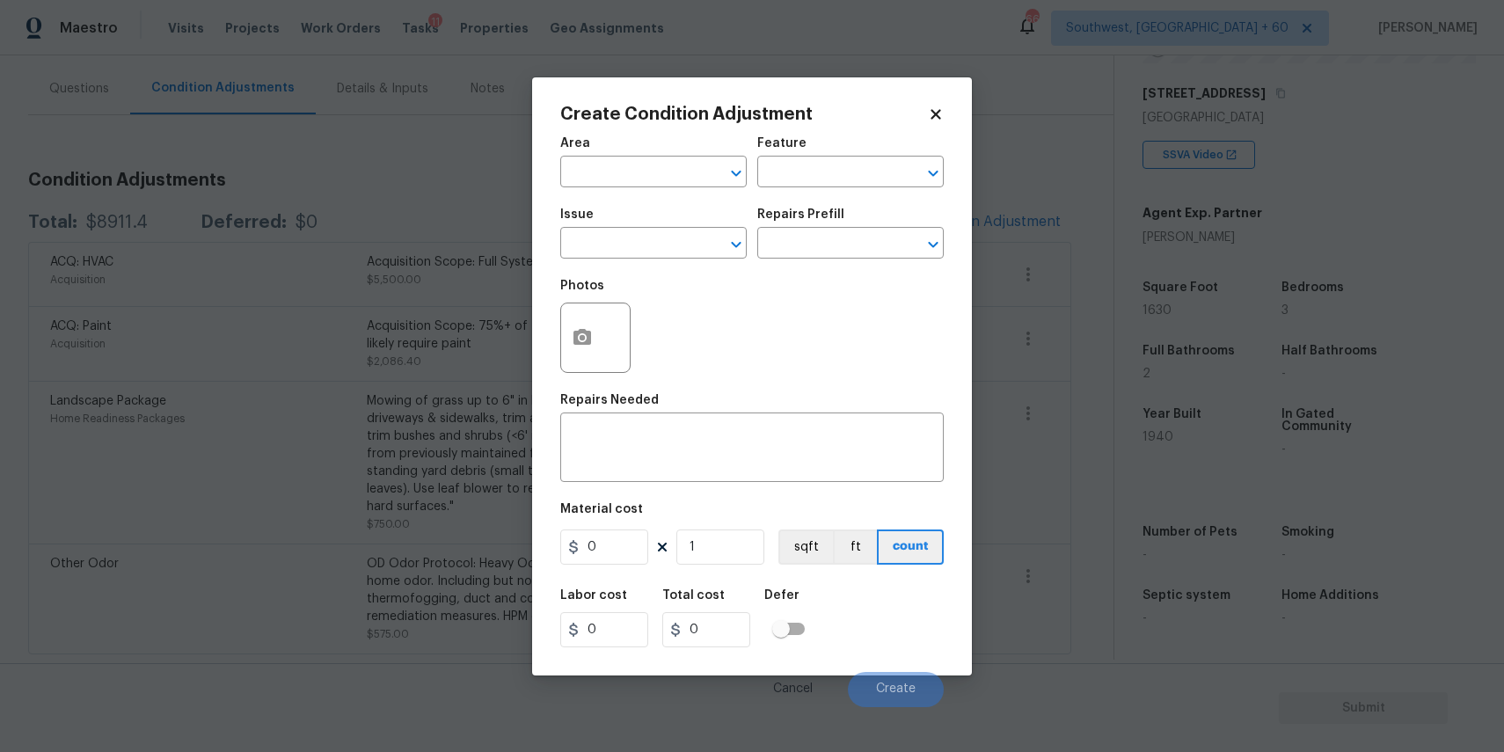
click at [652, 229] on div "Issue" at bounding box center [653, 219] width 186 height 23
click at [662, 239] on input "text" at bounding box center [628, 244] width 137 height 27
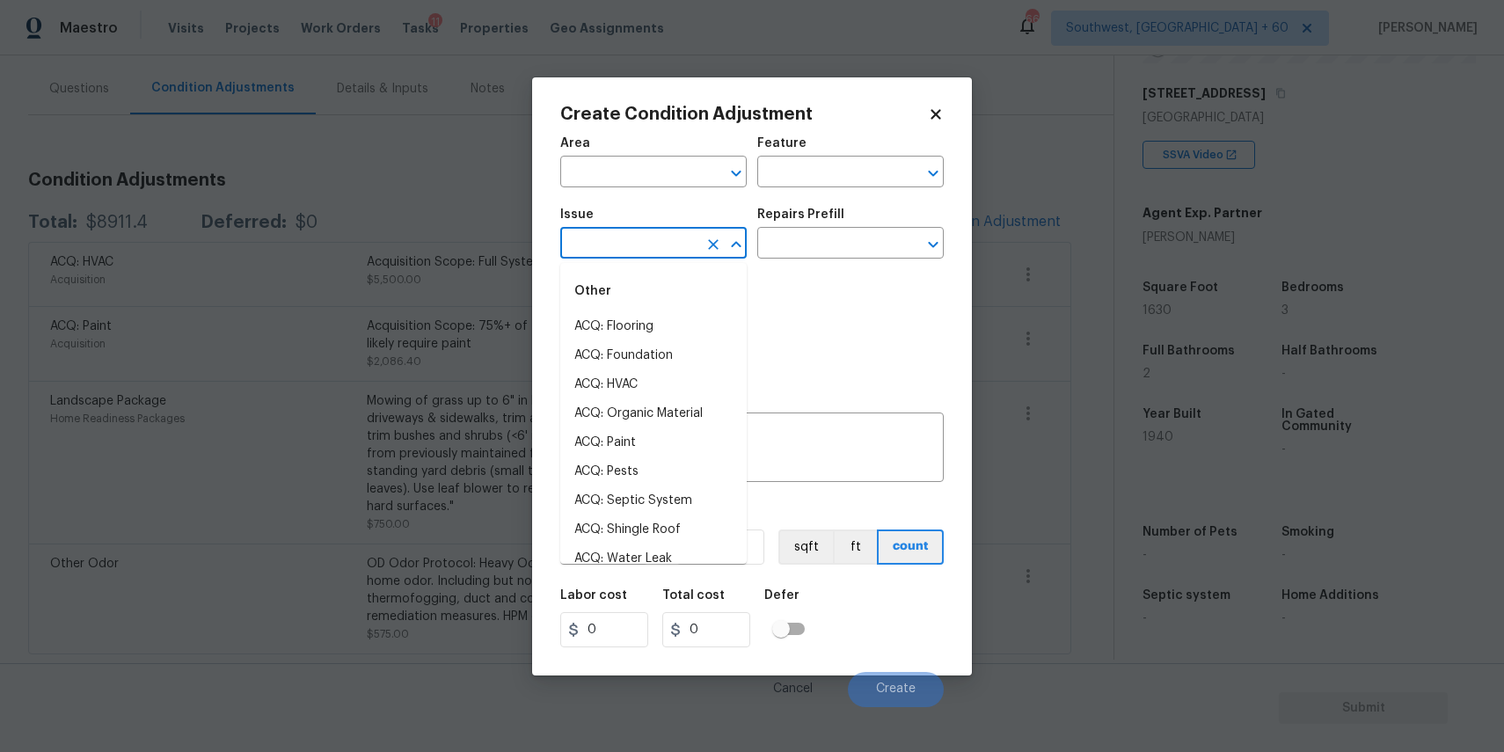
click at [662, 239] on input "text" at bounding box center [628, 244] width 137 height 27
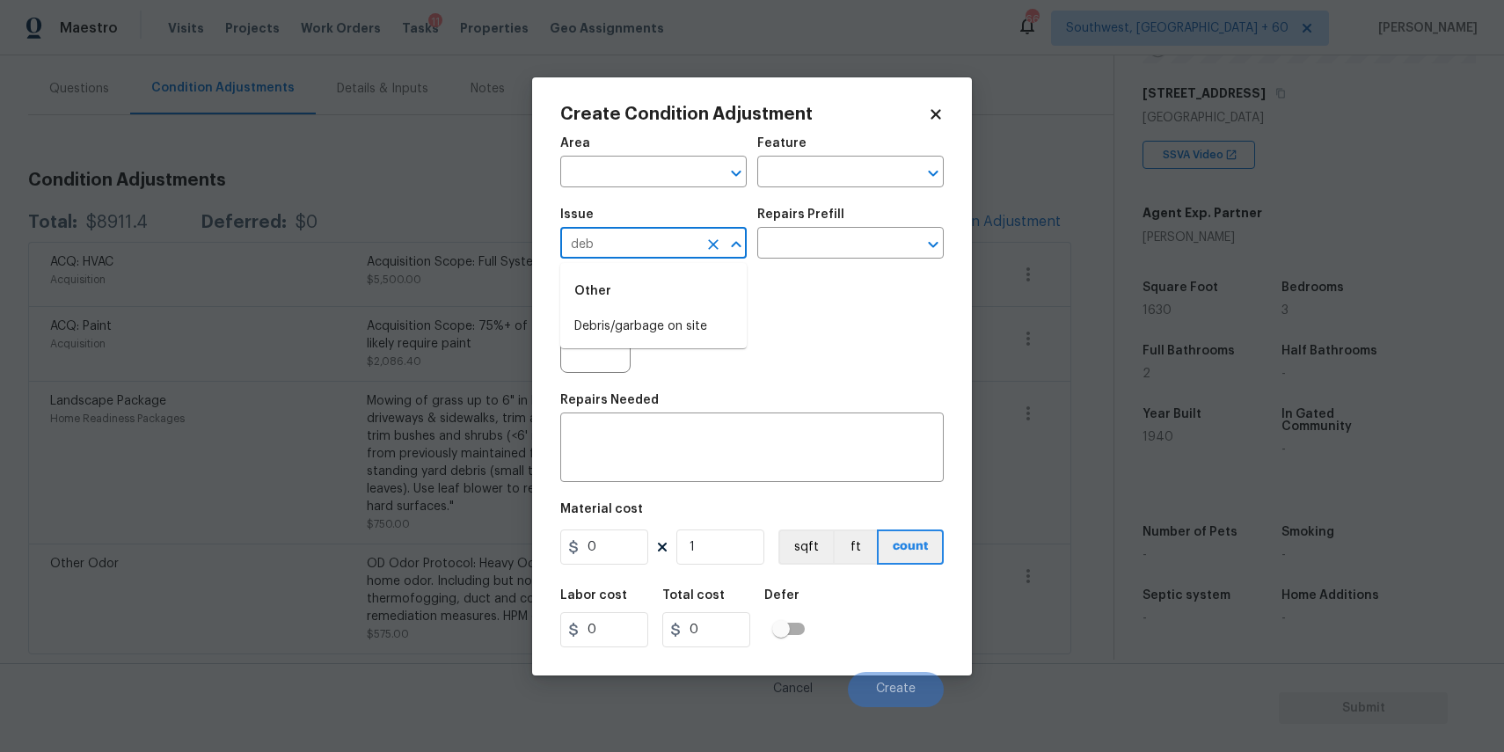
click at [646, 317] on li "Debris/garbage on site" at bounding box center [653, 326] width 186 height 29
type input "Debris/garbage on site"
click at [679, 422] on div "x ​" at bounding box center [751, 449] width 383 height 65
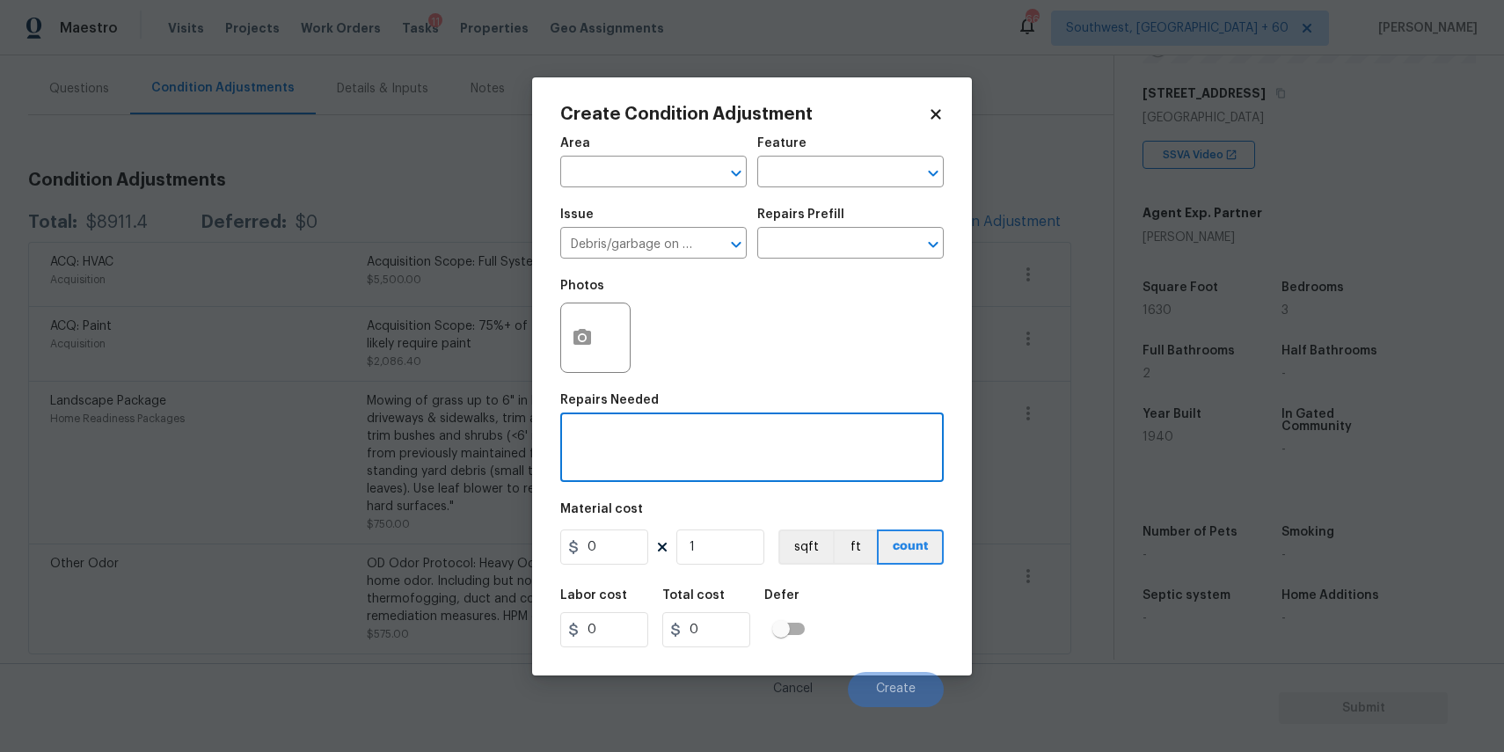
click at [685, 444] on textarea at bounding box center [752, 449] width 362 height 37
type textarea "d"
type textarea "h"
type textarea "shed removal"
click at [622, 560] on input "0" at bounding box center [604, 546] width 88 height 35
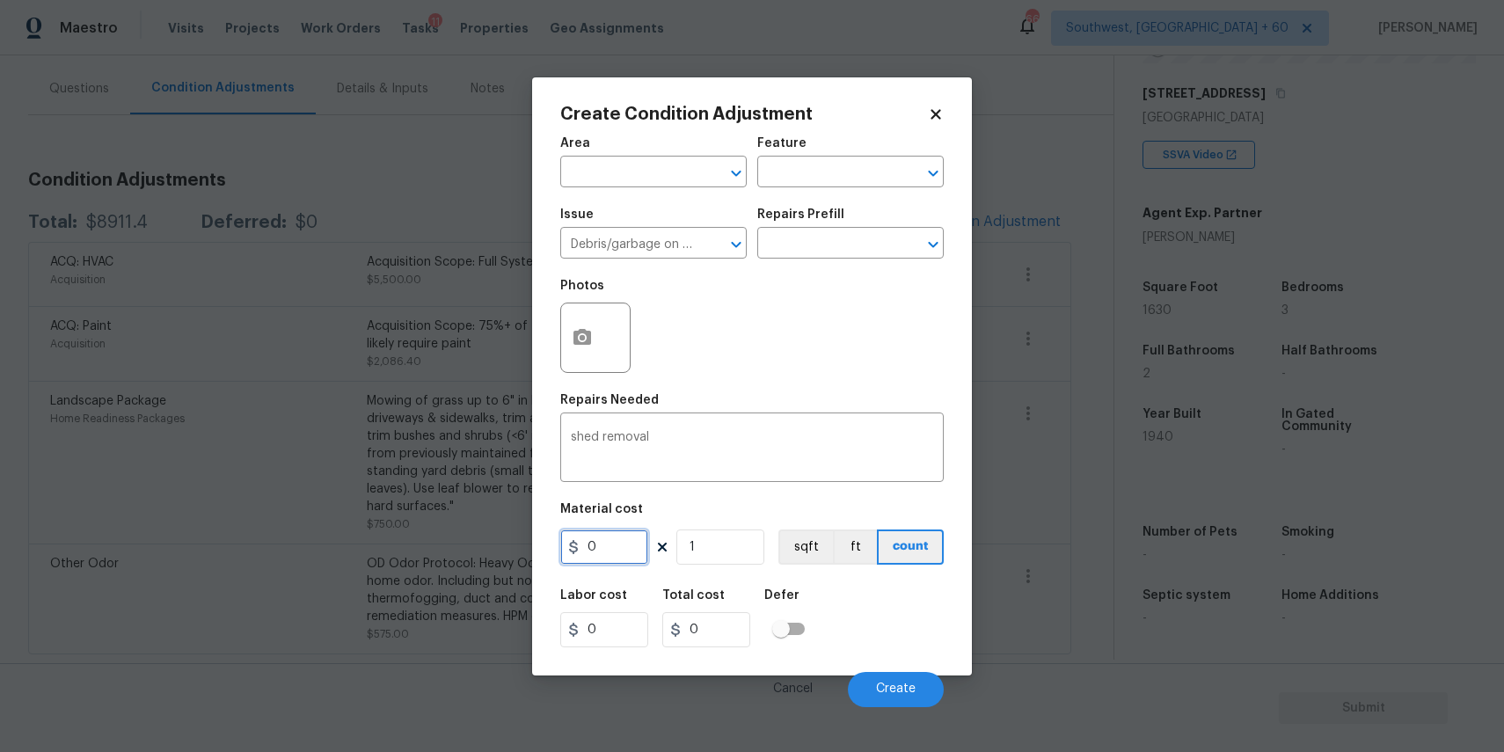
click at [622, 560] on input "0" at bounding box center [604, 546] width 88 height 35
type input "1000"
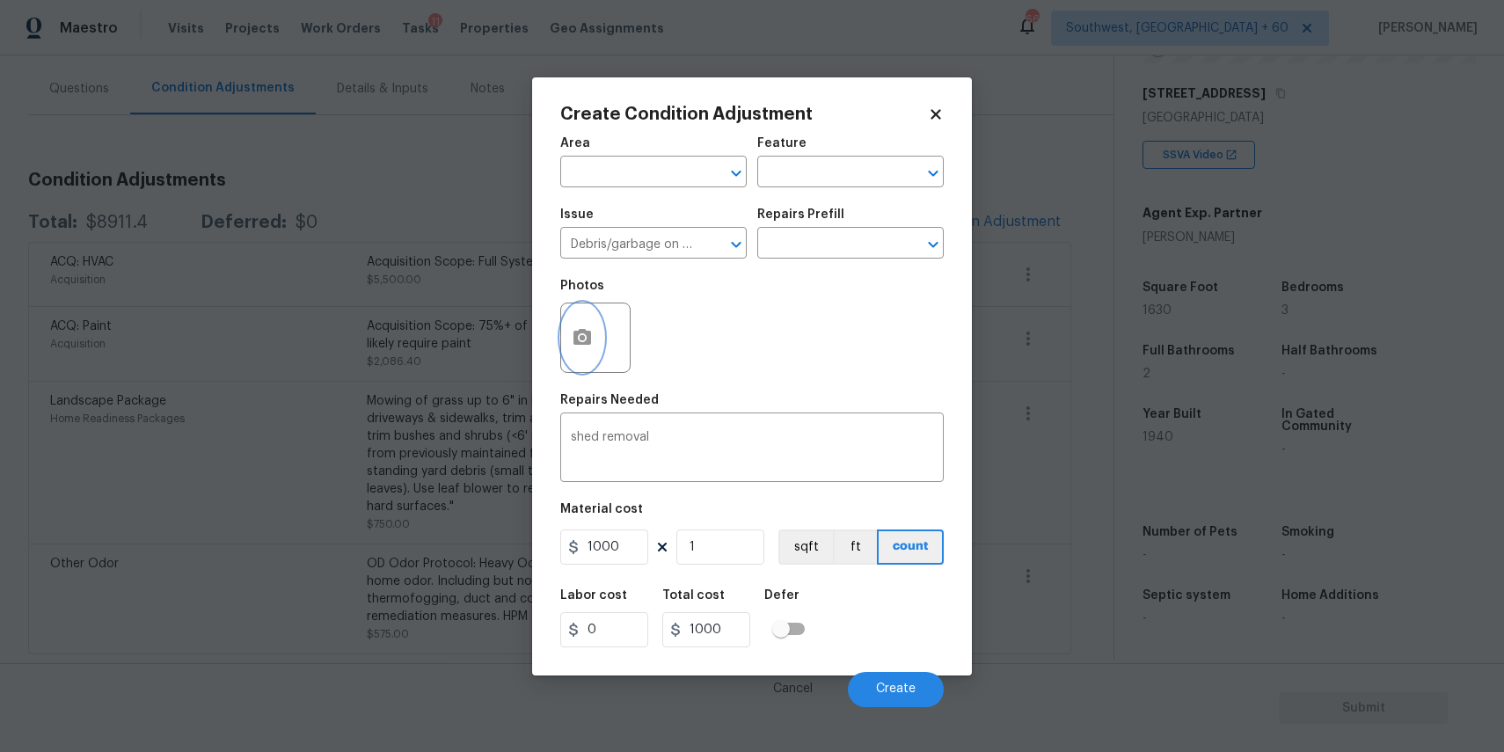
click at [575, 338] on icon "button" at bounding box center [582, 337] width 18 height 16
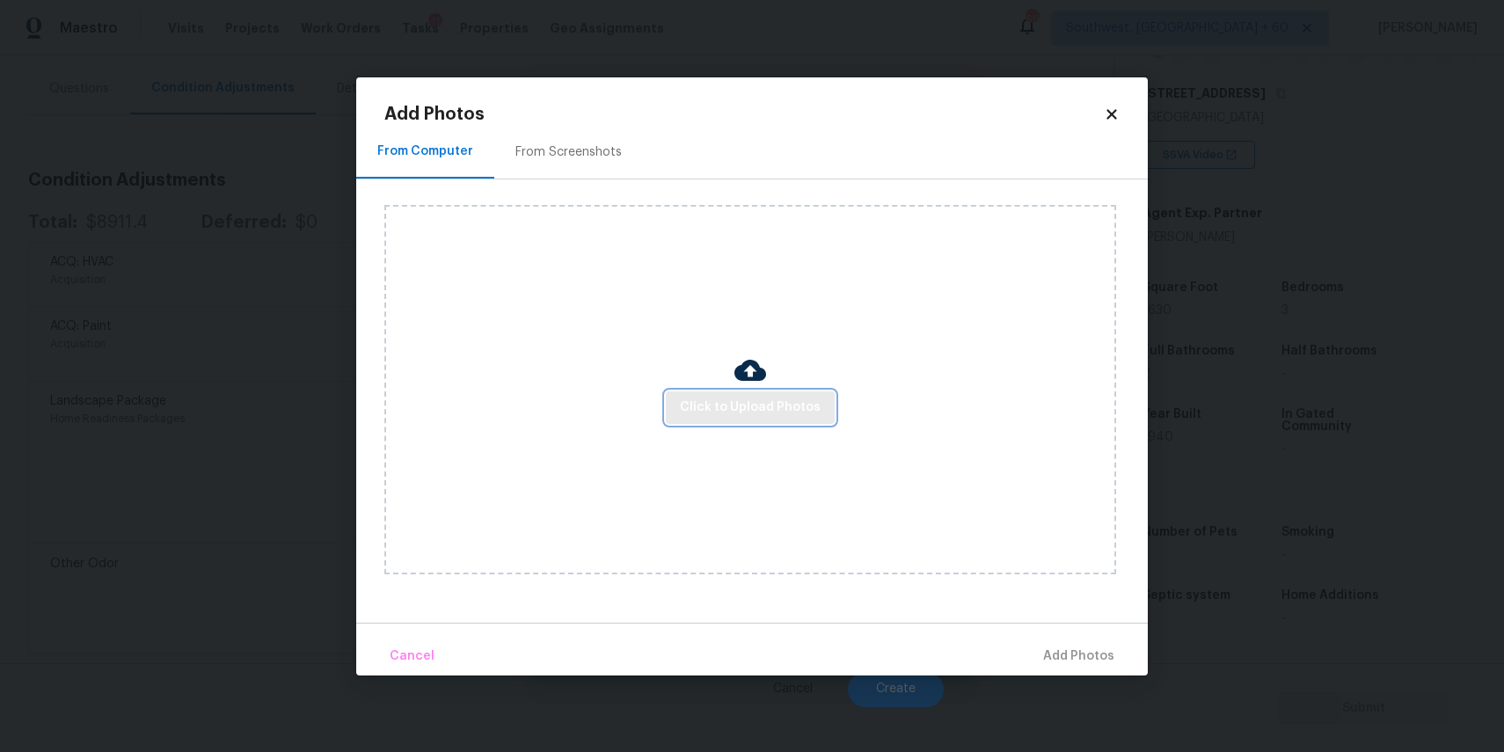
click at [739, 407] on span "Click to Upload Photos" at bounding box center [750, 408] width 141 height 22
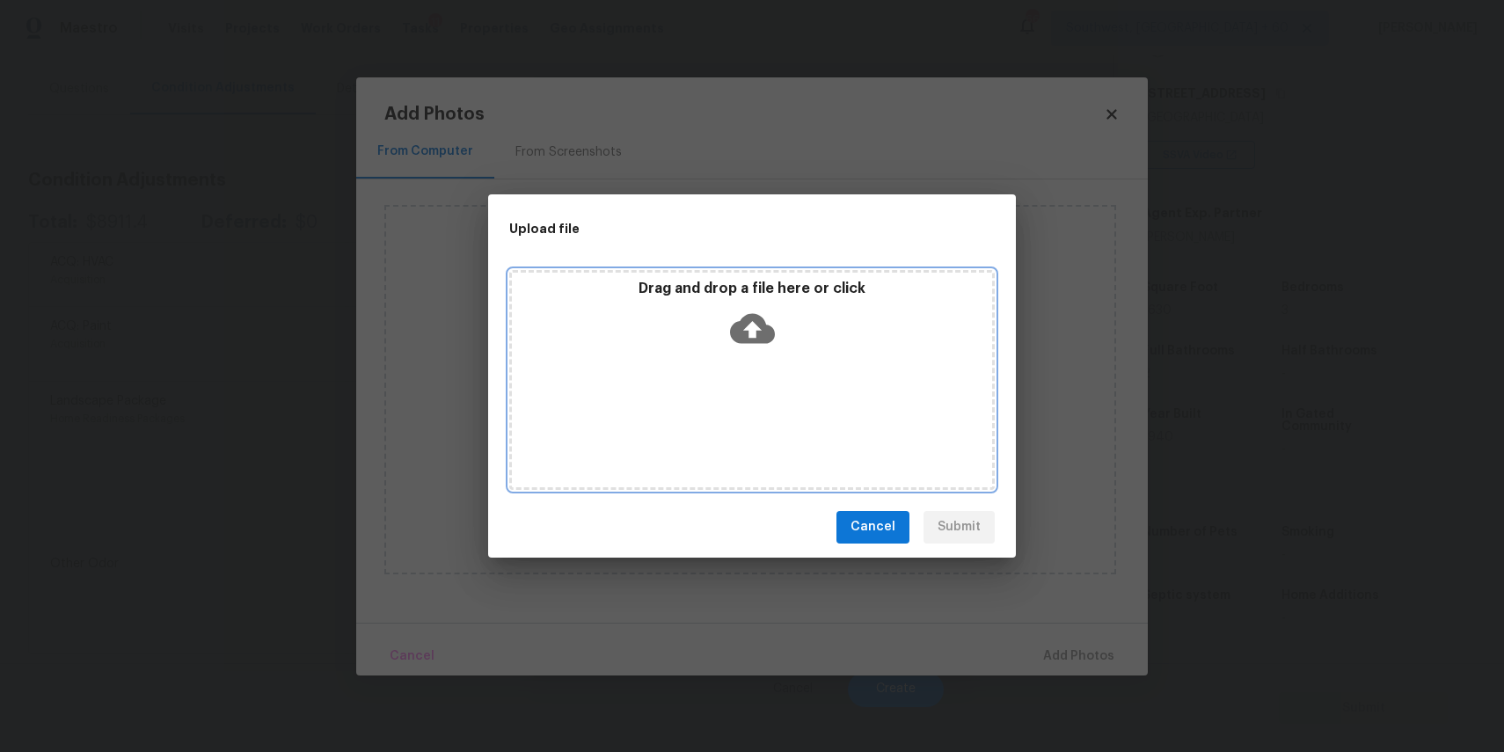
click at [739, 407] on div "Drag and drop a file here or click" at bounding box center [751, 380] width 485 height 220
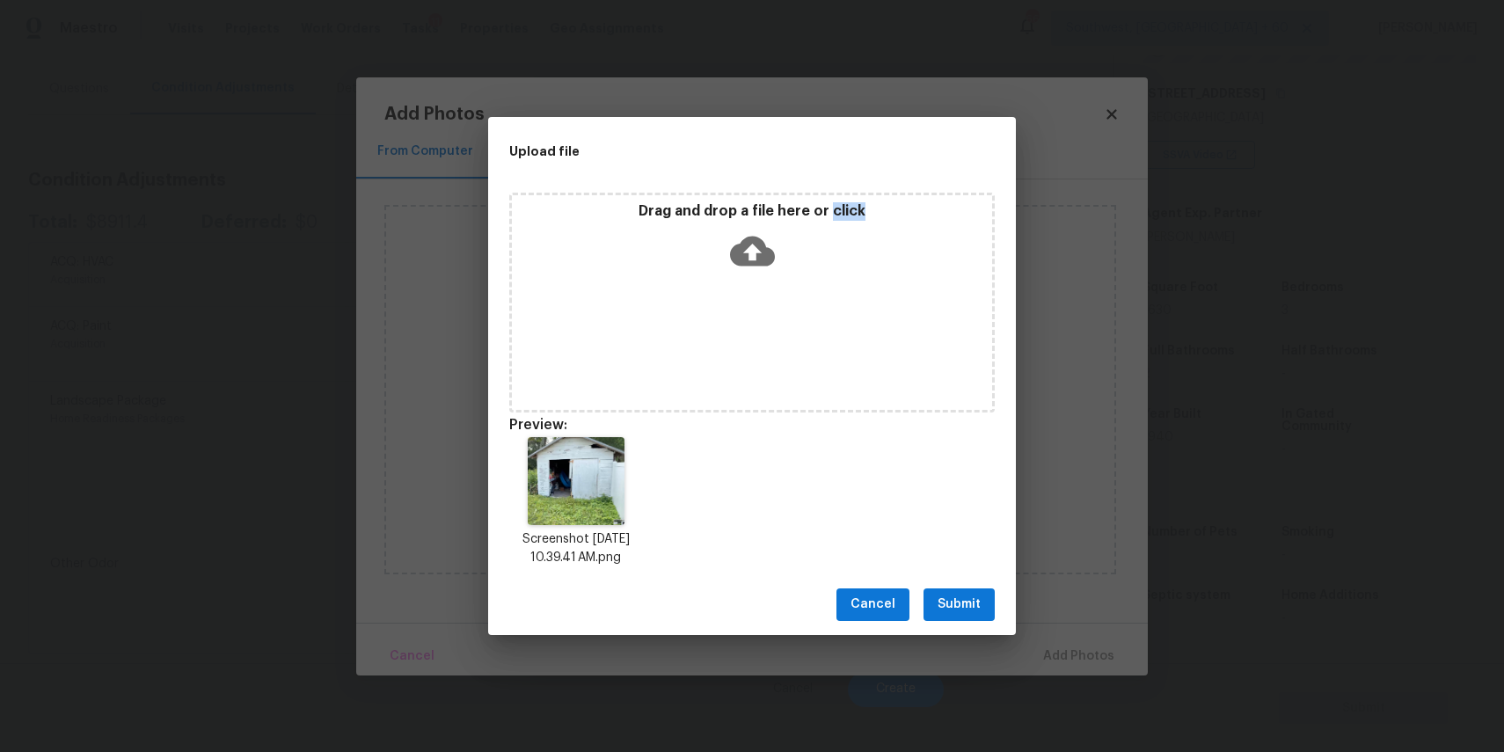
click at [965, 602] on span "Submit" at bounding box center [958, 605] width 43 height 22
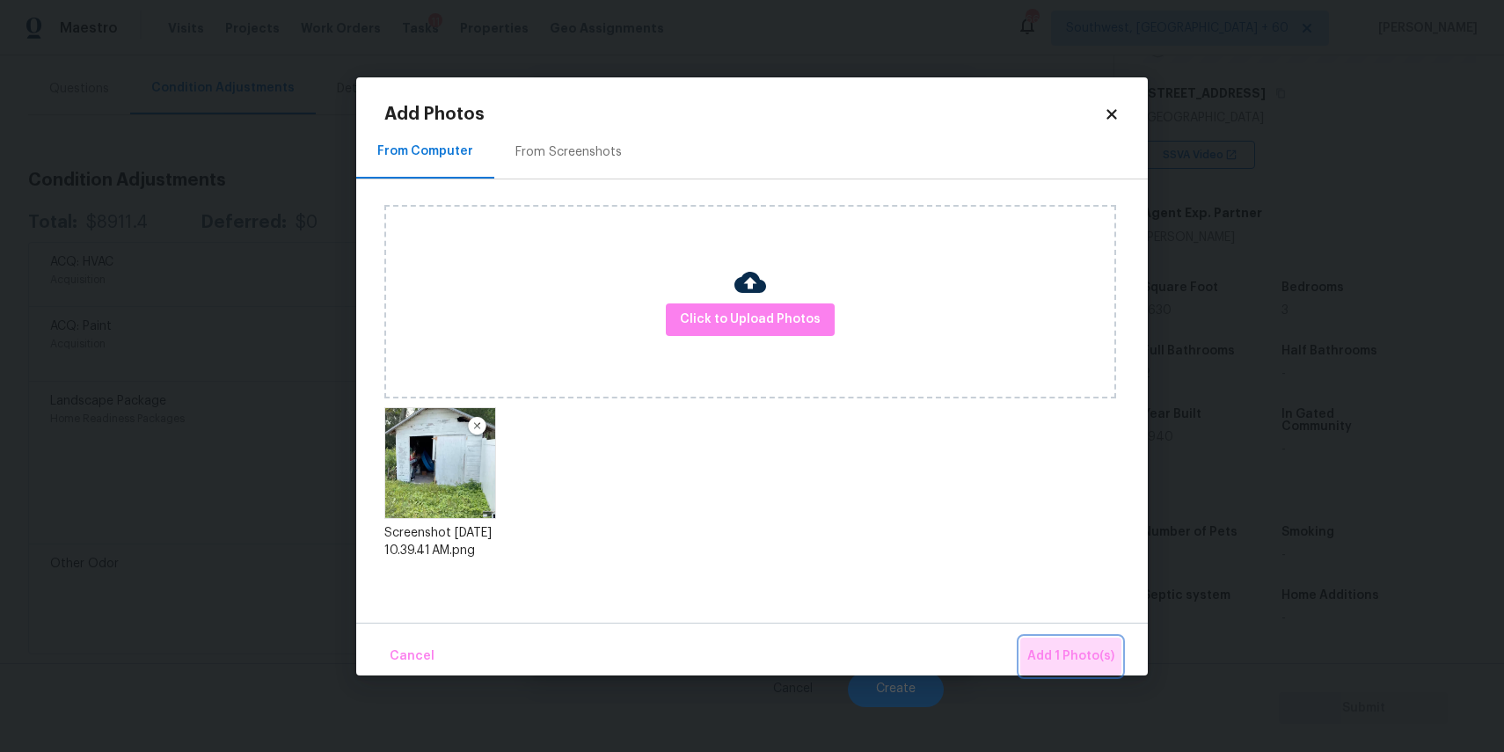
click at [1083, 649] on span "Add 1 Photo(s)" at bounding box center [1070, 656] width 87 height 22
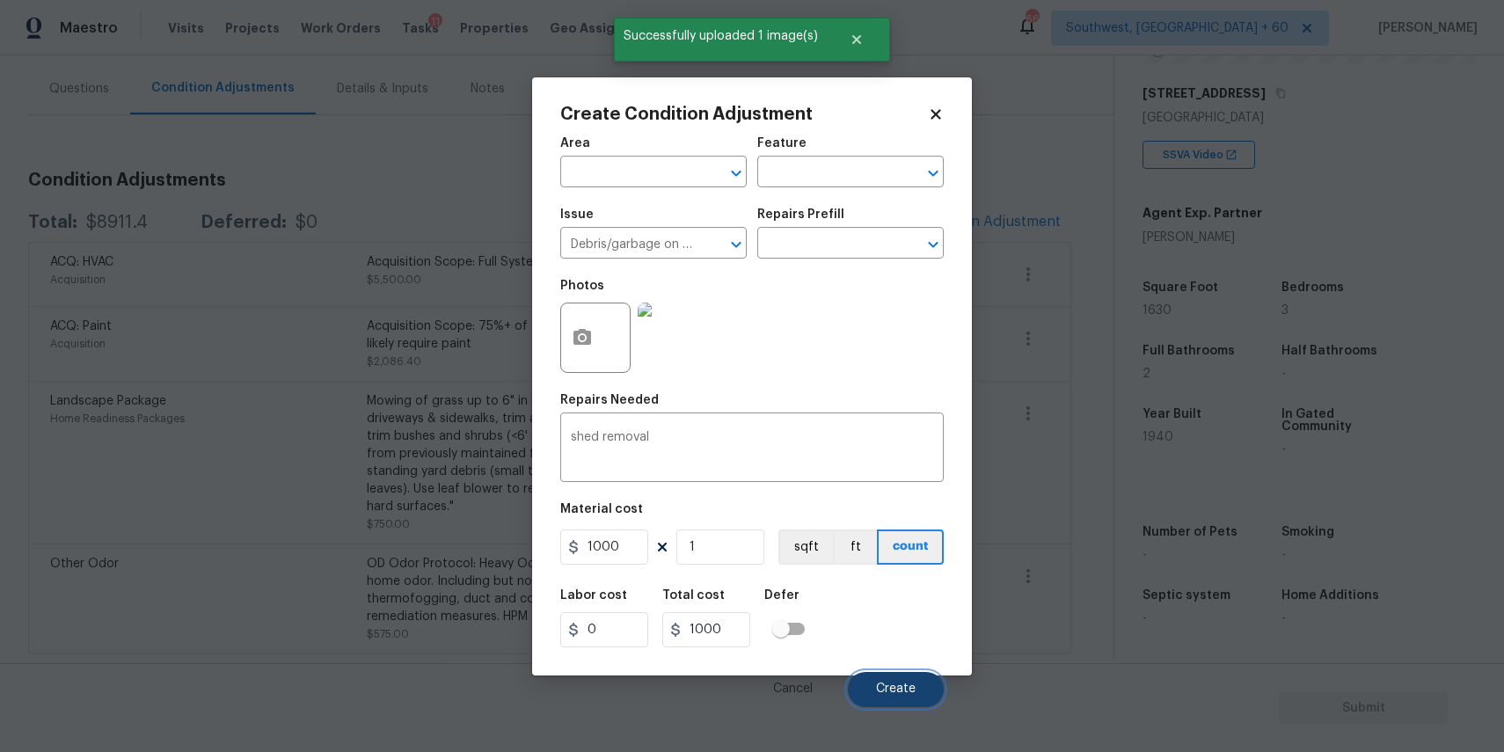
click at [895, 696] on span "Create" at bounding box center [896, 688] width 40 height 13
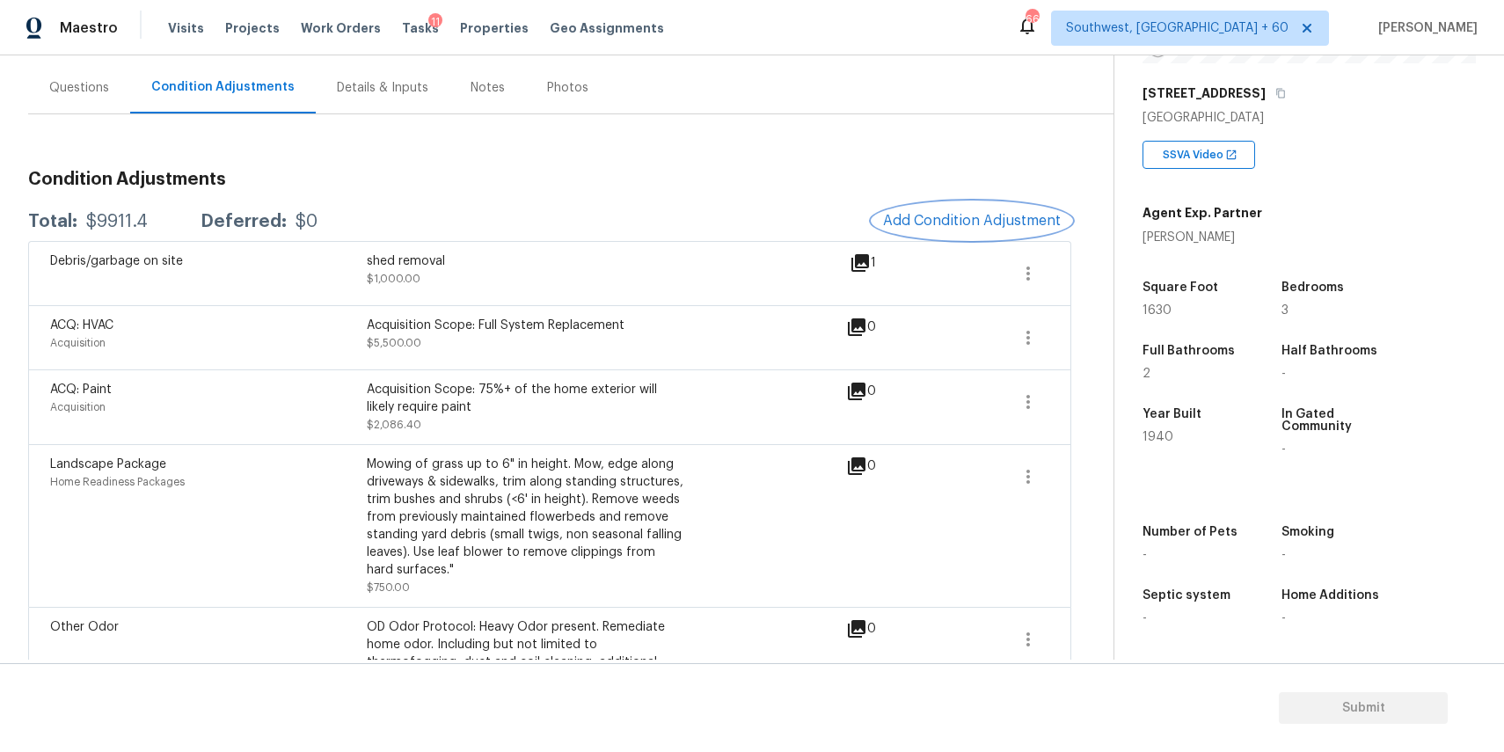
click at [921, 215] on span "Add Condition Adjustment" at bounding box center [972, 221] width 178 height 16
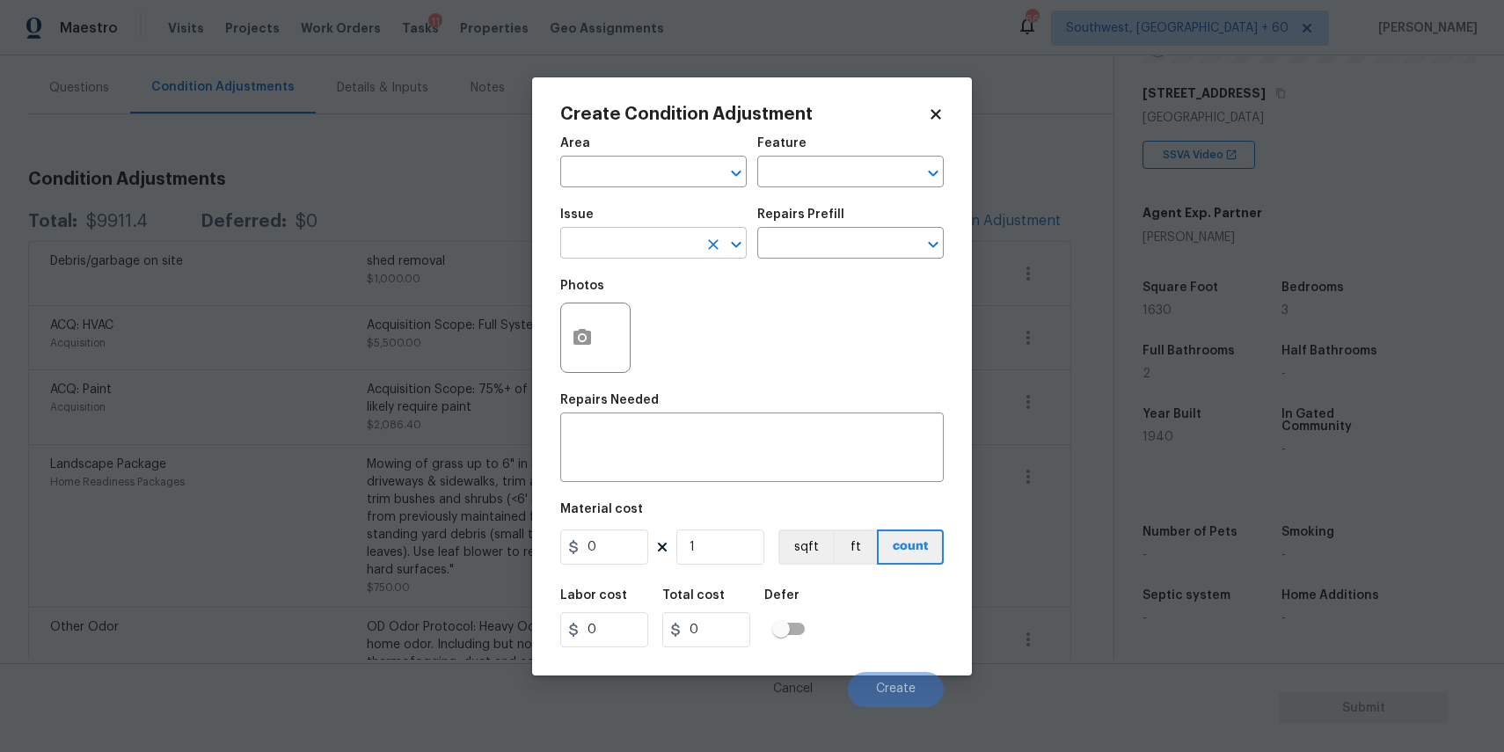
click at [594, 251] on input "text" at bounding box center [628, 244] width 137 height 27
click at [628, 315] on li "Decks and Patios" at bounding box center [653, 326] width 186 height 29
type input "Decks and Patios"
click at [742, 438] on textarea at bounding box center [752, 449] width 362 height 37
click at [748, 483] on div "Area ​ Feature ​ Issue Decks and Patios ​ Repairs Prefill ​ Photos Repairs Need…" at bounding box center [751, 417] width 383 height 580
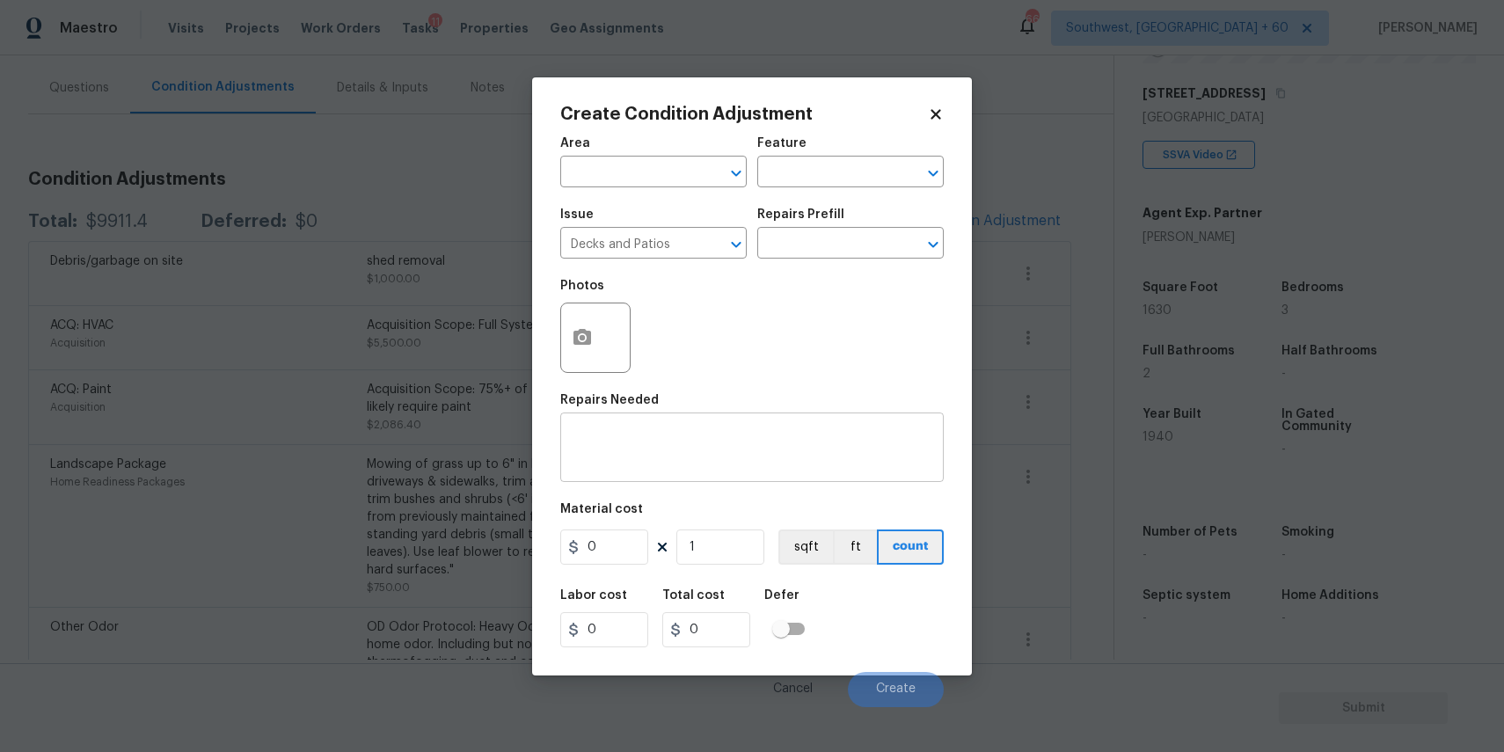
click at [693, 435] on textarea at bounding box center [752, 449] width 362 height 37
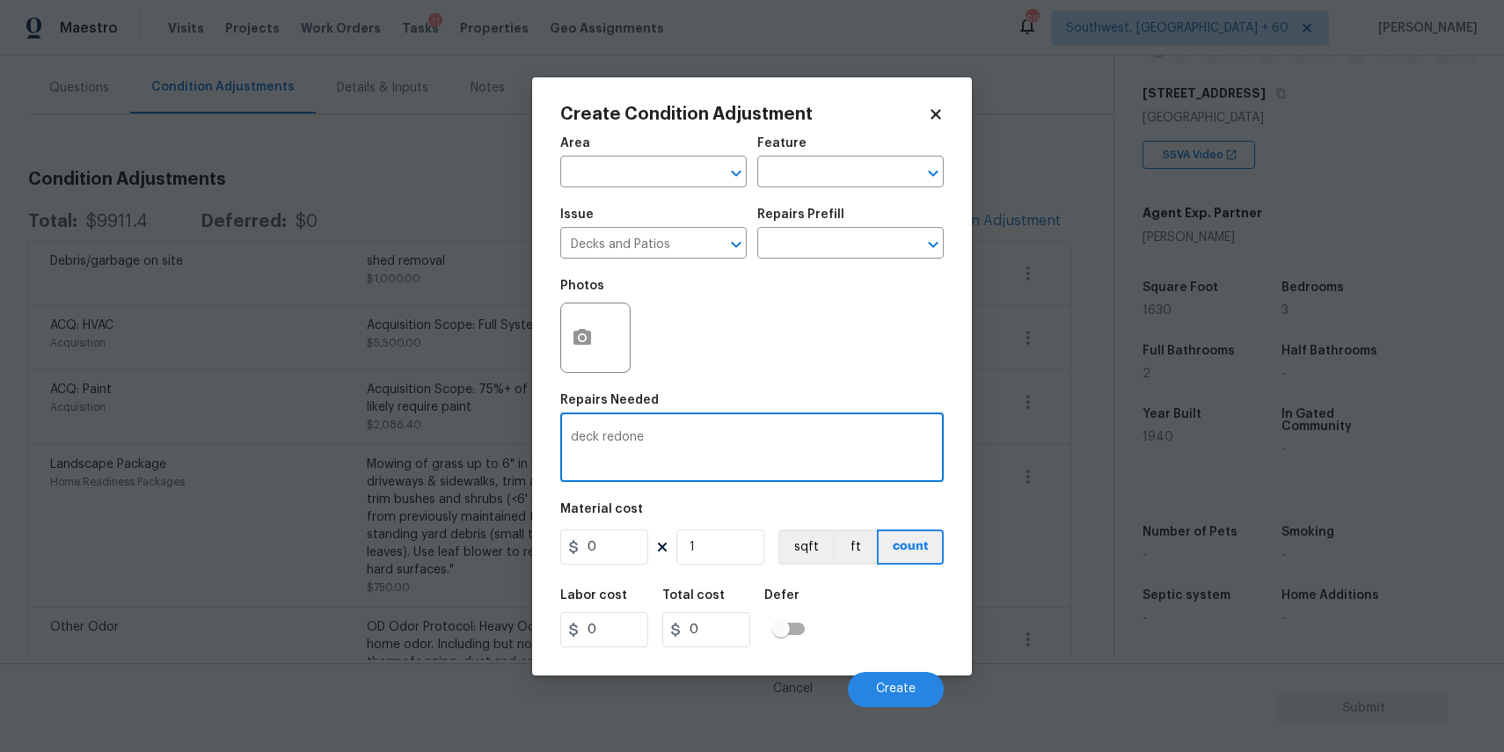
type textarea "deck redone"
click at [616, 538] on input "0" at bounding box center [604, 546] width 88 height 35
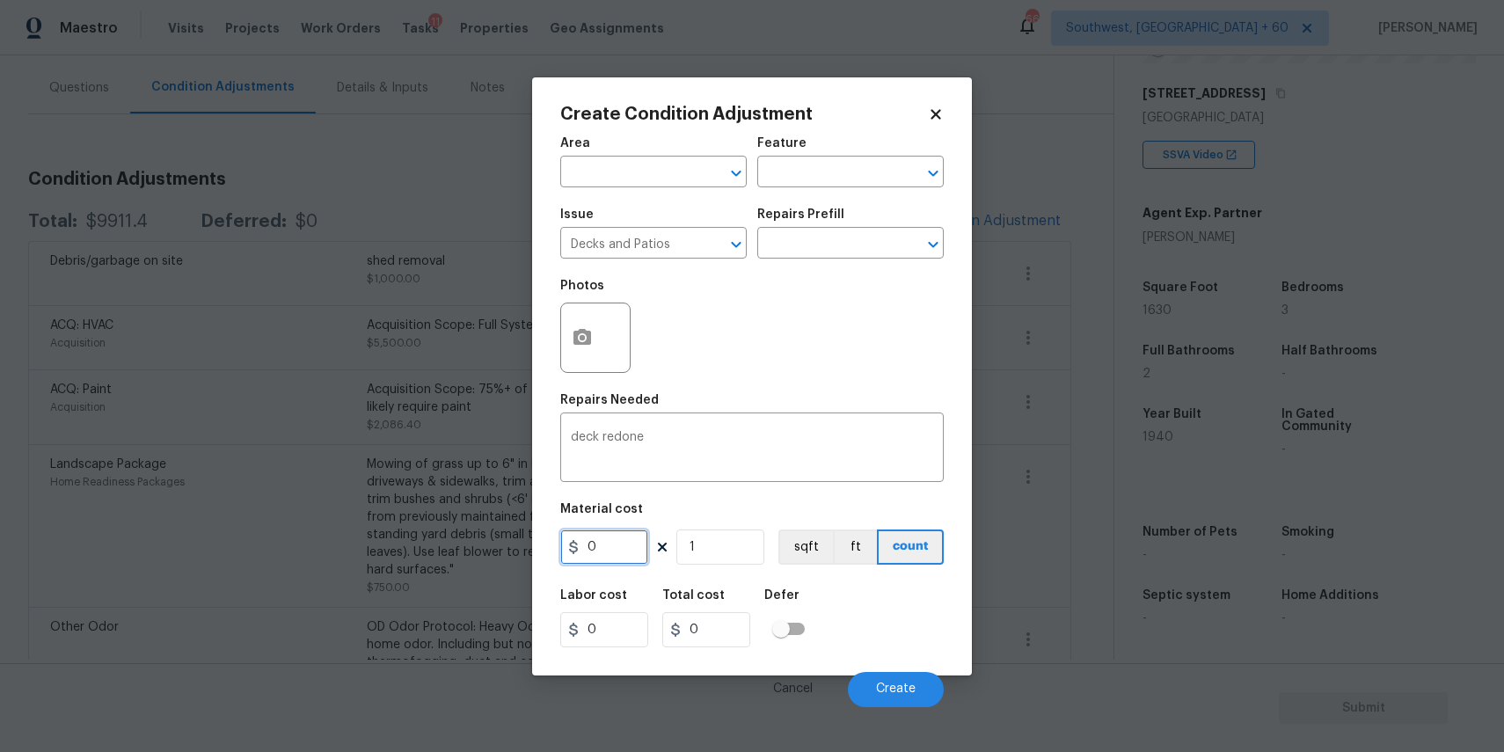
click at [616, 538] on input "0" at bounding box center [604, 546] width 88 height 35
type input "5500"
click at [570, 324] on button "button" at bounding box center [582, 337] width 42 height 69
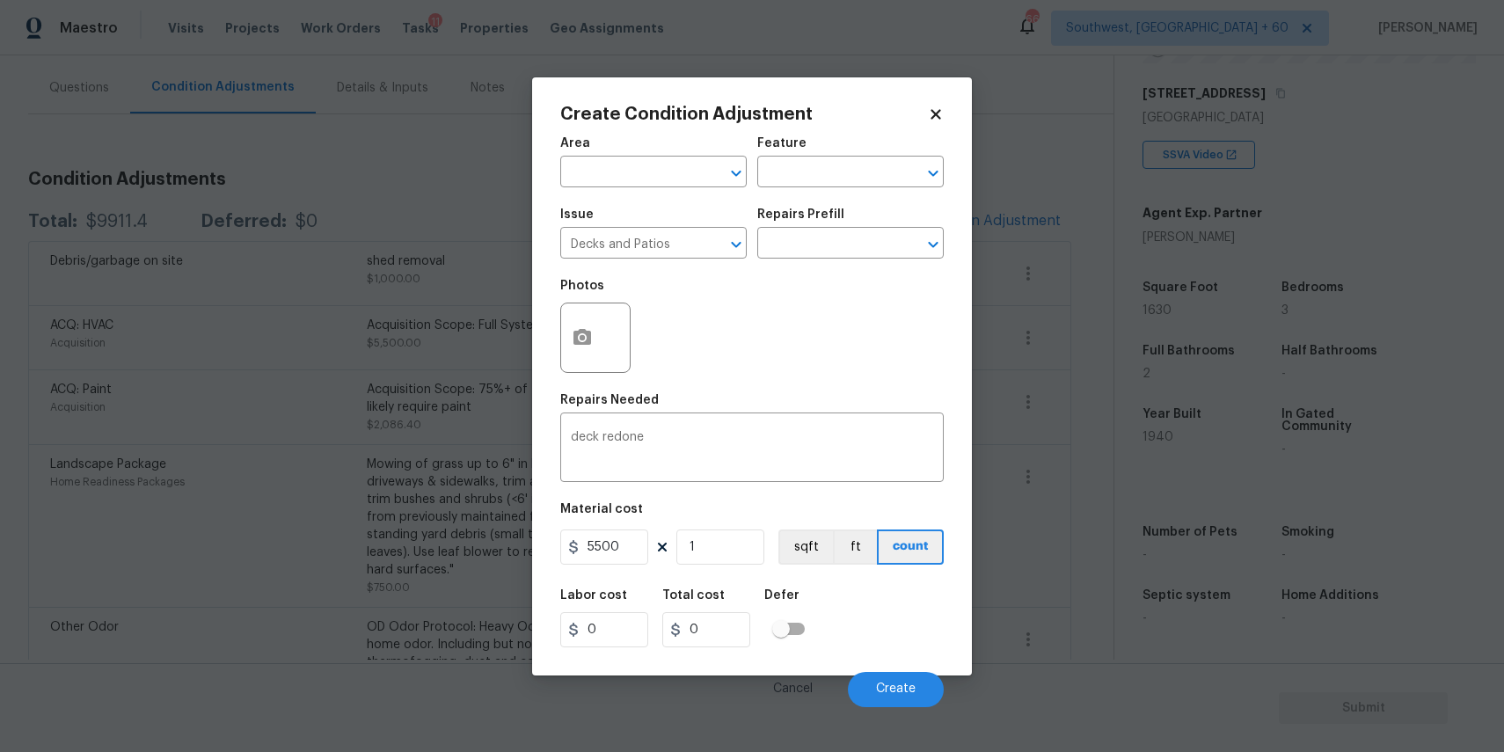
type input "5500"
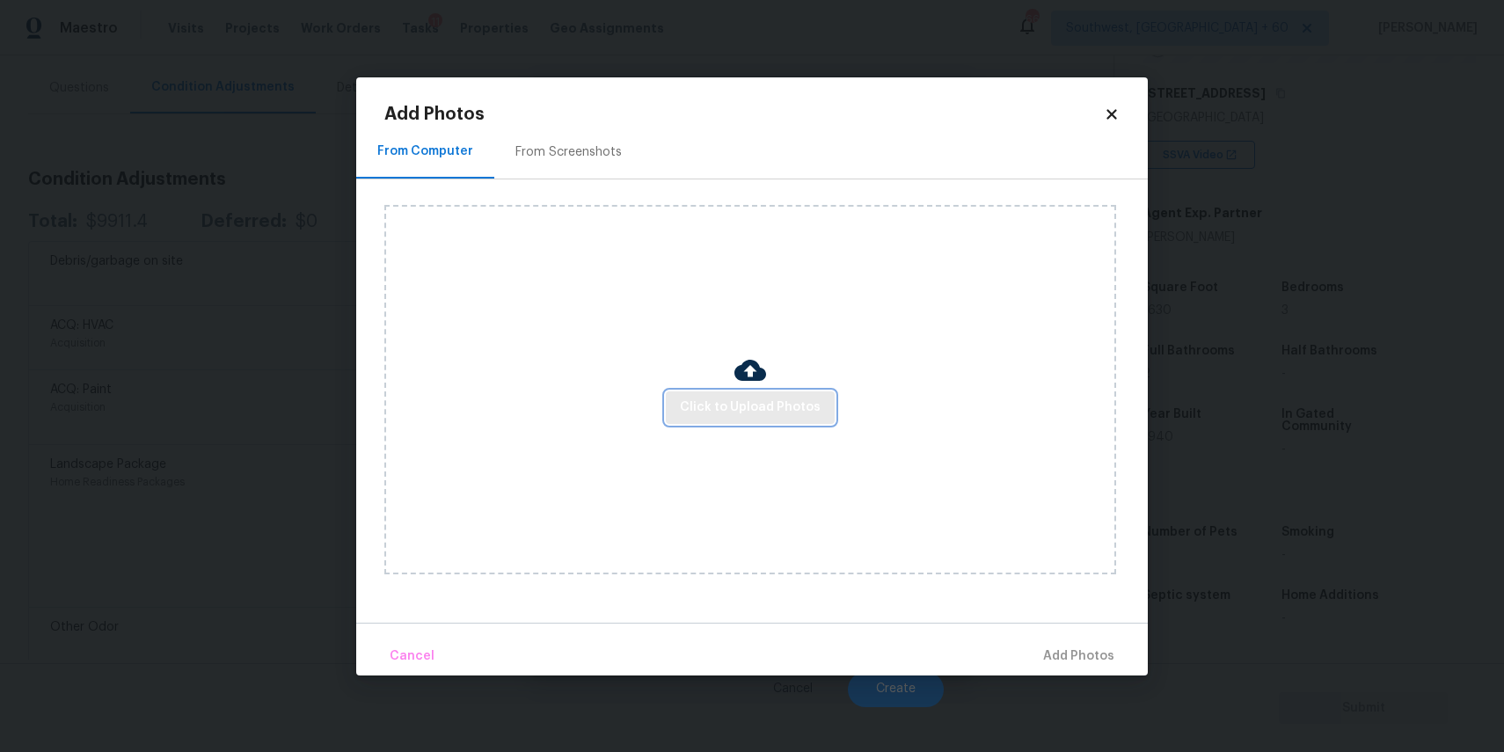
click at [769, 405] on span "Click to Upload Photos" at bounding box center [750, 408] width 141 height 22
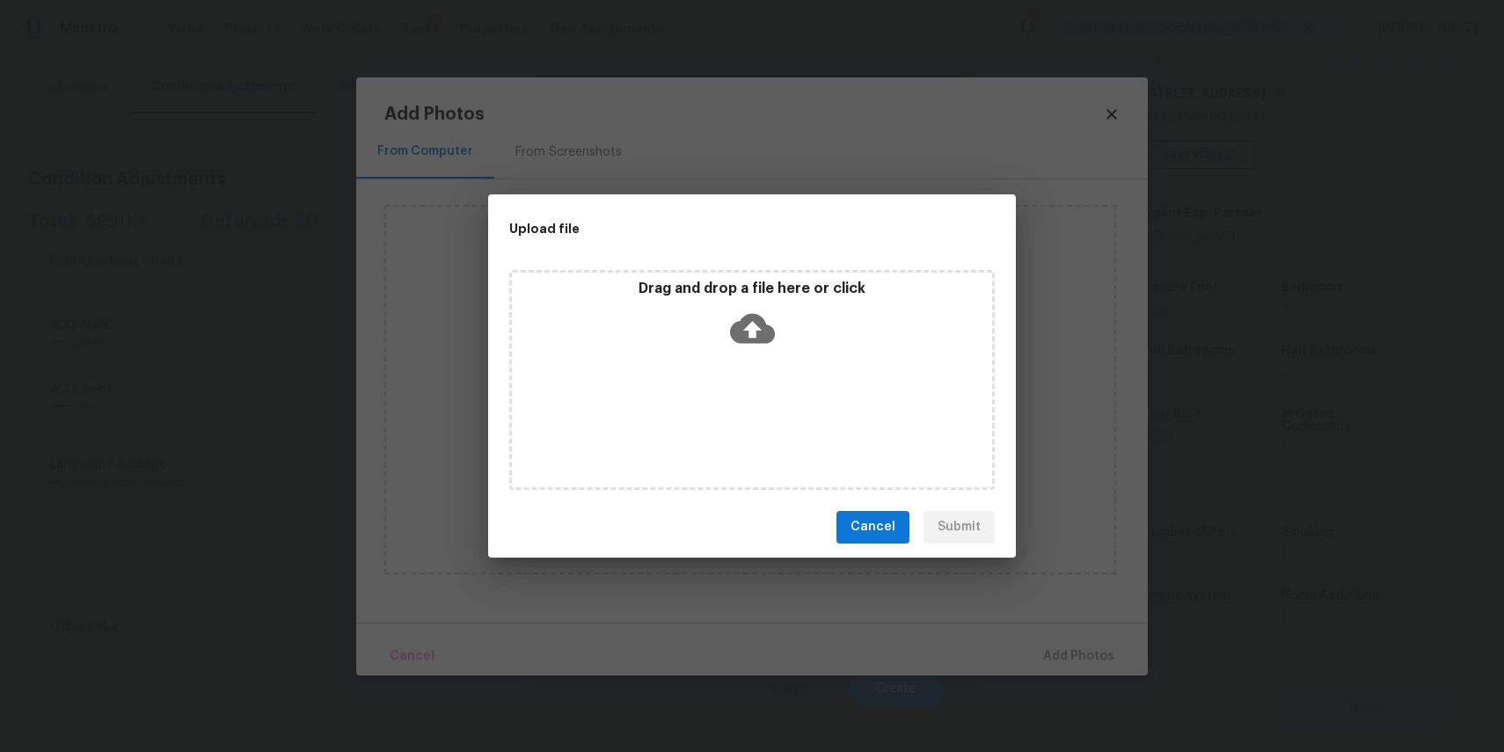
click at [769, 405] on div "Drag and drop a file here or click" at bounding box center [751, 380] width 485 height 220
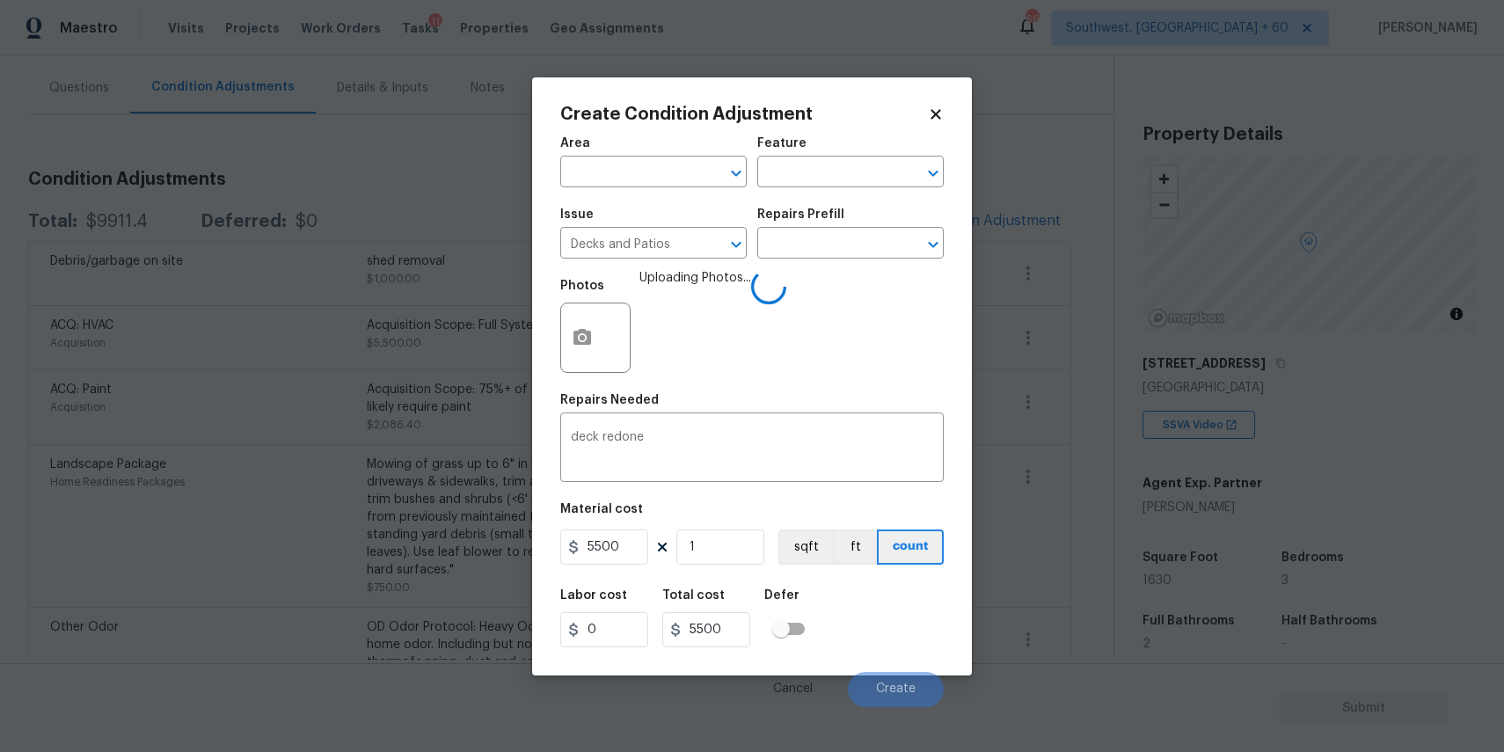
scroll to position [270, 0]
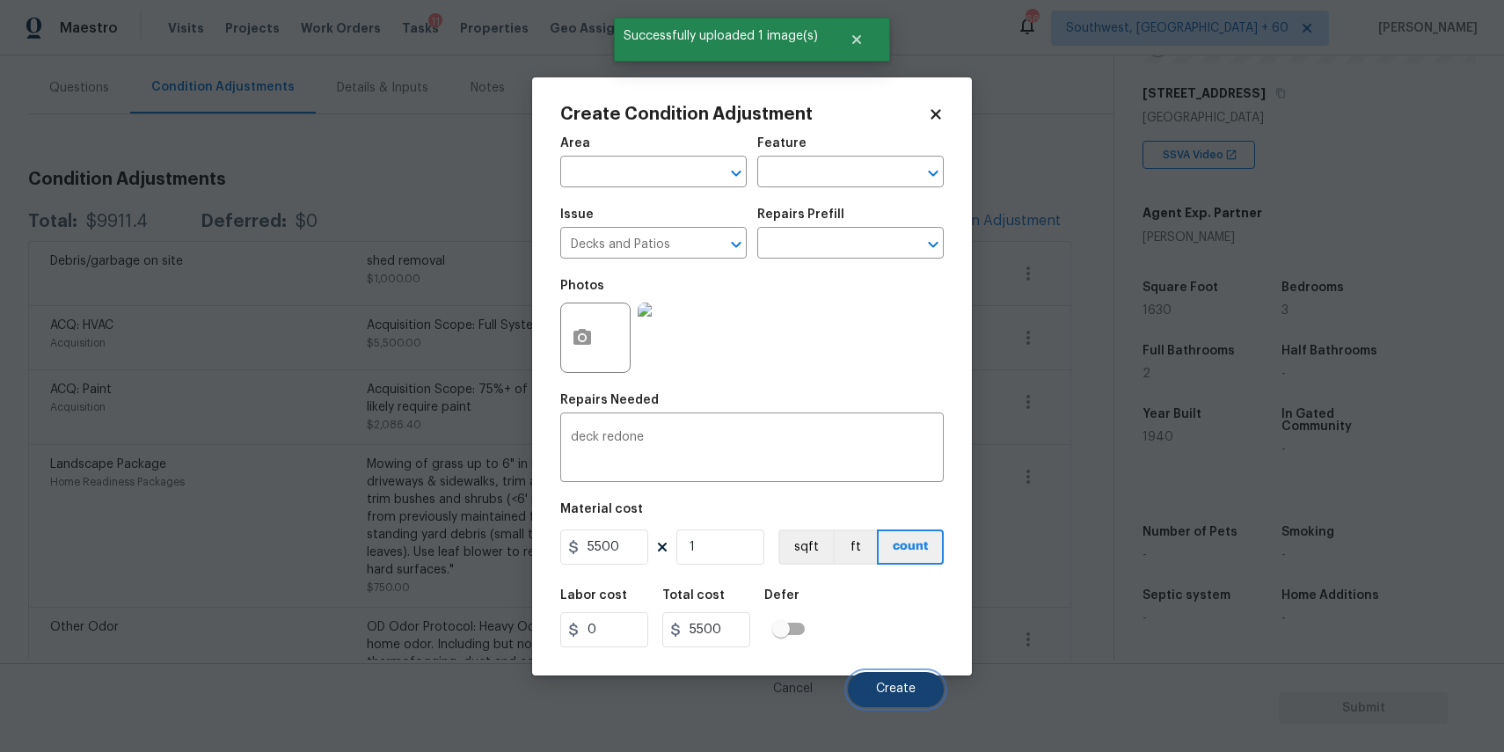
click at [907, 692] on span "Create" at bounding box center [896, 688] width 40 height 13
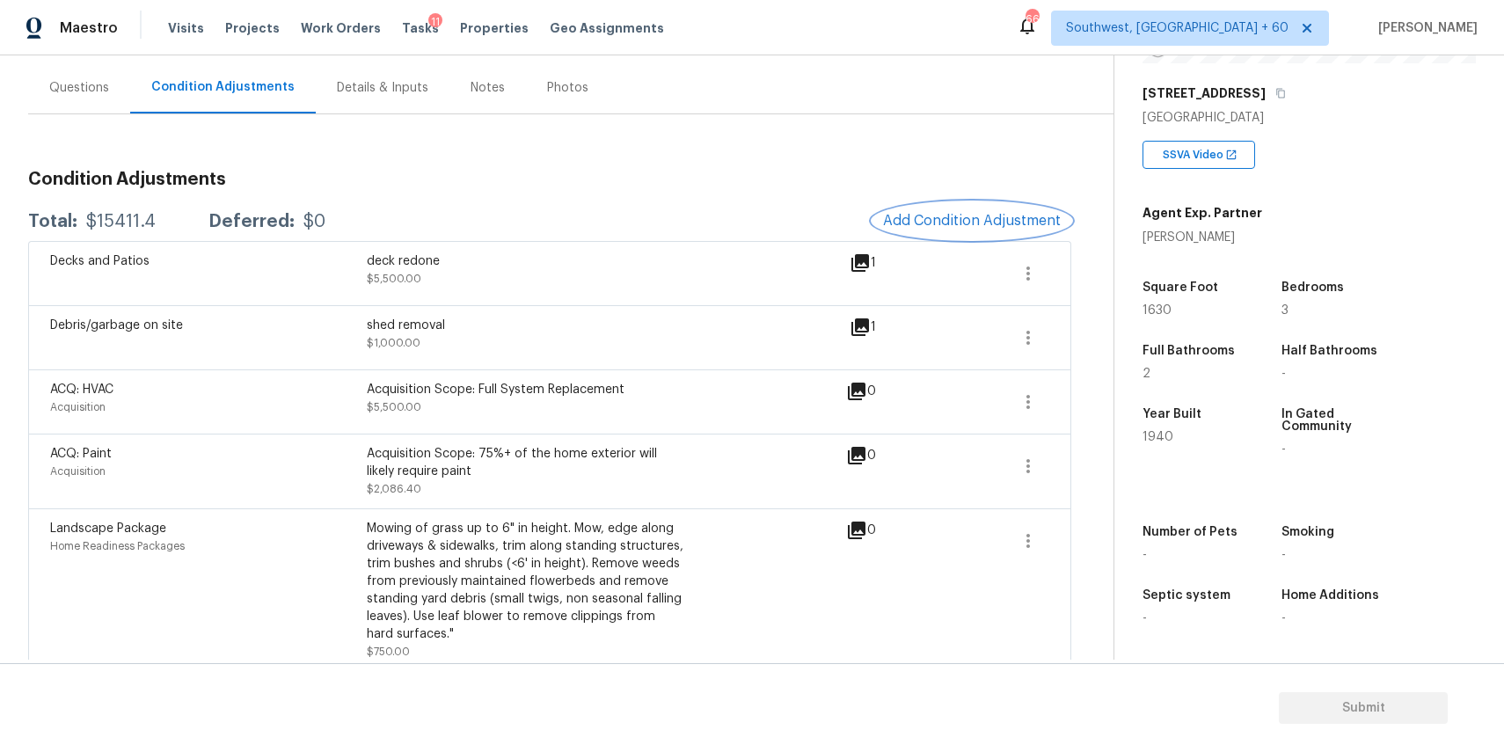
click at [1010, 220] on span "Add Condition Adjustment" at bounding box center [972, 221] width 178 height 16
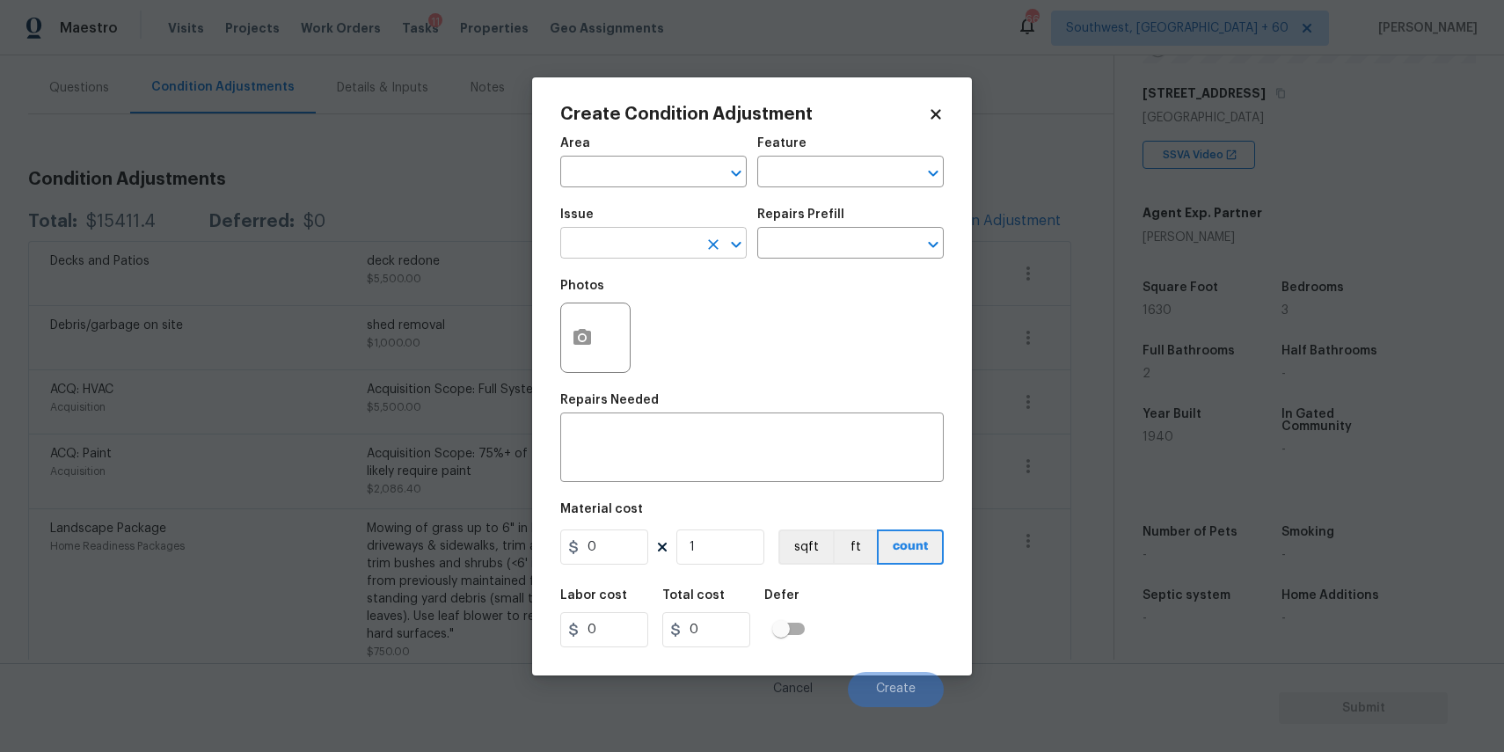
click at [680, 244] on input "text" at bounding box center [628, 244] width 137 height 27
type input "d"
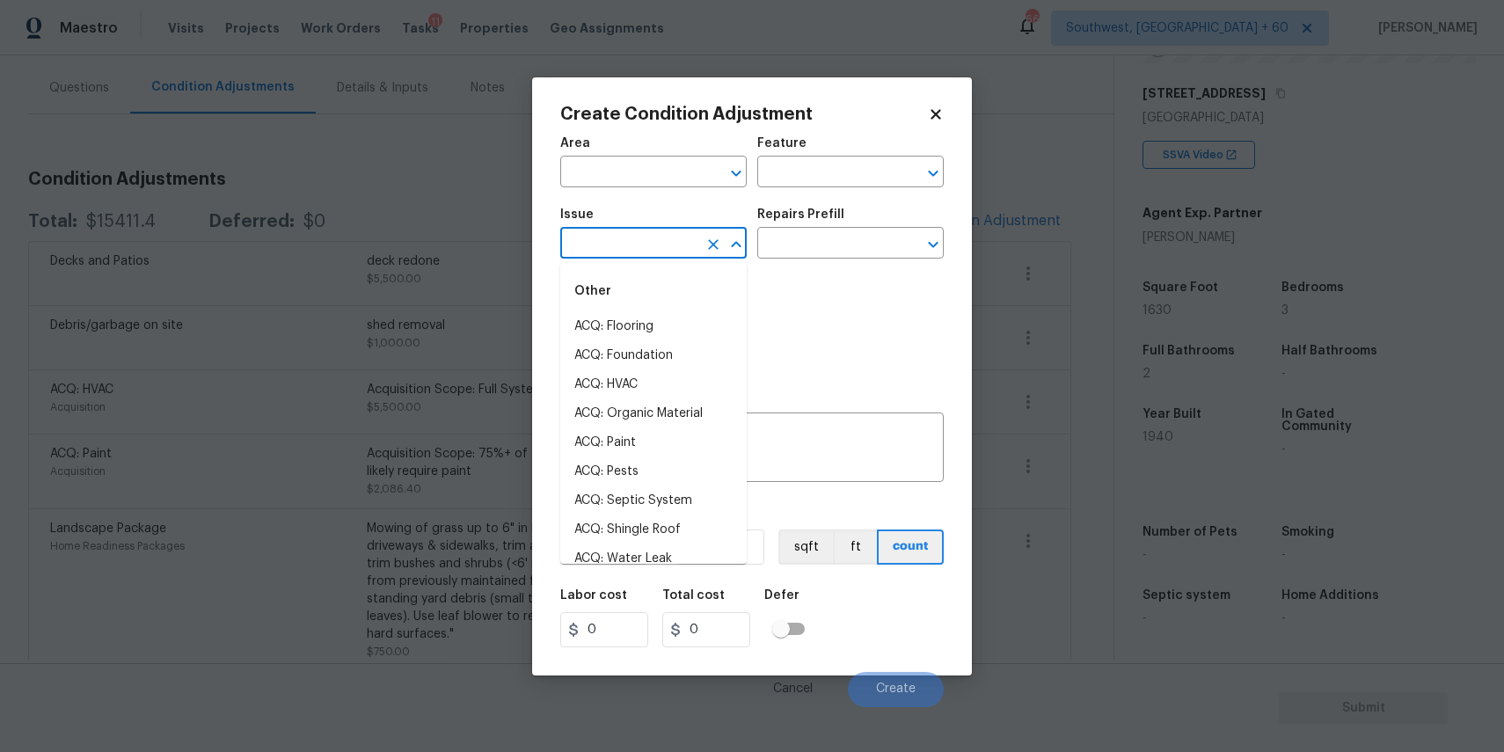
click at [893, 135] on div "Area ​ Feature ​" at bounding box center [751, 162] width 383 height 71
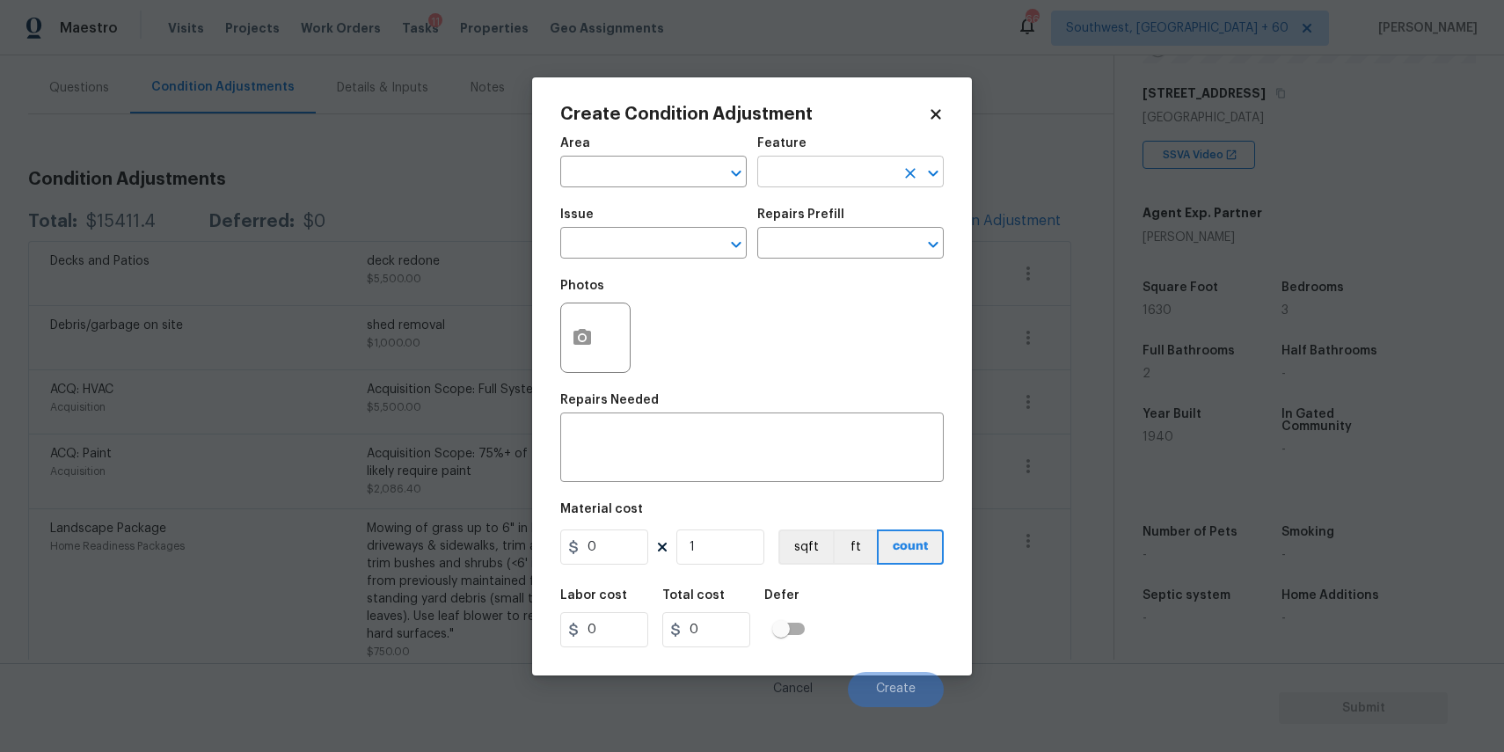
click at [893, 168] on input "text" at bounding box center [825, 173] width 137 height 27
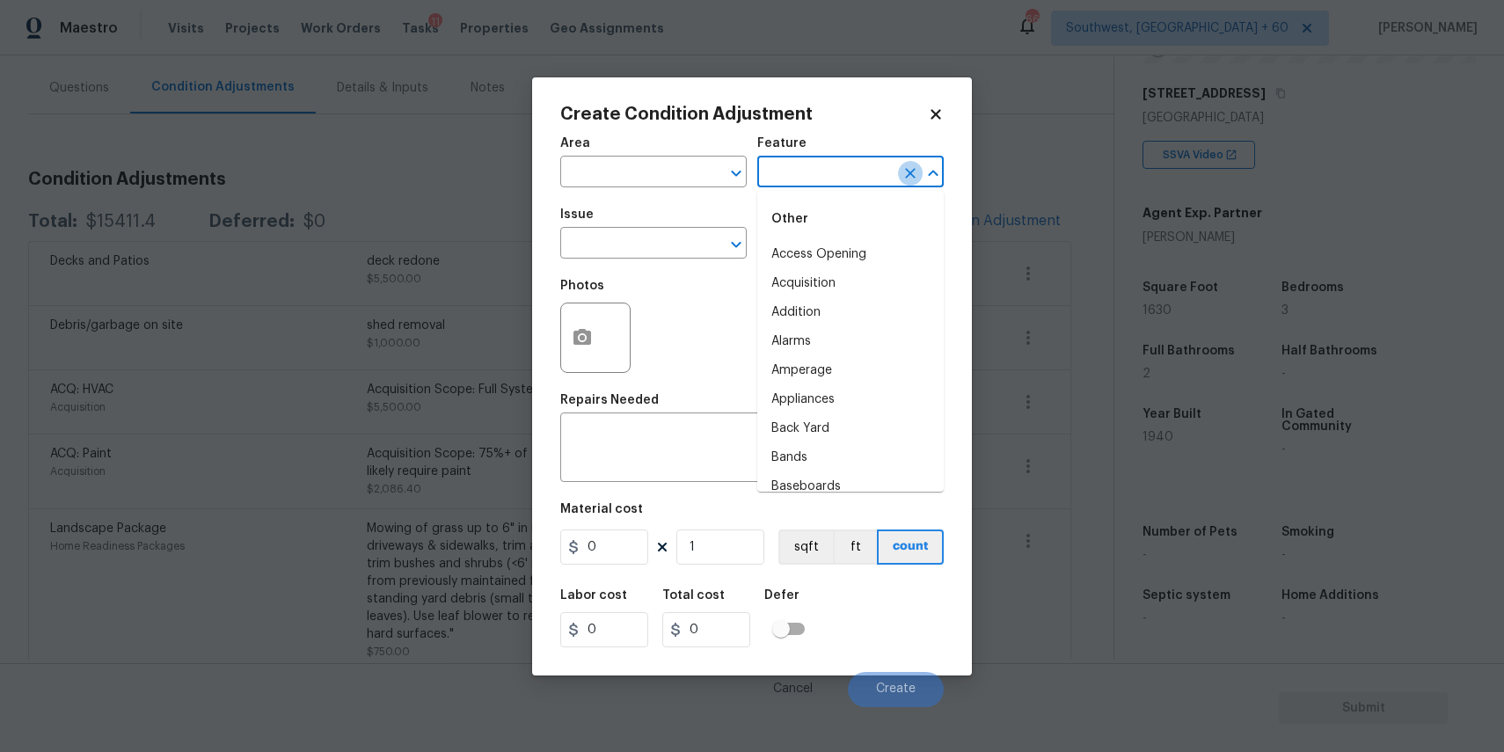
click at [898, 178] on button "Clear" at bounding box center [910, 173] width 25 height 25
click at [837, 258] on li "Driveway" at bounding box center [850, 254] width 186 height 29
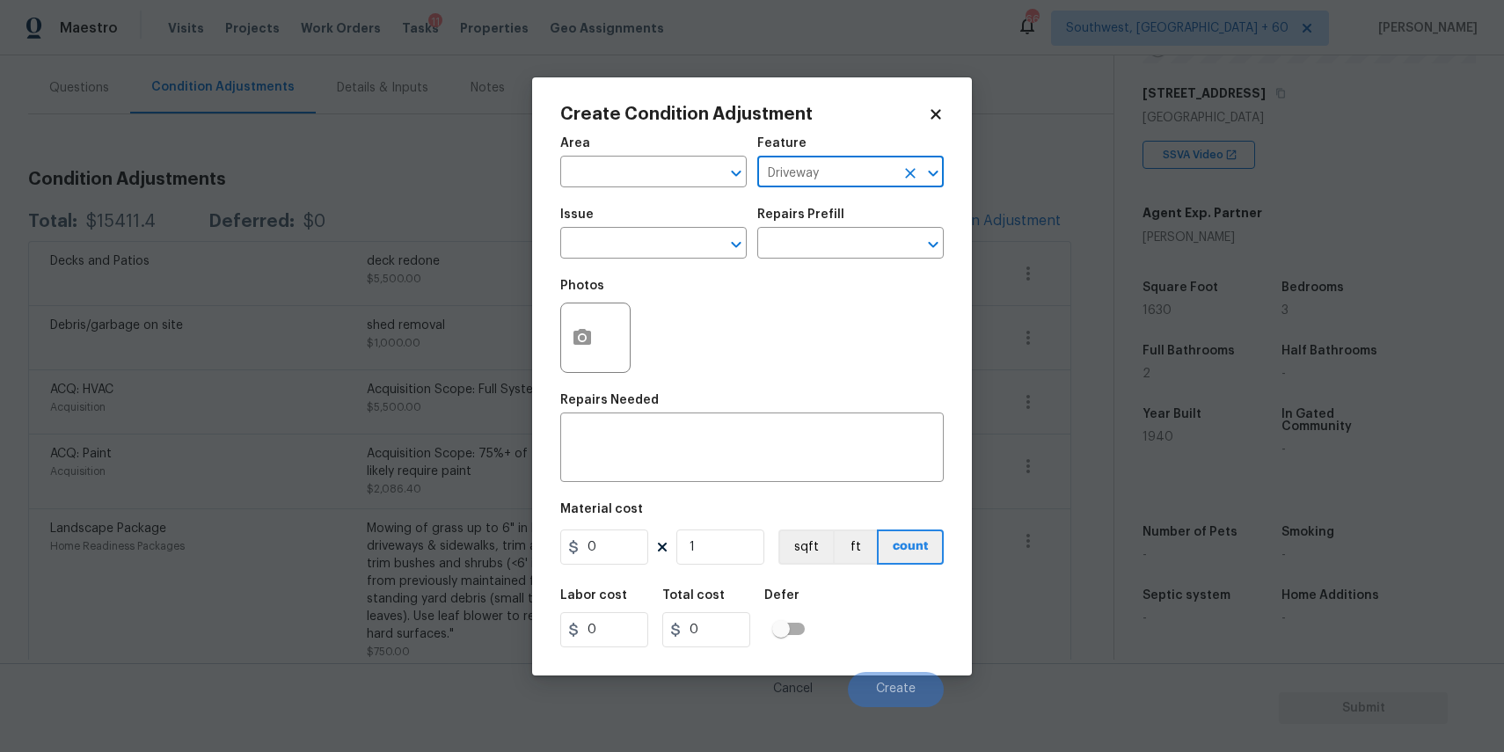
type input "Driveway"
click at [697, 483] on div "Area ​ Feature Driveway ​ Issue ​ Repairs Prefill ​ Photos Repairs Needed x ​ M…" at bounding box center [751, 417] width 383 height 580
click at [746, 433] on textarea at bounding box center [752, 449] width 362 height 37
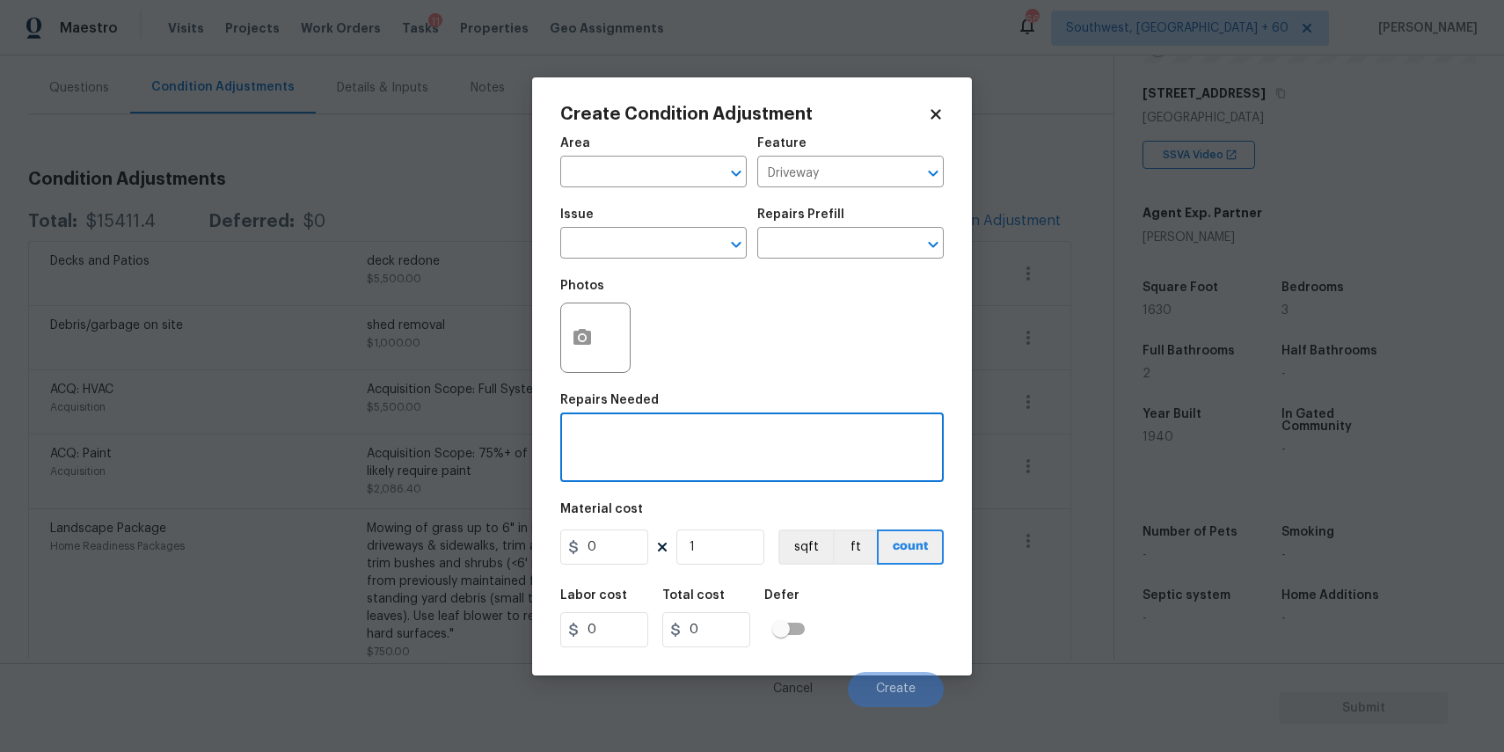
click at [746, 433] on textarea at bounding box center [752, 449] width 362 height 37
type textarea "driveway repair"
click at [602, 533] on input "0" at bounding box center [604, 546] width 88 height 35
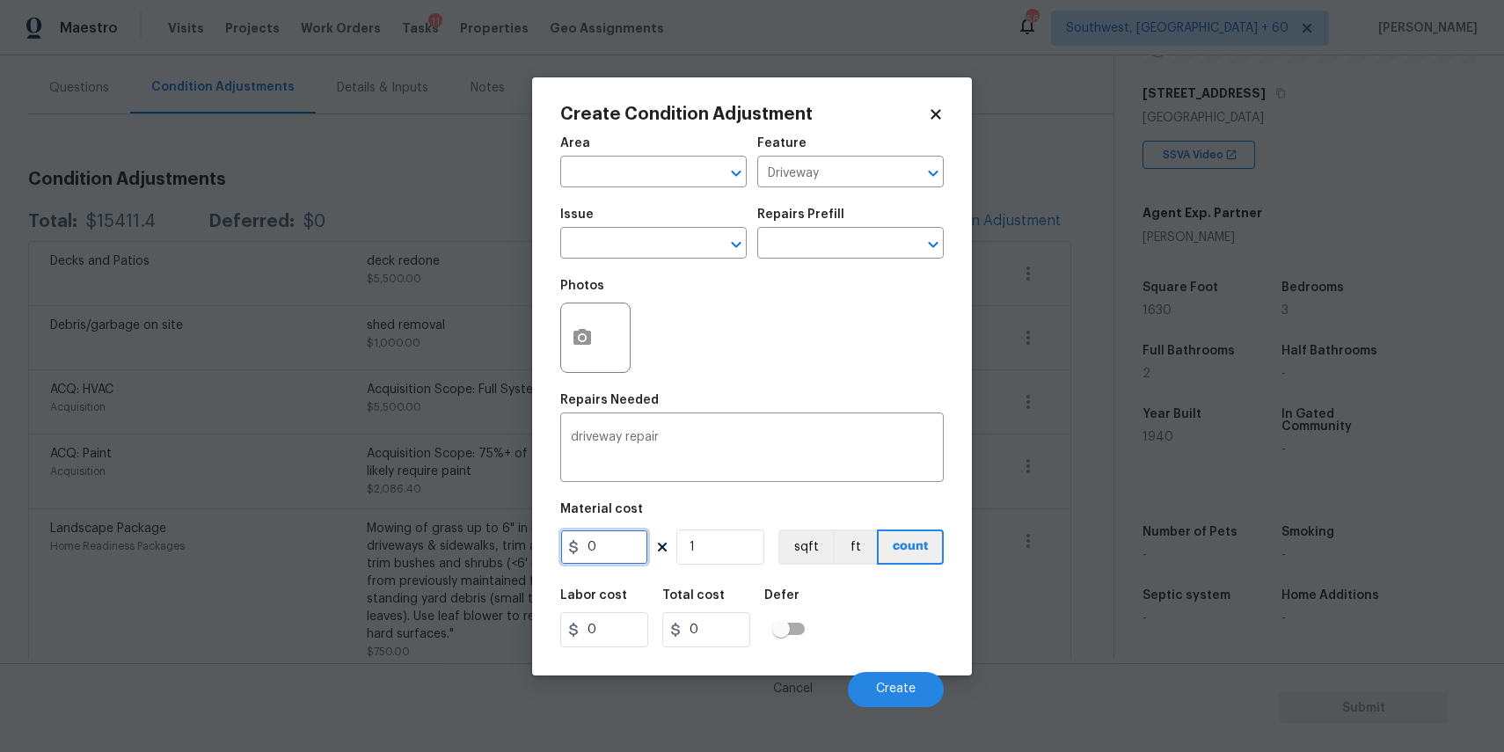
click at [602, 533] on input "0" at bounding box center [604, 546] width 88 height 35
type input "1500"
click at [598, 312] on div at bounding box center [595, 338] width 70 height 70
type input "1500"
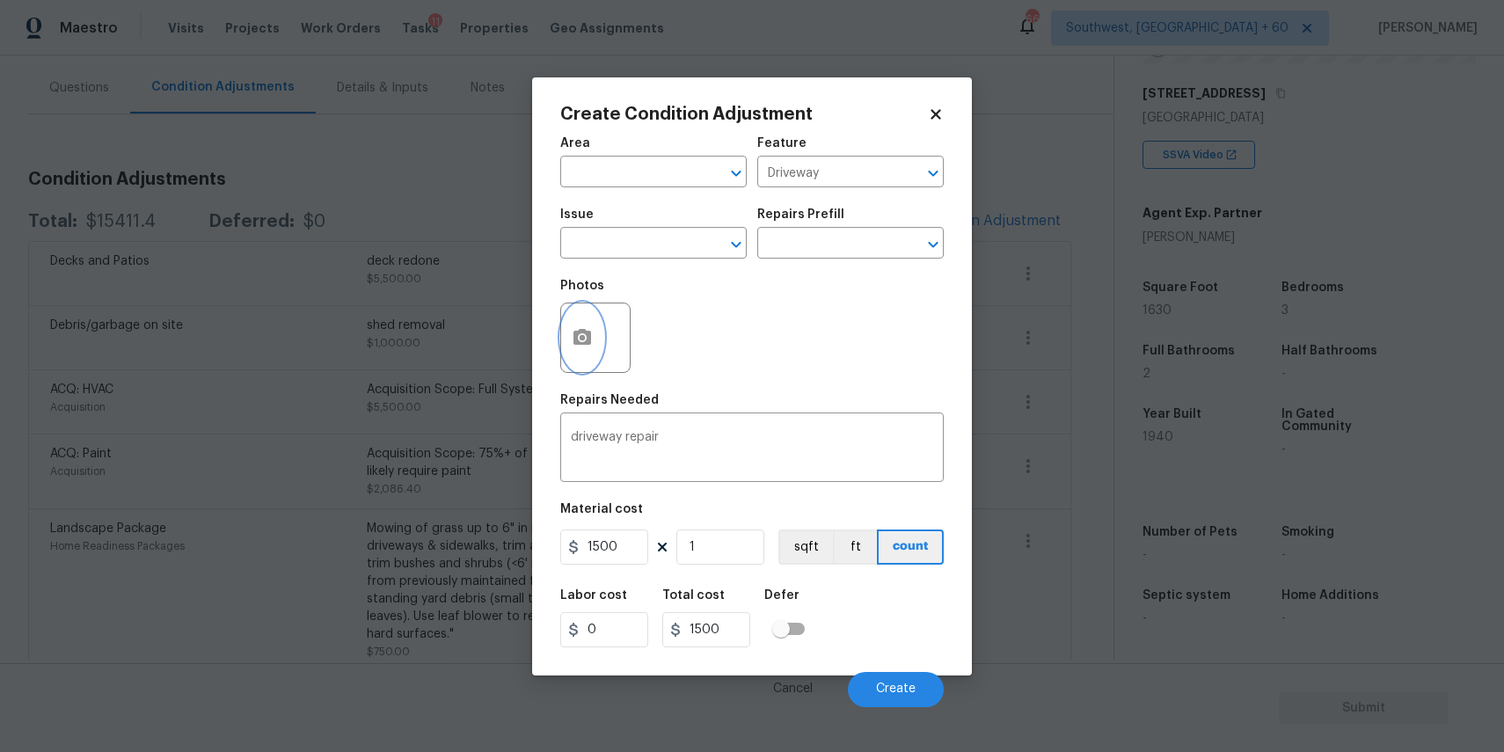
click at [582, 330] on icon "button" at bounding box center [582, 337] width 18 height 16
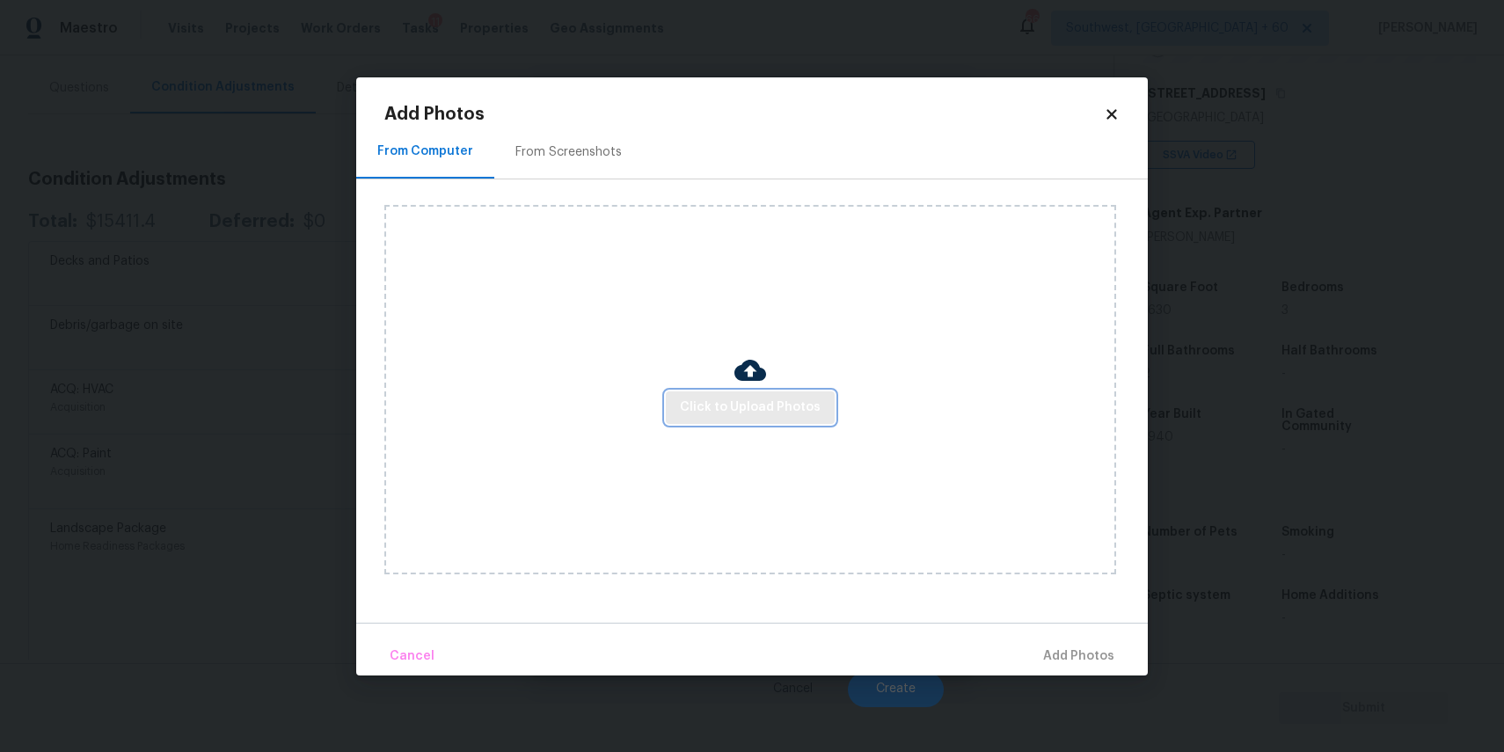
click at [752, 419] on button "Click to Upload Photos" at bounding box center [750, 407] width 169 height 33
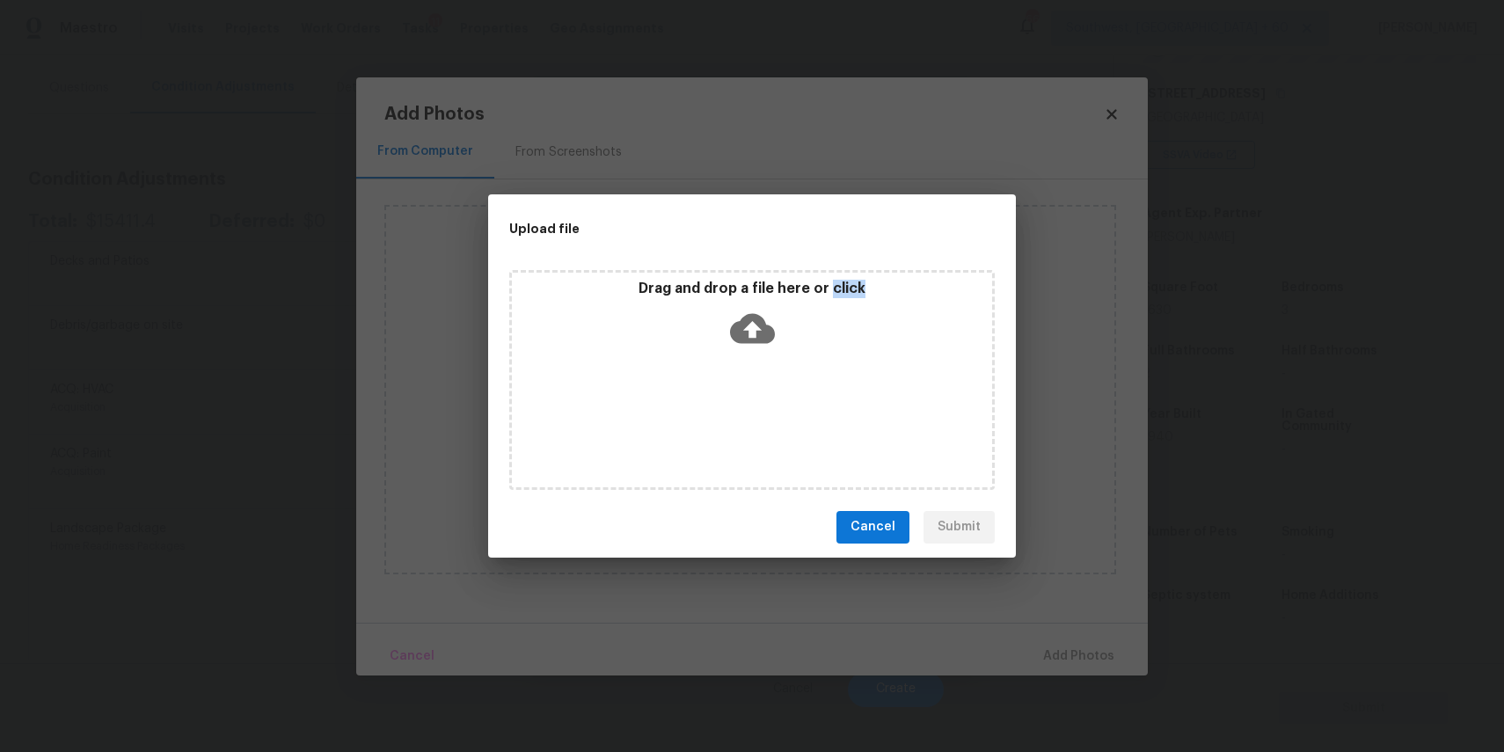
click at [752, 419] on div "Drag and drop a file here or click" at bounding box center [751, 380] width 485 height 220
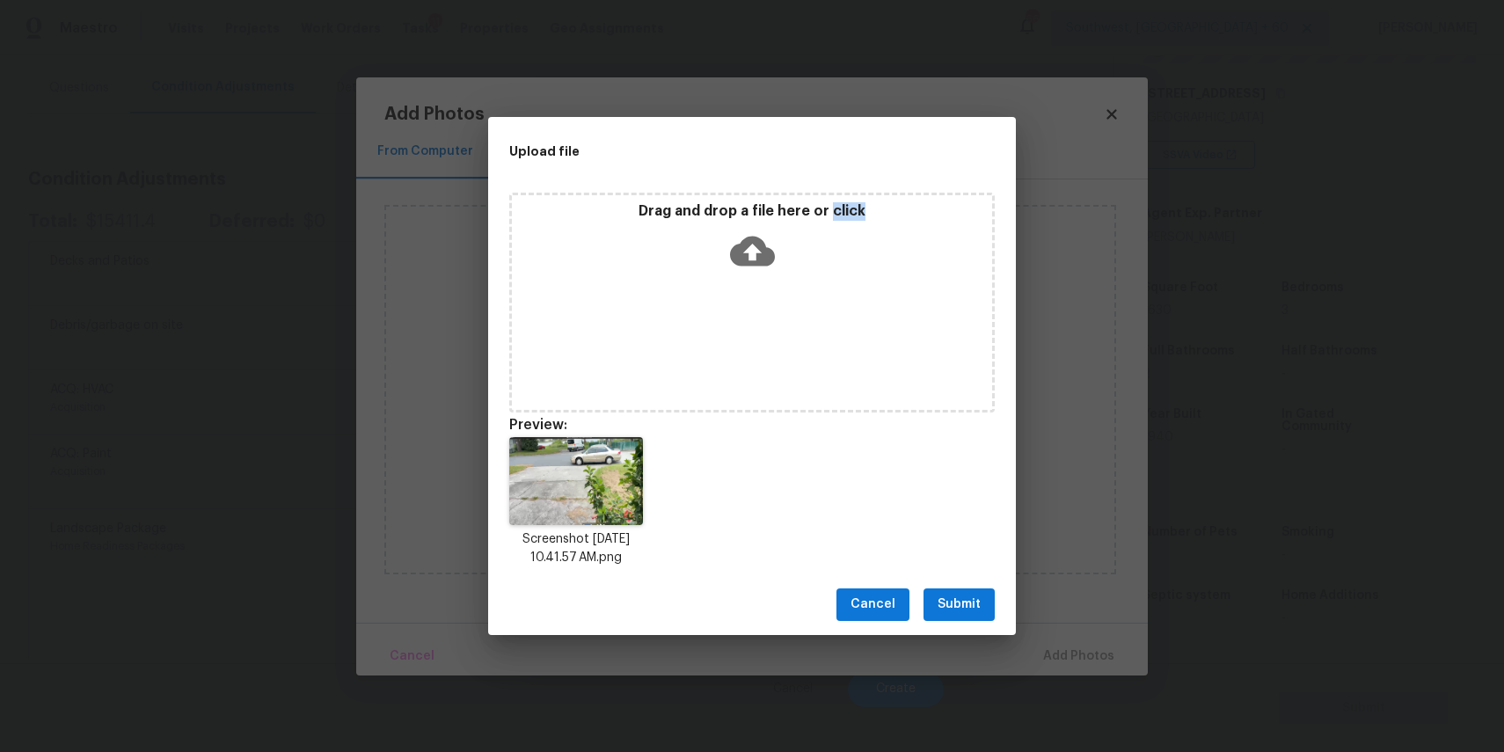
click at [964, 587] on div "Cancel Submit" at bounding box center [752, 604] width 528 height 61
click at [972, 591] on button "Submit" at bounding box center [958, 604] width 71 height 33
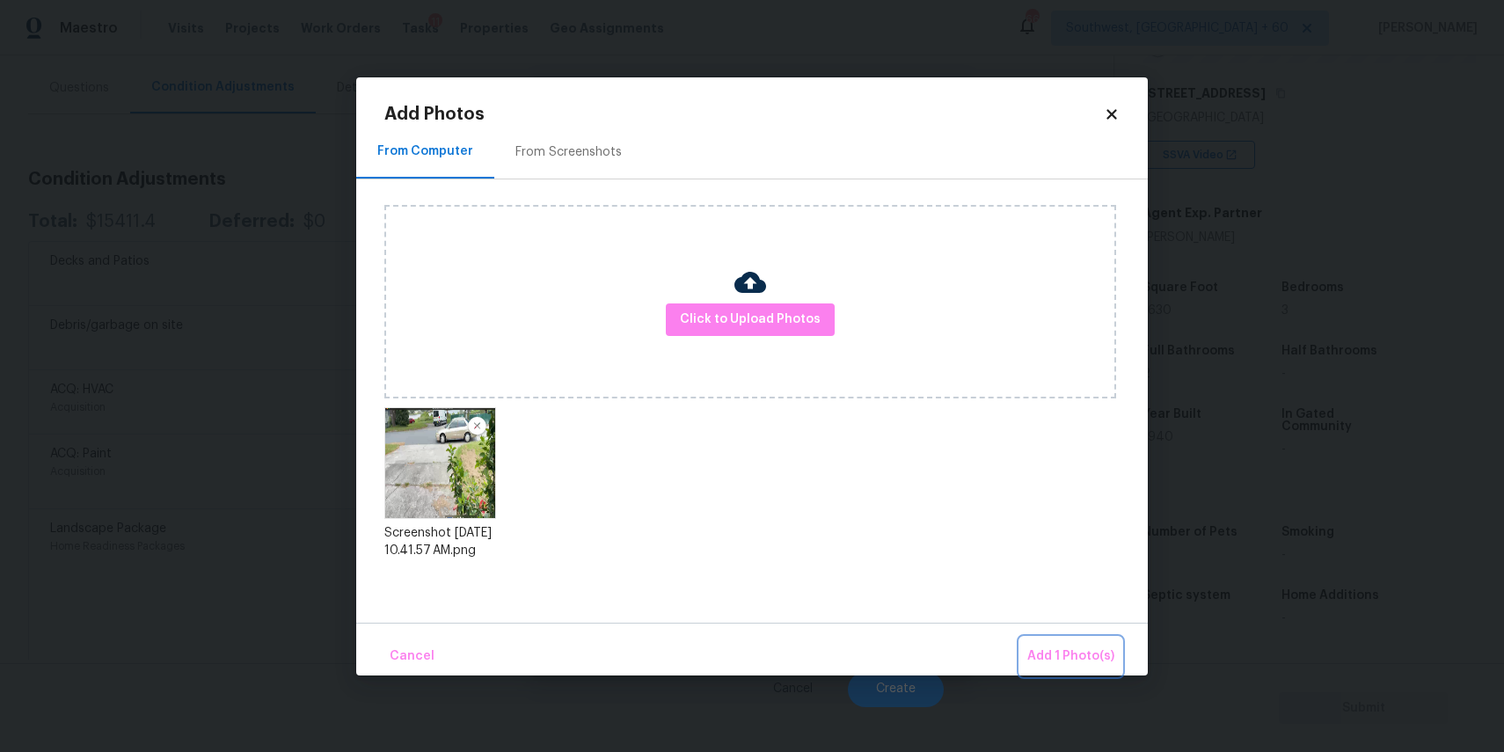
click at [1065, 645] on span "Add 1 Photo(s)" at bounding box center [1070, 656] width 87 height 22
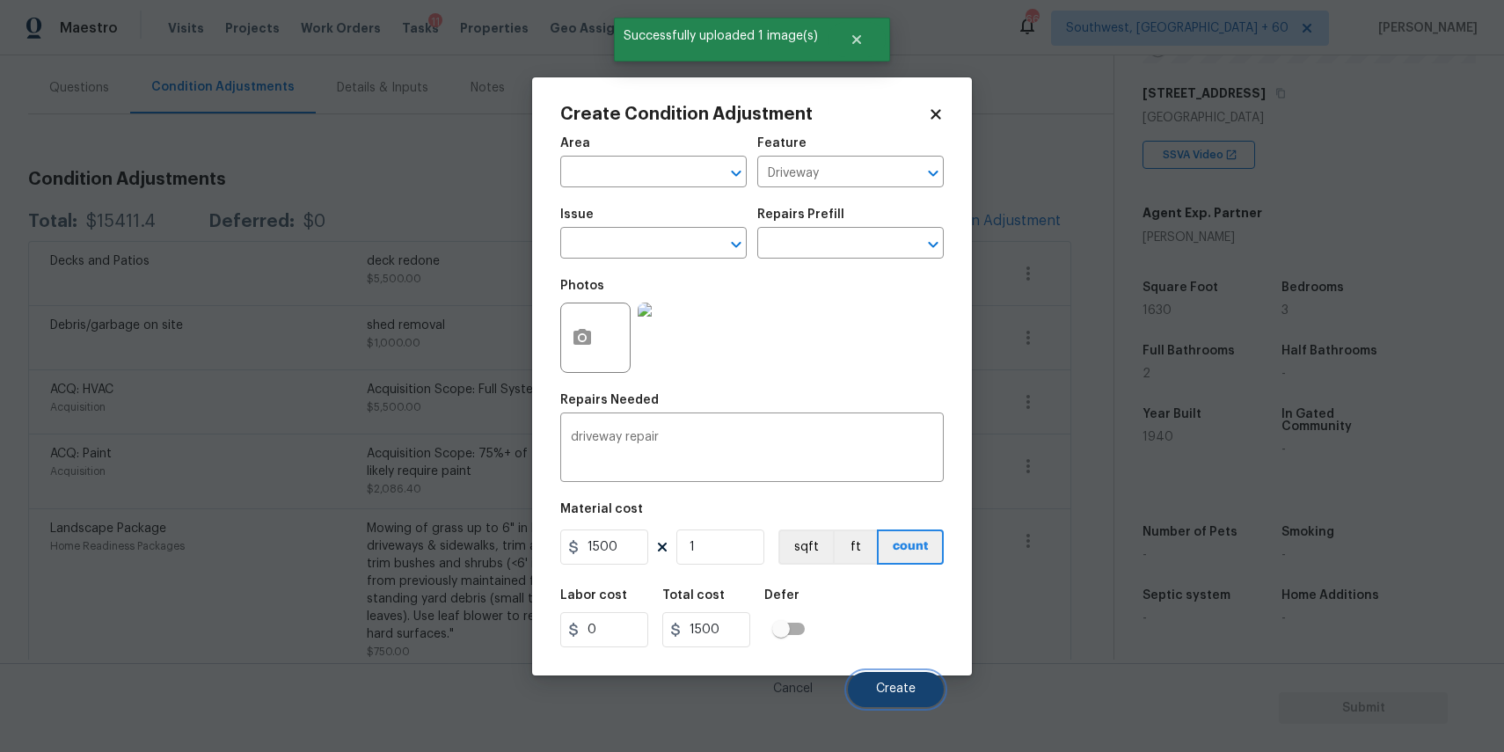
click at [900, 687] on span "Create" at bounding box center [896, 688] width 40 height 13
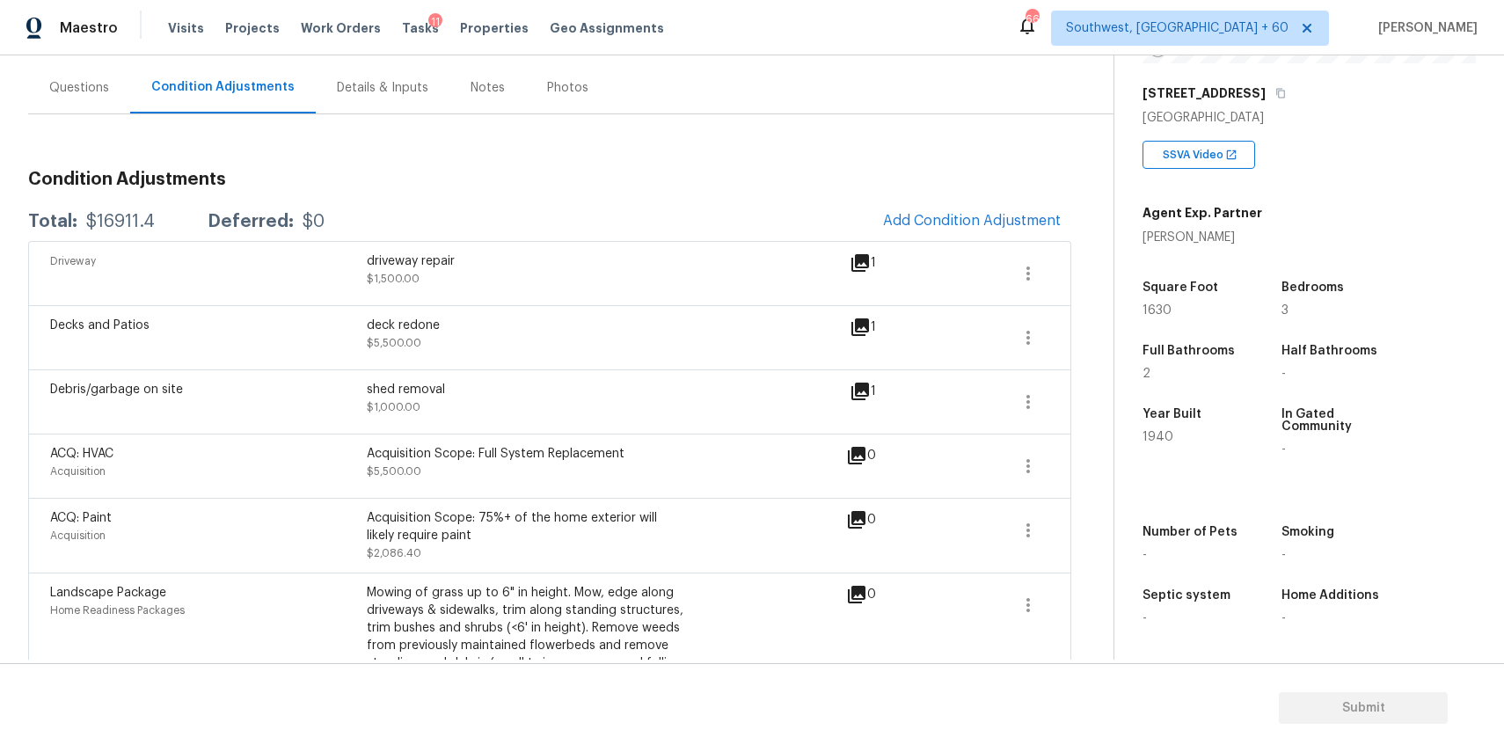
click at [99, 82] on div "Questions" at bounding box center [79, 88] width 60 height 18
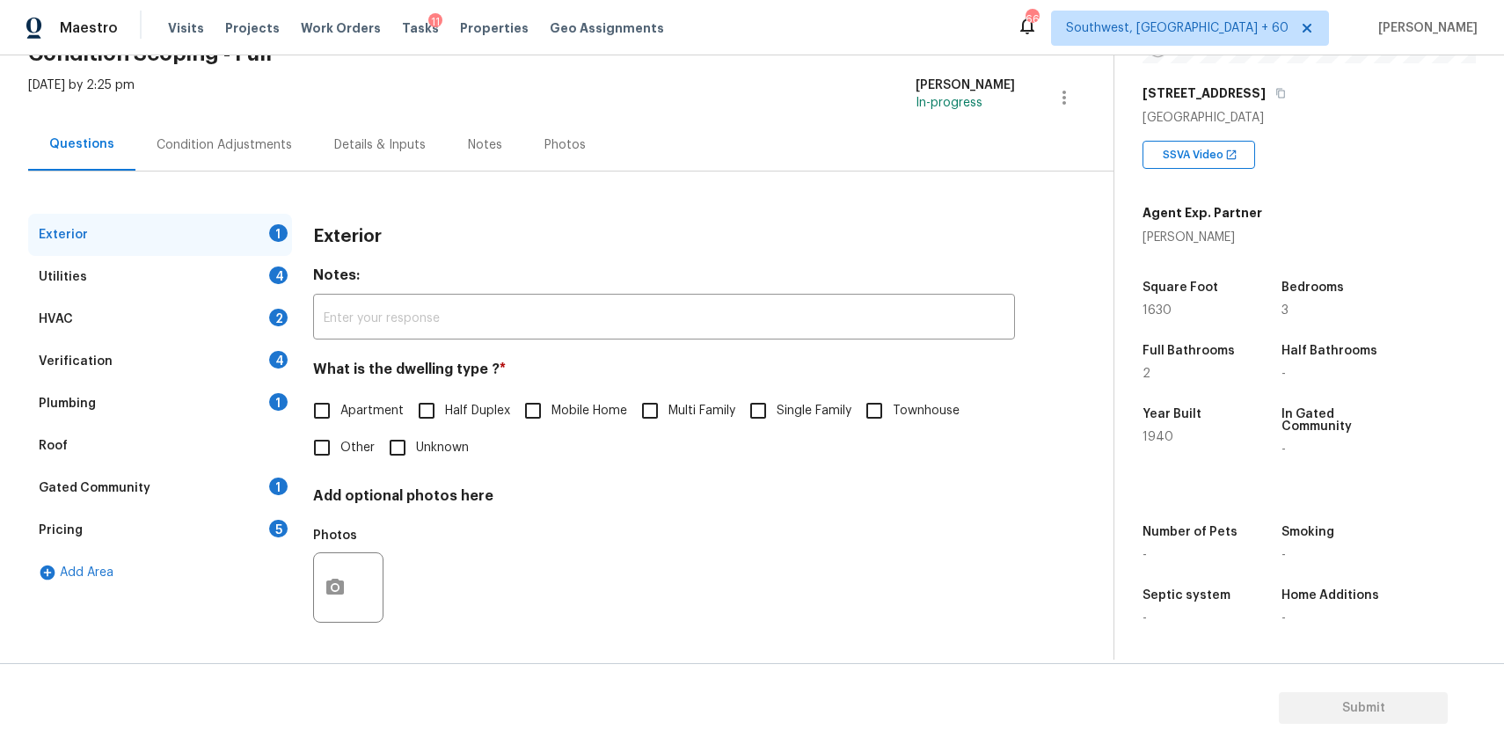
click at [251, 173] on div "Exterior 1 Utilities 4 HVAC 2 Verification 4 Plumbing 1 Roof Gated Community 1 …" at bounding box center [549, 412] width 1043 height 483
click at [274, 156] on div "Condition Adjustments" at bounding box center [224, 145] width 178 height 52
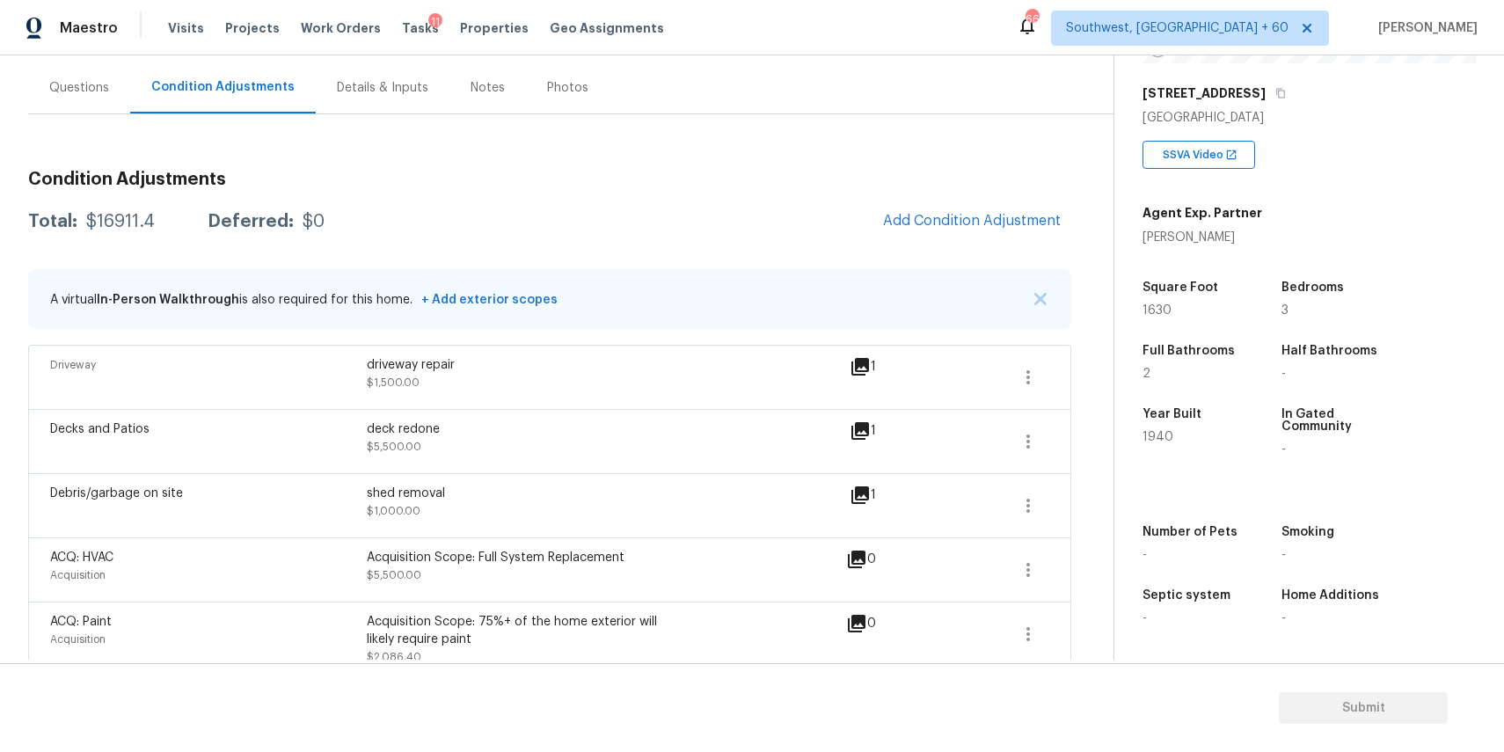
scroll to position [448, 0]
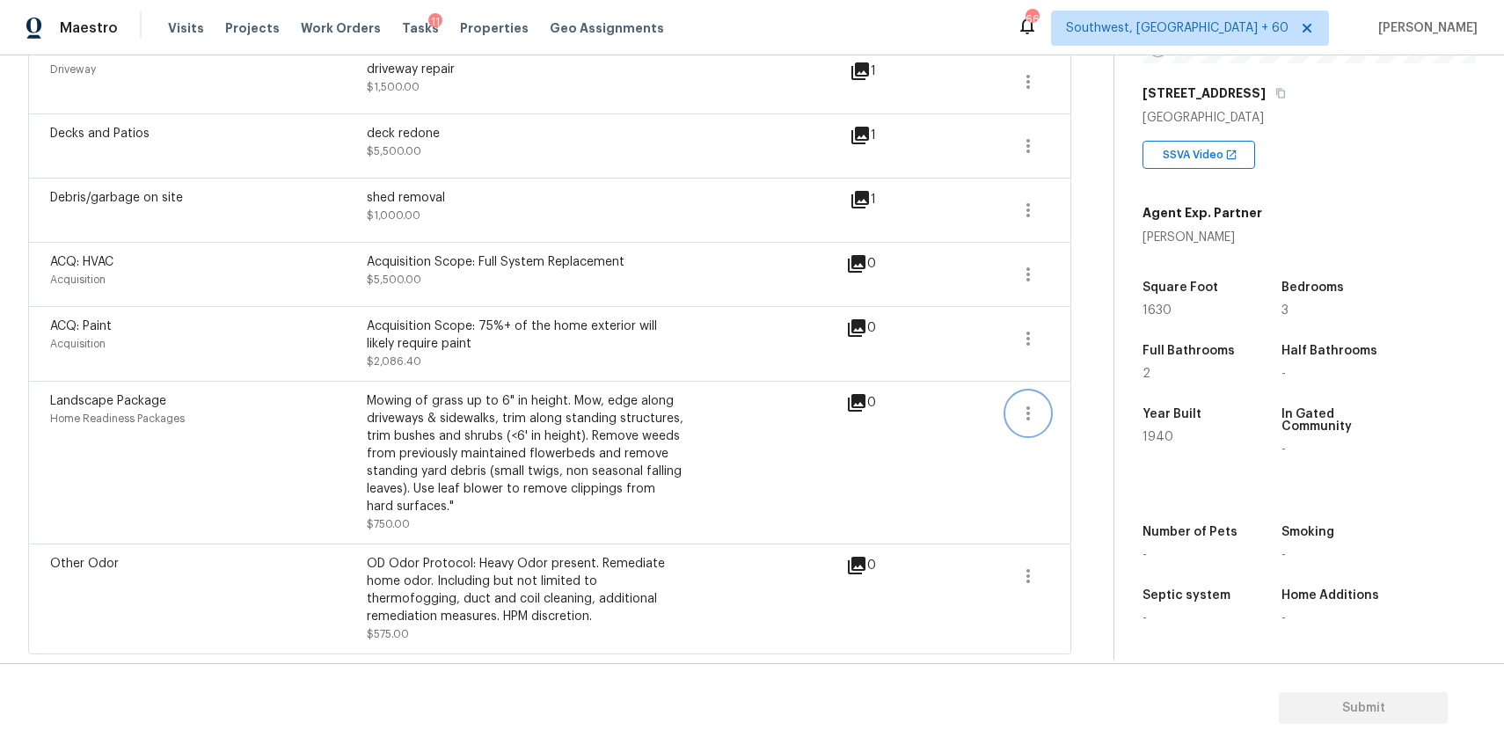
click at [1025, 409] on icon "button" at bounding box center [1027, 413] width 21 height 21
click at [1092, 409] on div "Edit" at bounding box center [1128, 409] width 137 height 18
